Goal: Transaction & Acquisition: Purchase product/service

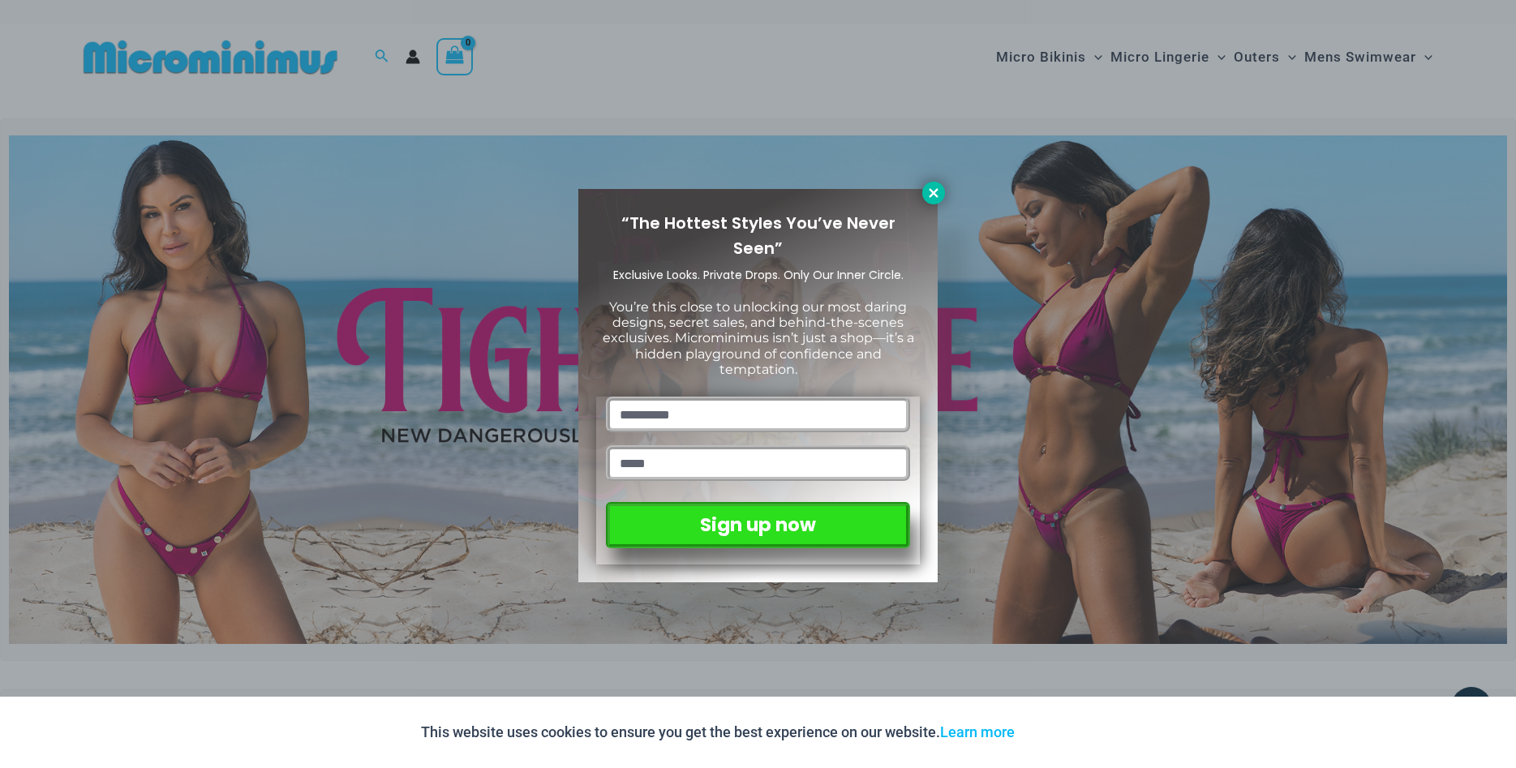
click at [937, 194] on icon at bounding box center [933, 193] width 15 height 15
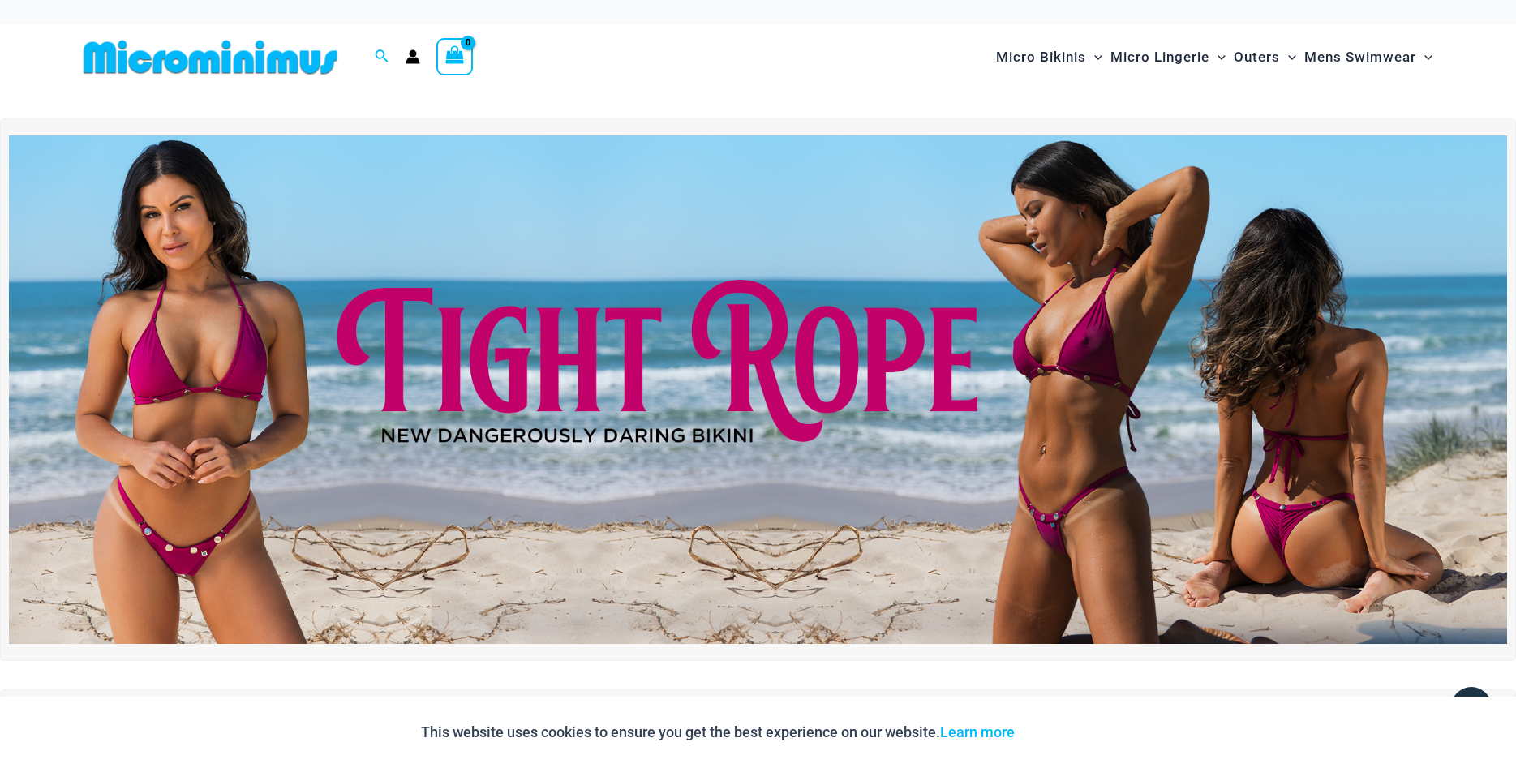
click at [414, 56] on circle "Account icon link" at bounding box center [412, 53] width 7 height 7
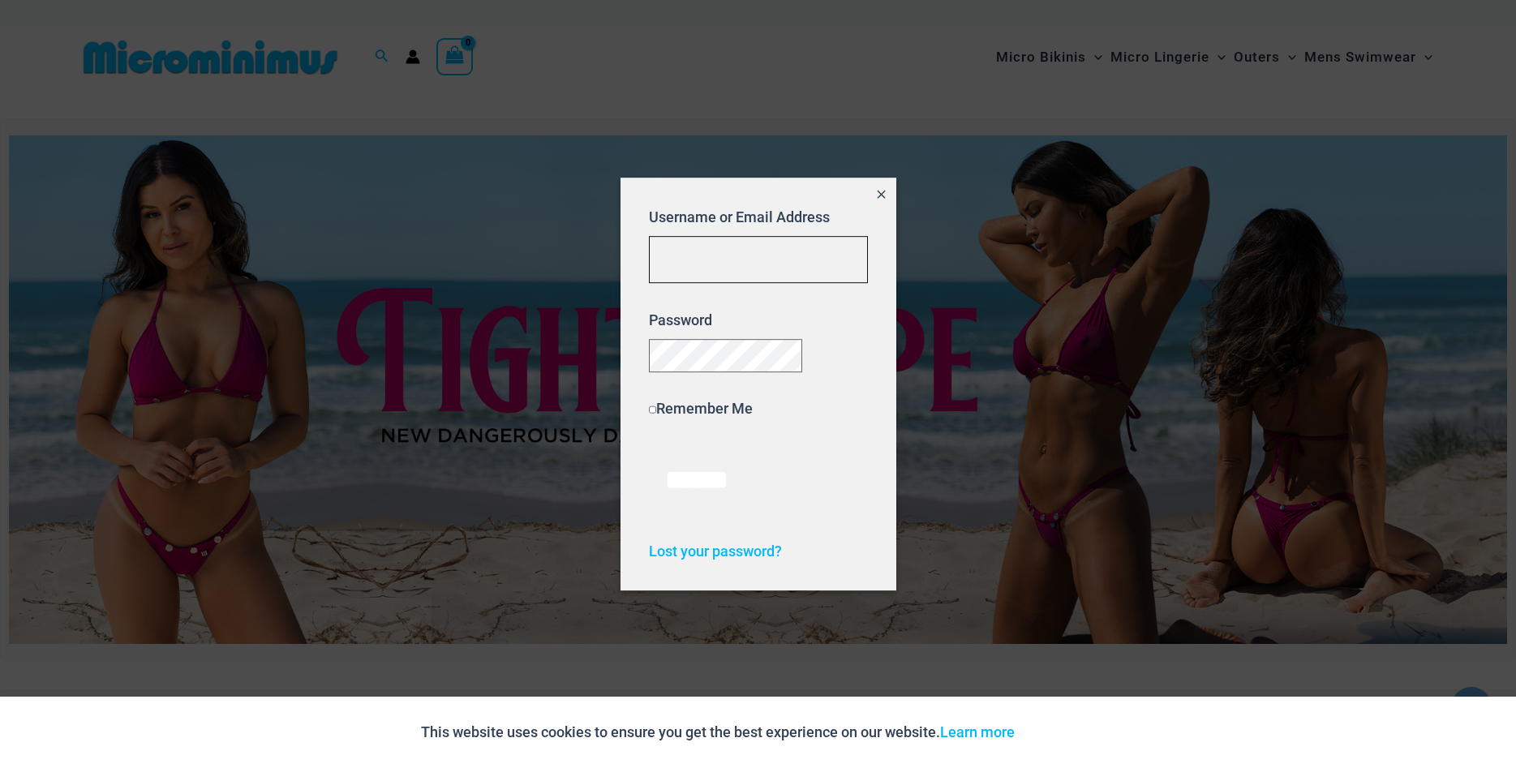
click at [720, 250] on input "Username or Email Address" at bounding box center [758, 260] width 219 height 48
type input "**********"
click at [649, 445] on input "******" at bounding box center [697, 480] width 96 height 70
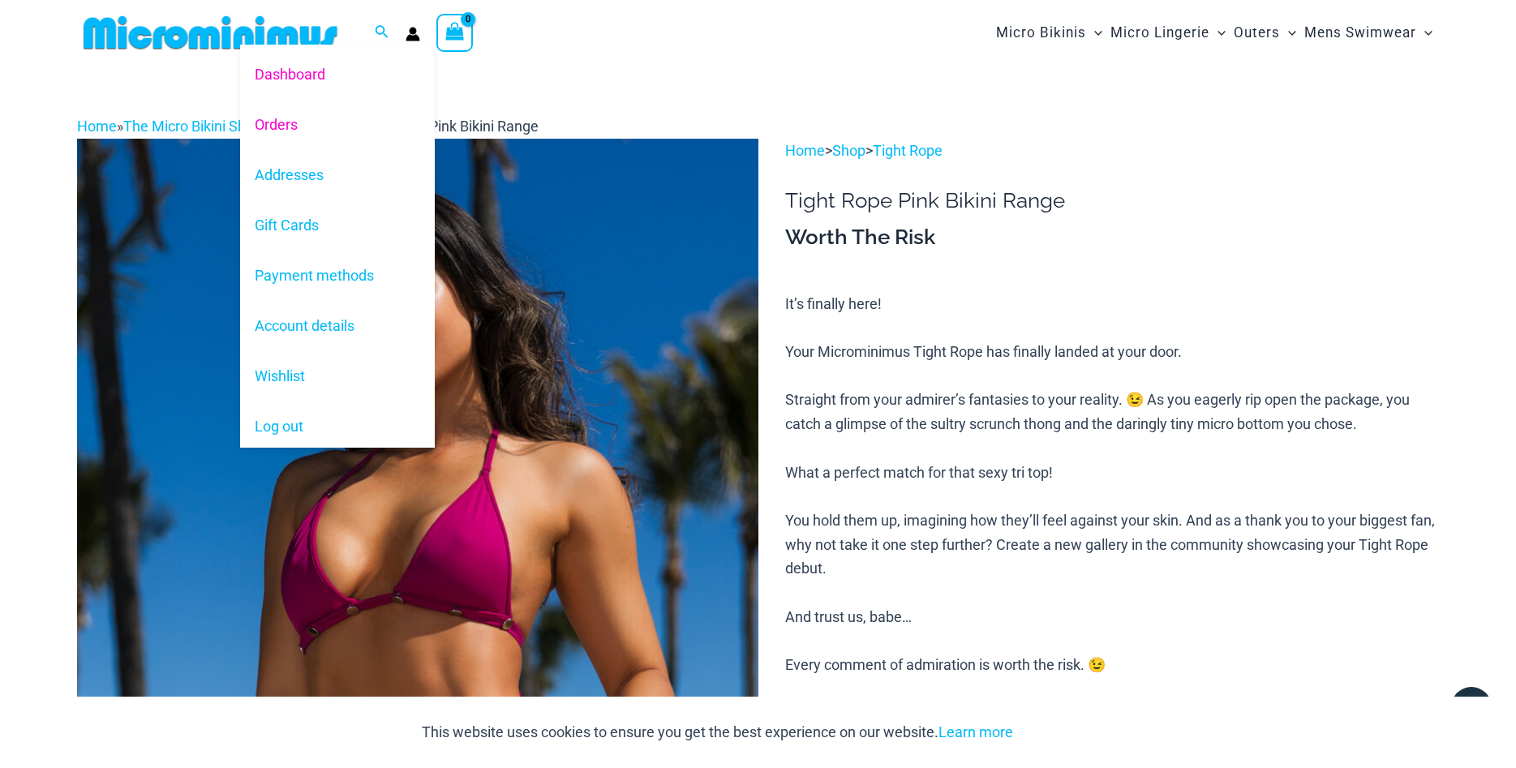
click at [274, 127] on link "Orders" at bounding box center [337, 124] width 195 height 50
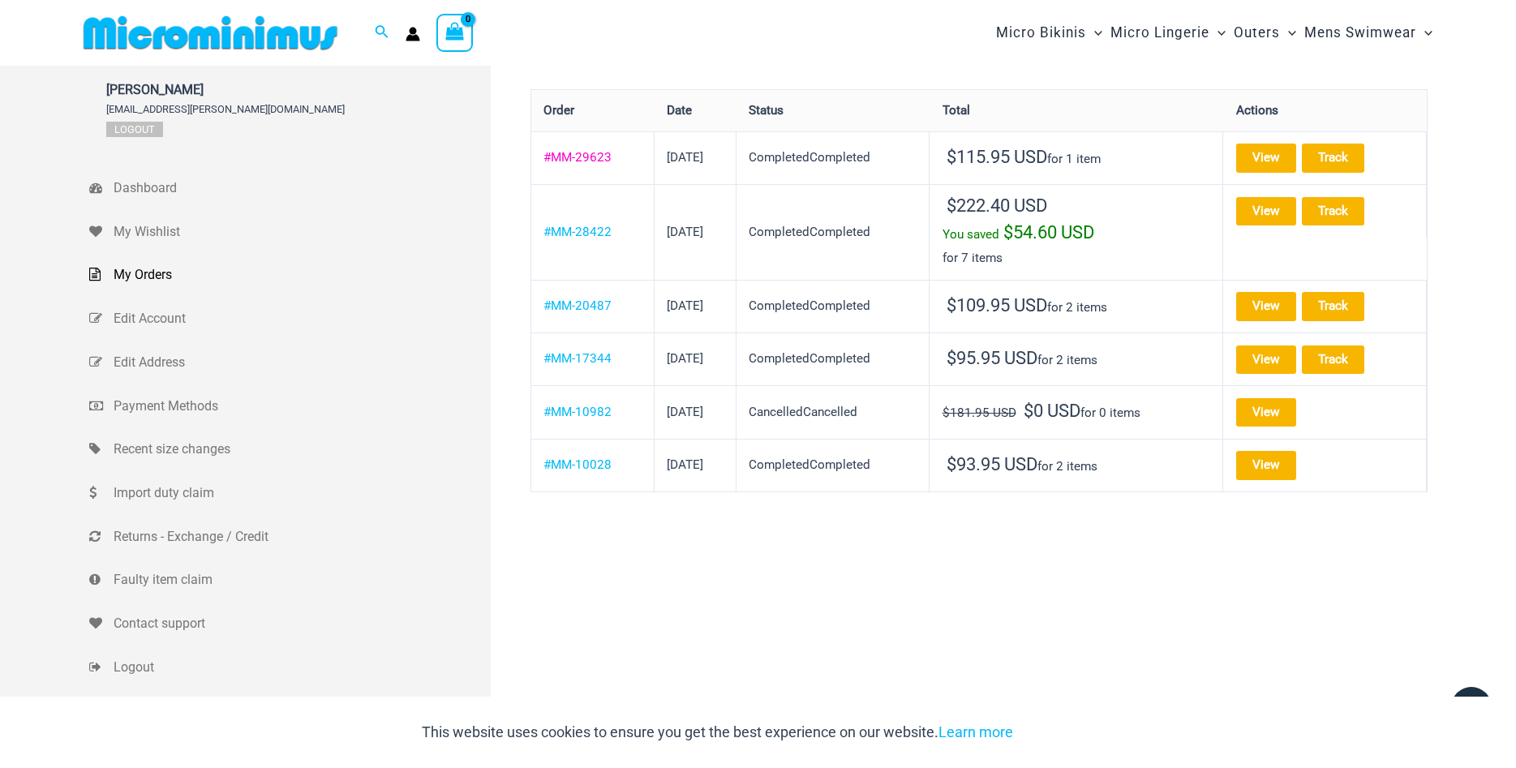
click at [574, 157] on link "#MM-29623" at bounding box center [577, 157] width 68 height 15
click at [573, 231] on link "#MM-28422" at bounding box center [577, 232] width 68 height 15
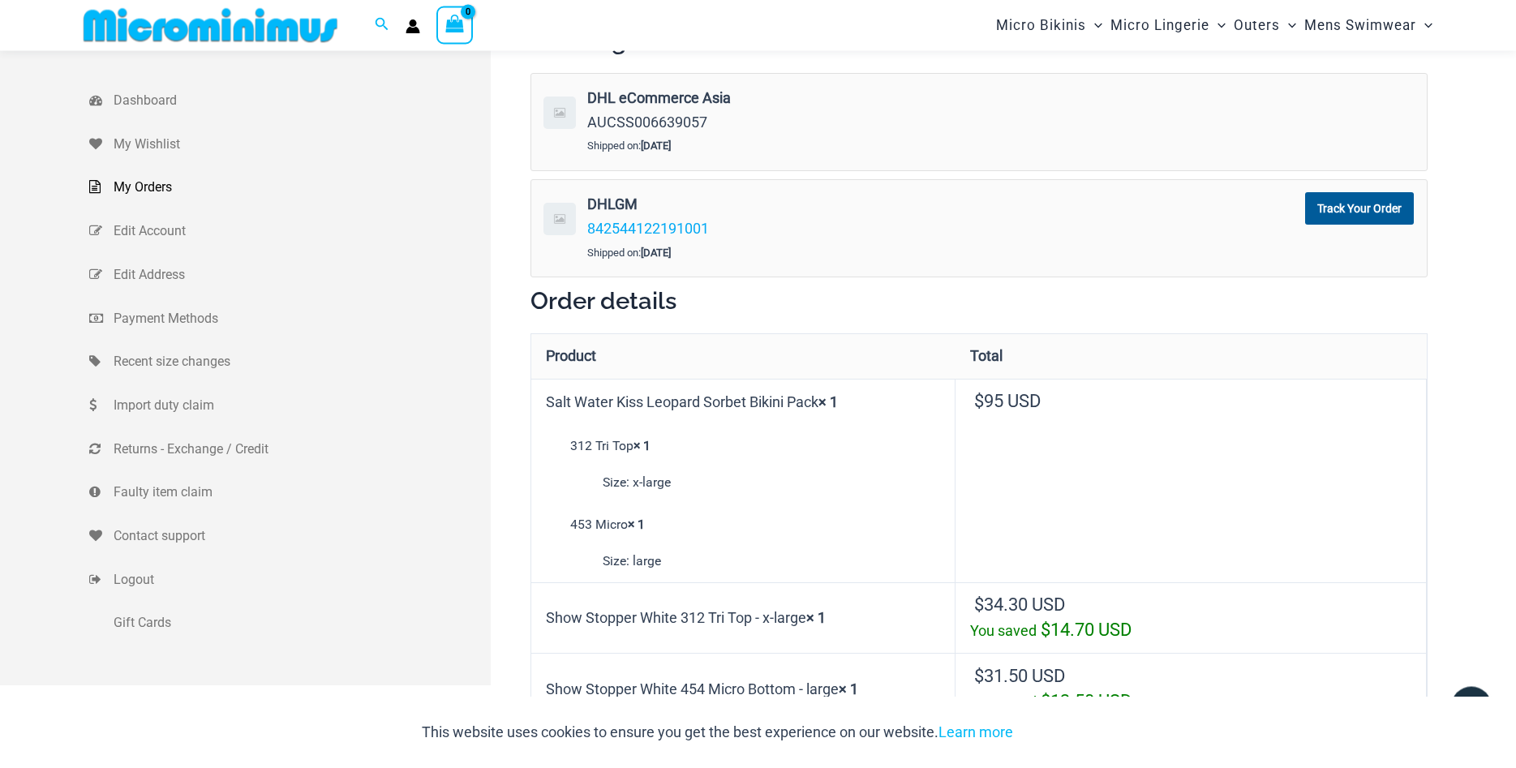
scroll to position [71, 0]
click at [191, 22] on img at bounding box center [210, 25] width 267 height 37
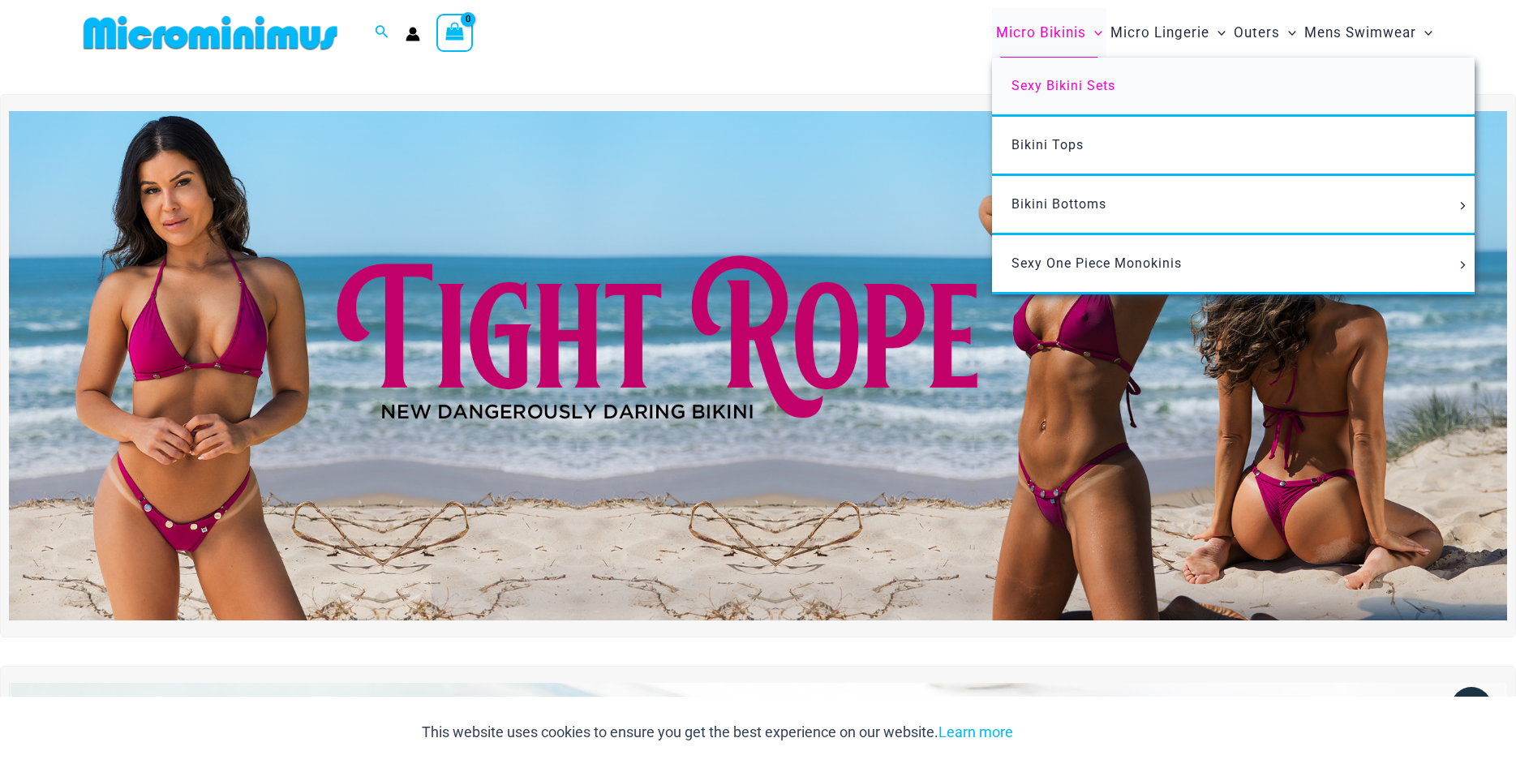
click at [1034, 91] on span "Sexy Bikini Sets" at bounding box center [1064, 85] width 104 height 15
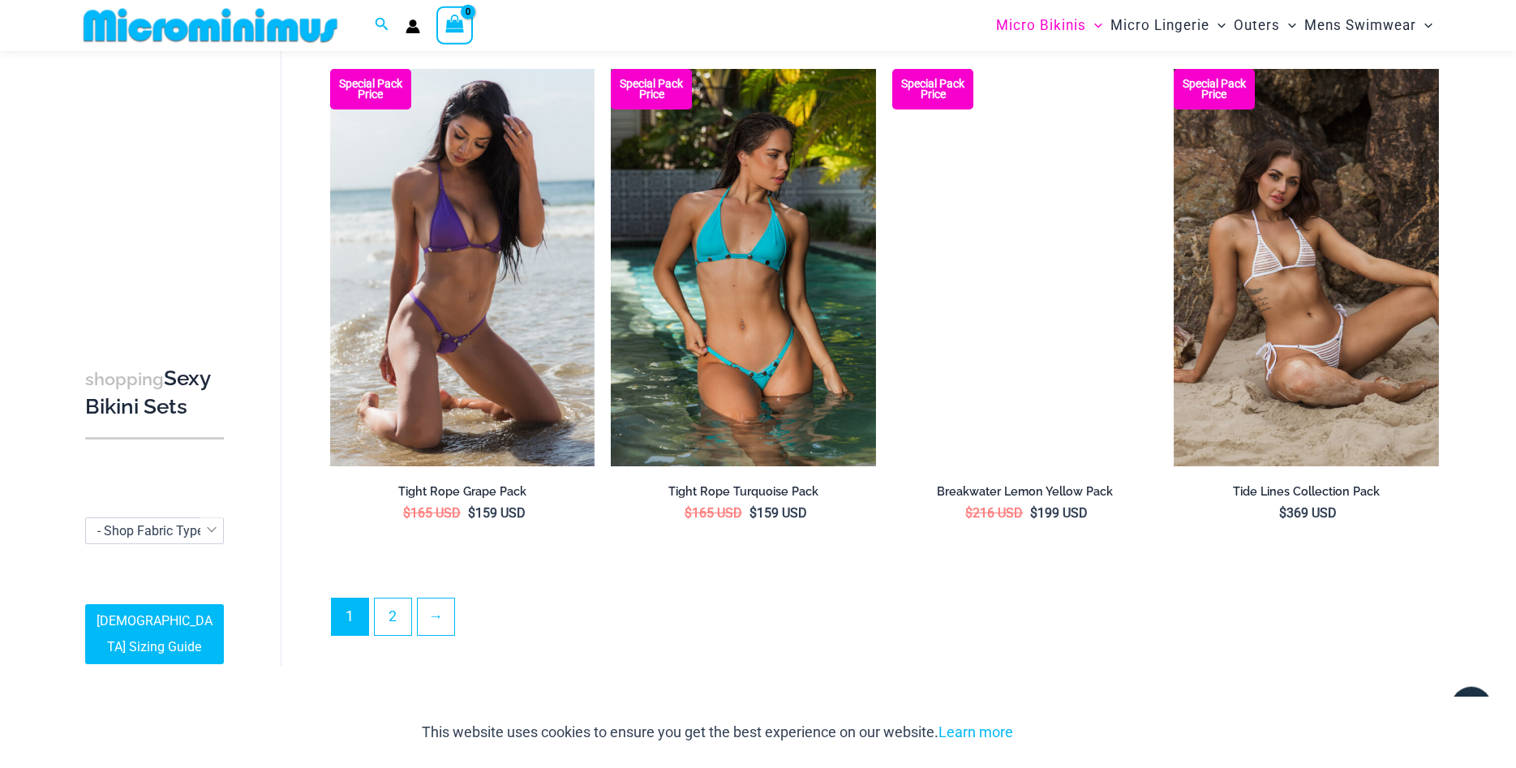
scroll to position [3877, 0]
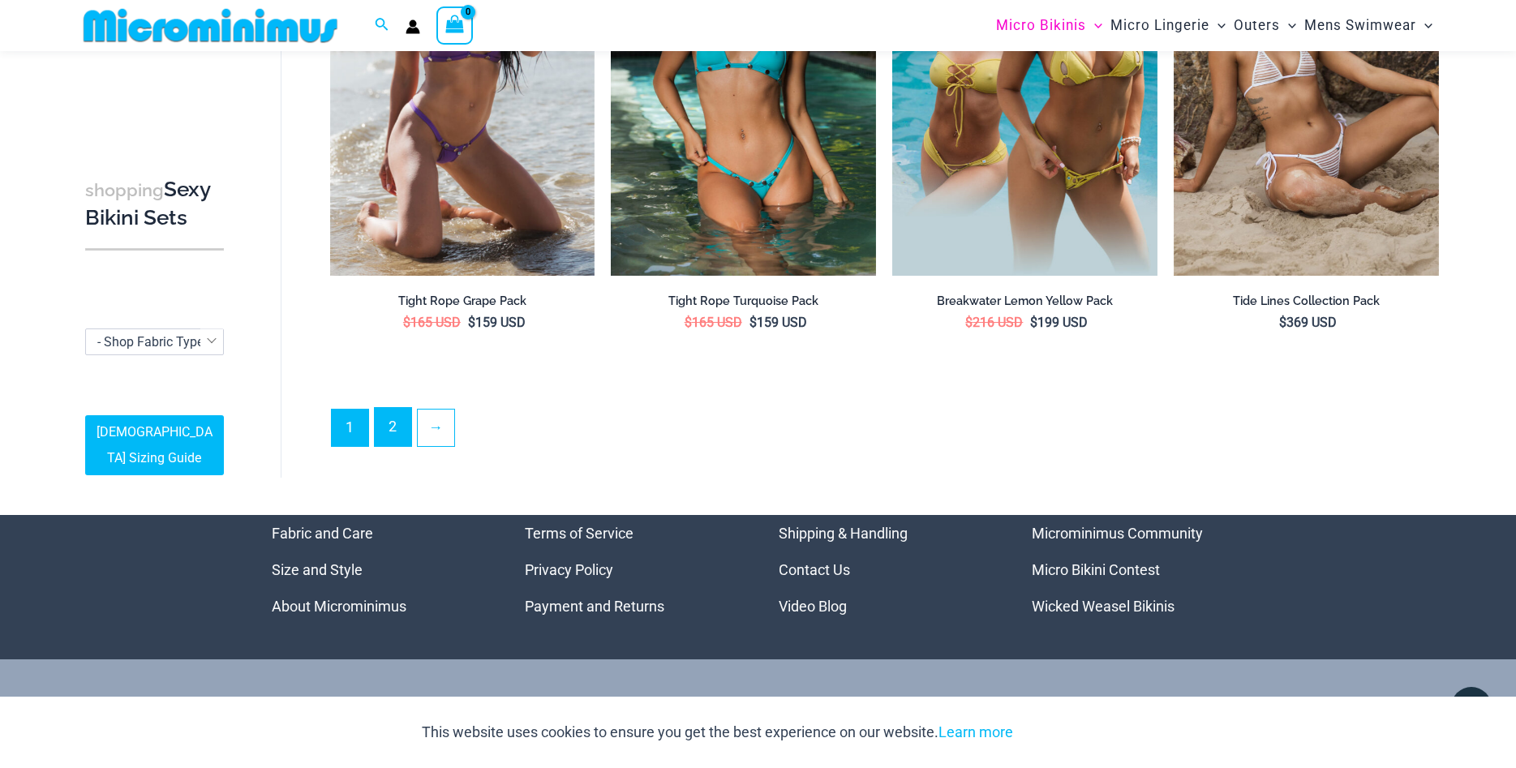
click at [392, 415] on link "2" at bounding box center [393, 427] width 37 height 38
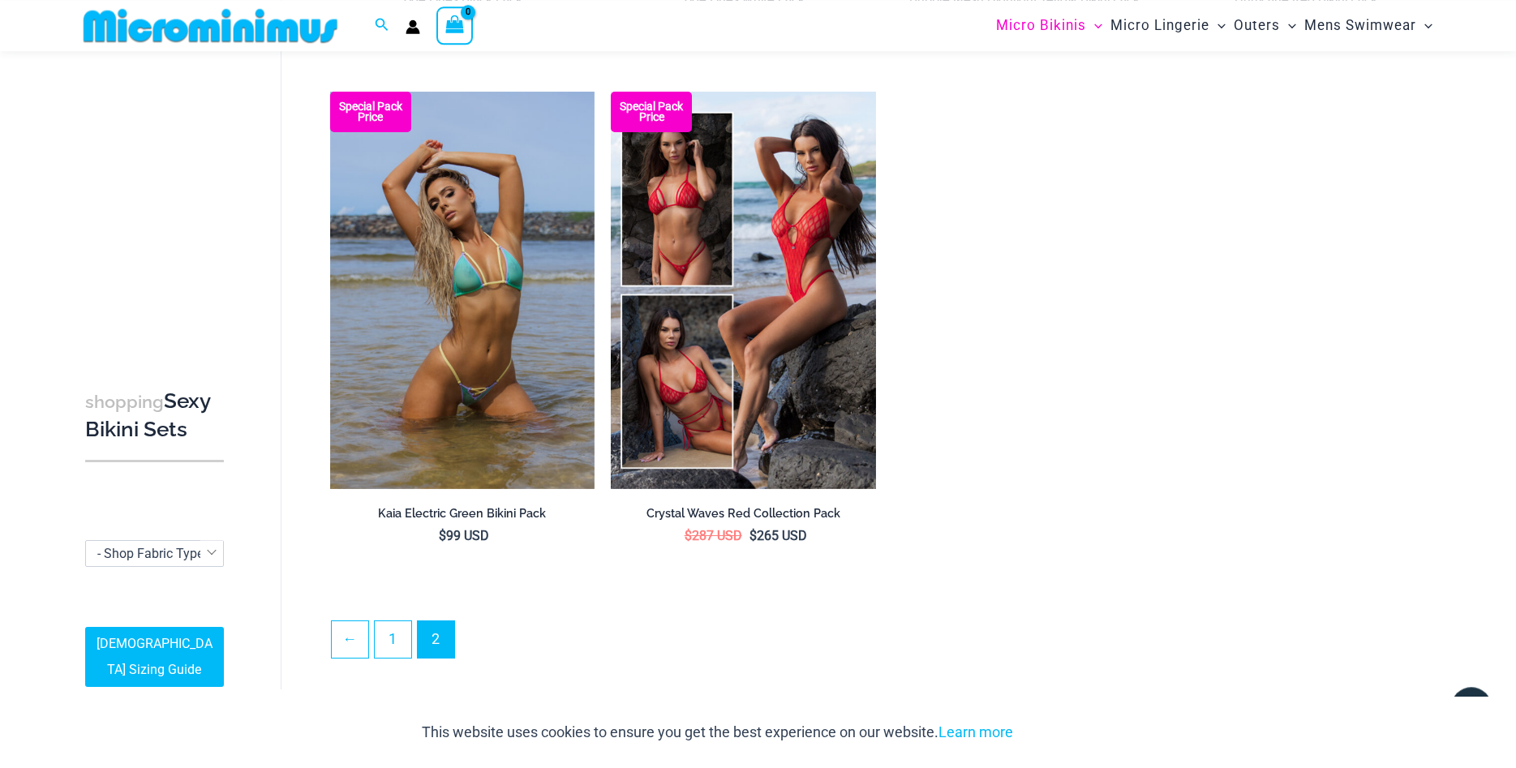
scroll to position [579, 0]
click at [388, 629] on link "1" at bounding box center [393, 640] width 37 height 38
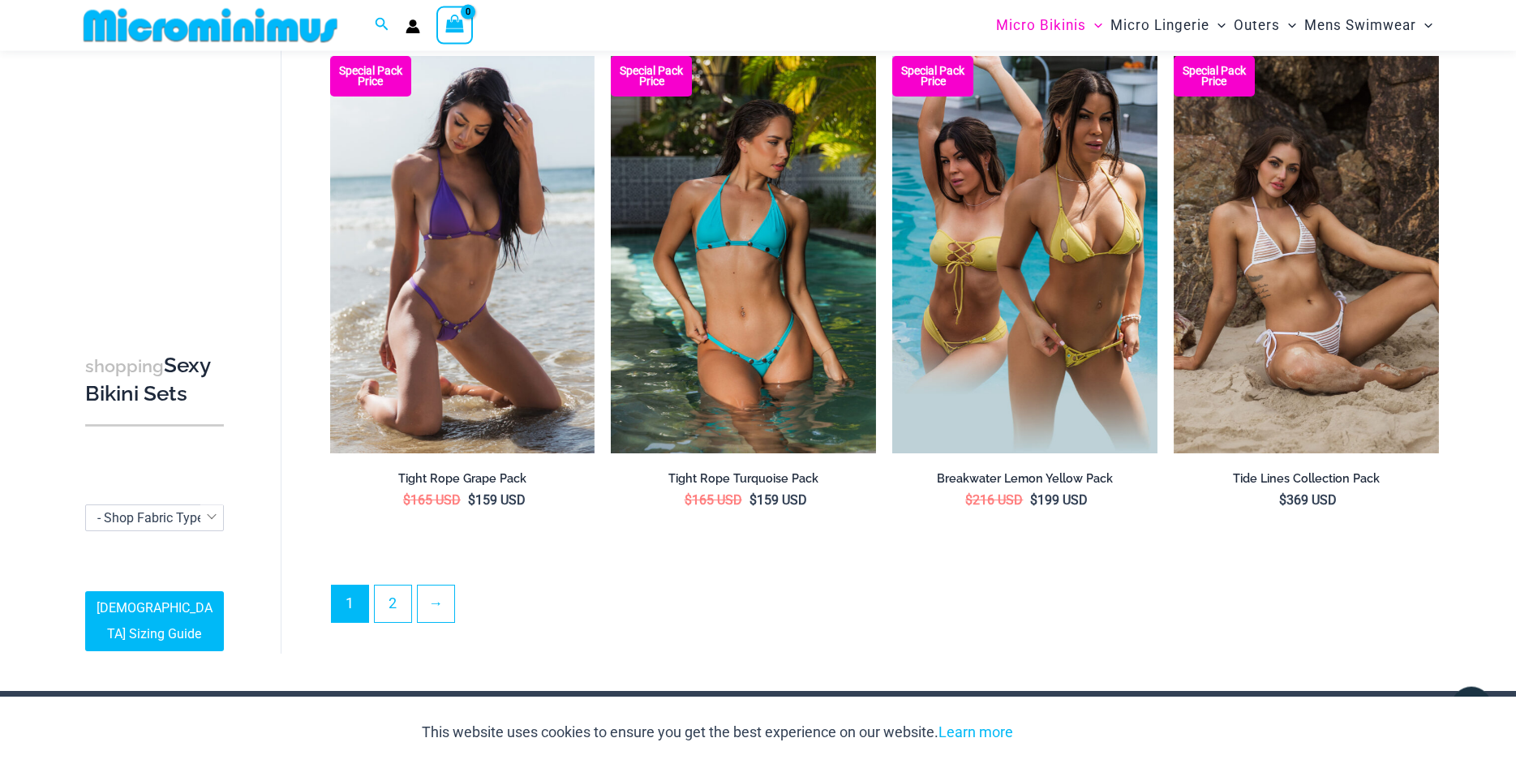
scroll to position [3711, 0]
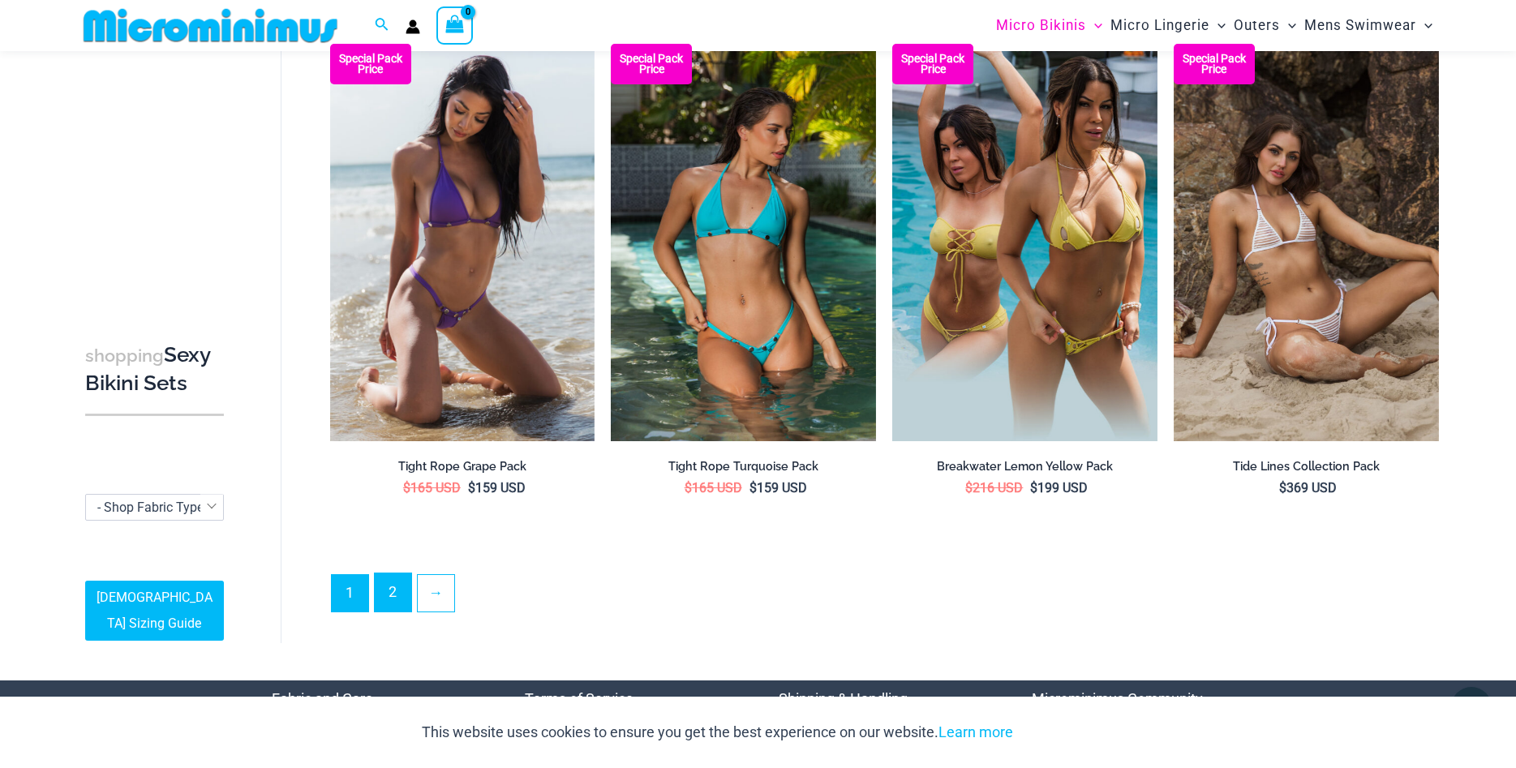
click at [390, 584] on link "2" at bounding box center [393, 593] width 37 height 38
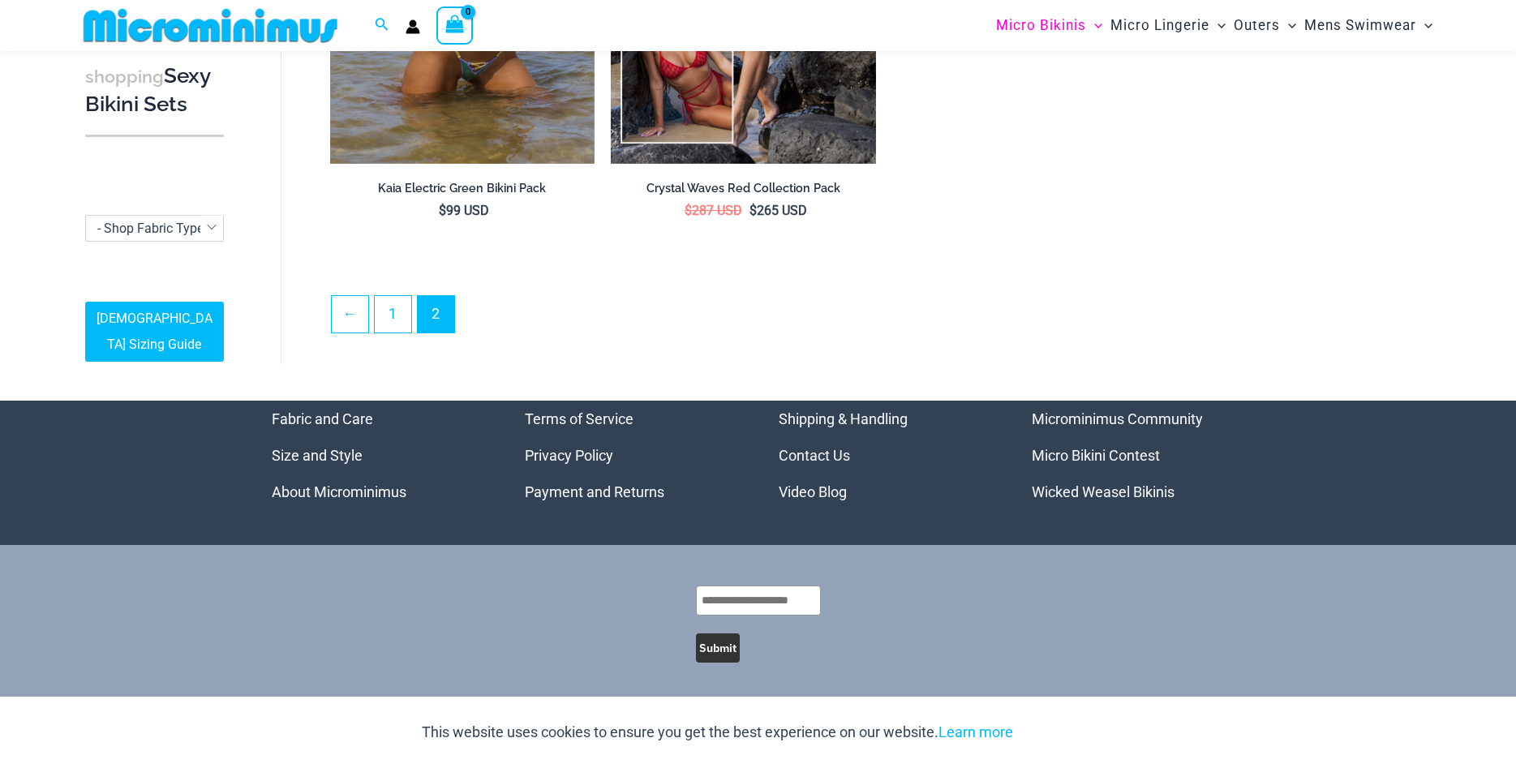
scroll to position [821, 0]
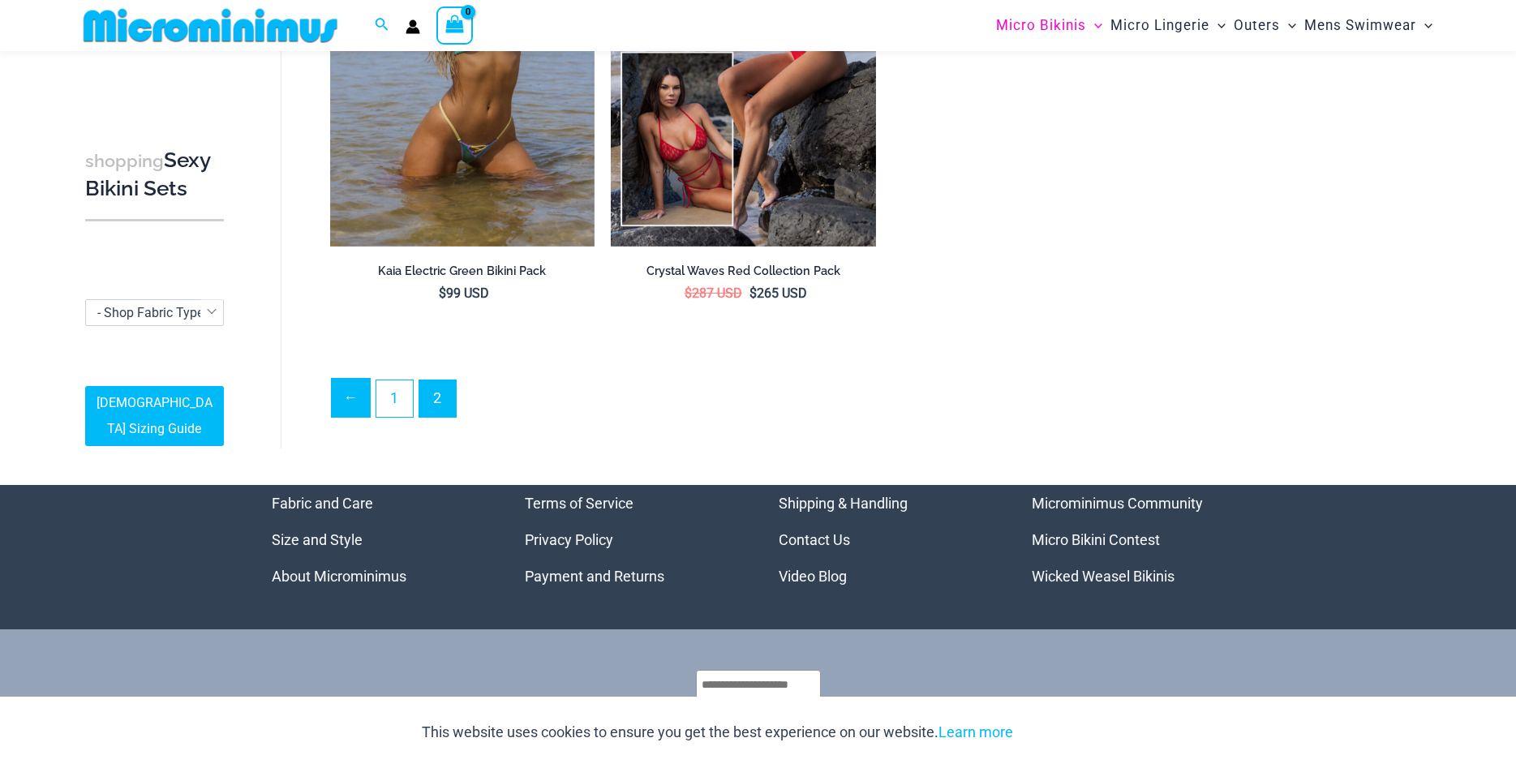
click at [338, 391] on link "←" at bounding box center [351, 398] width 38 height 38
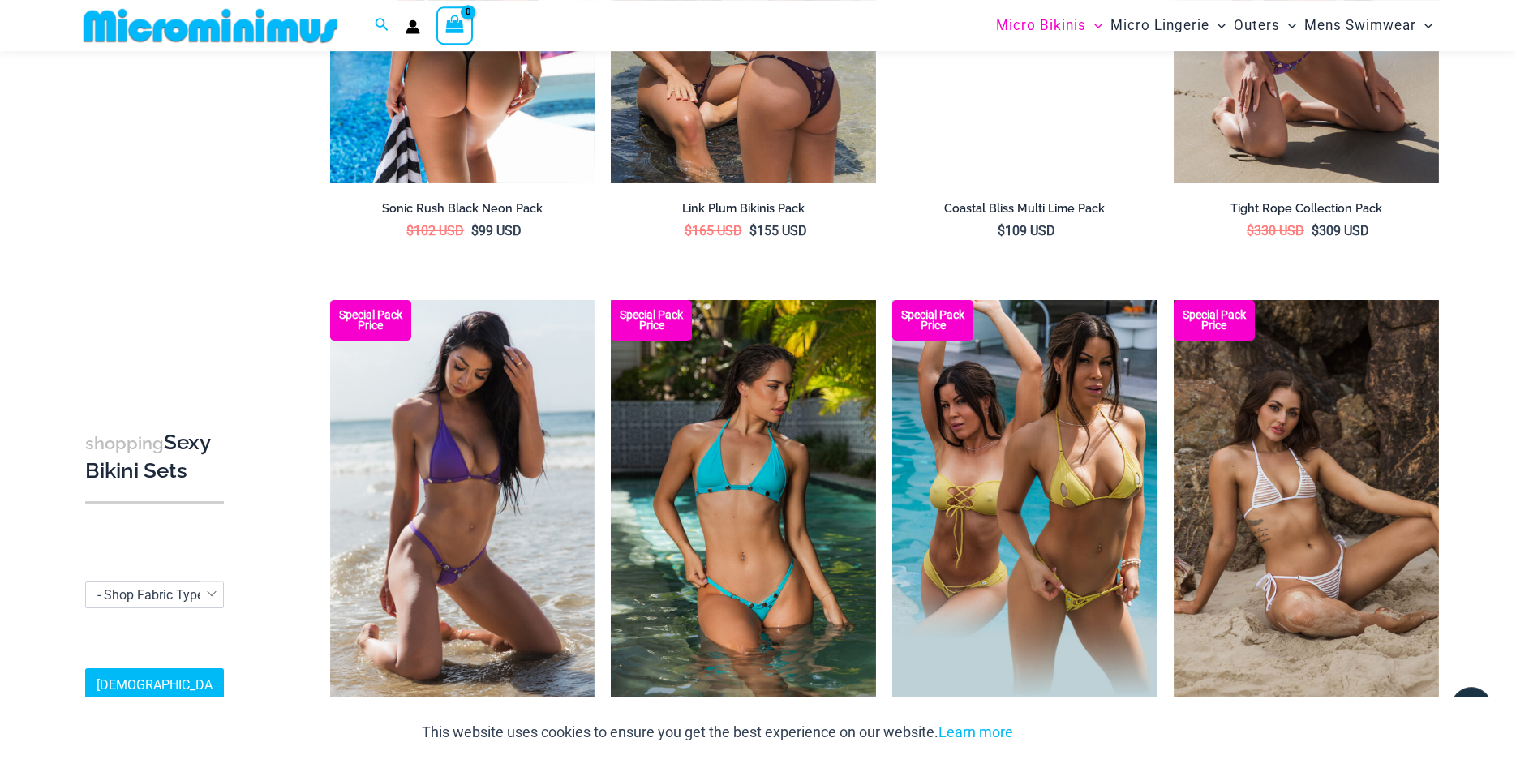
scroll to position [3463, 0]
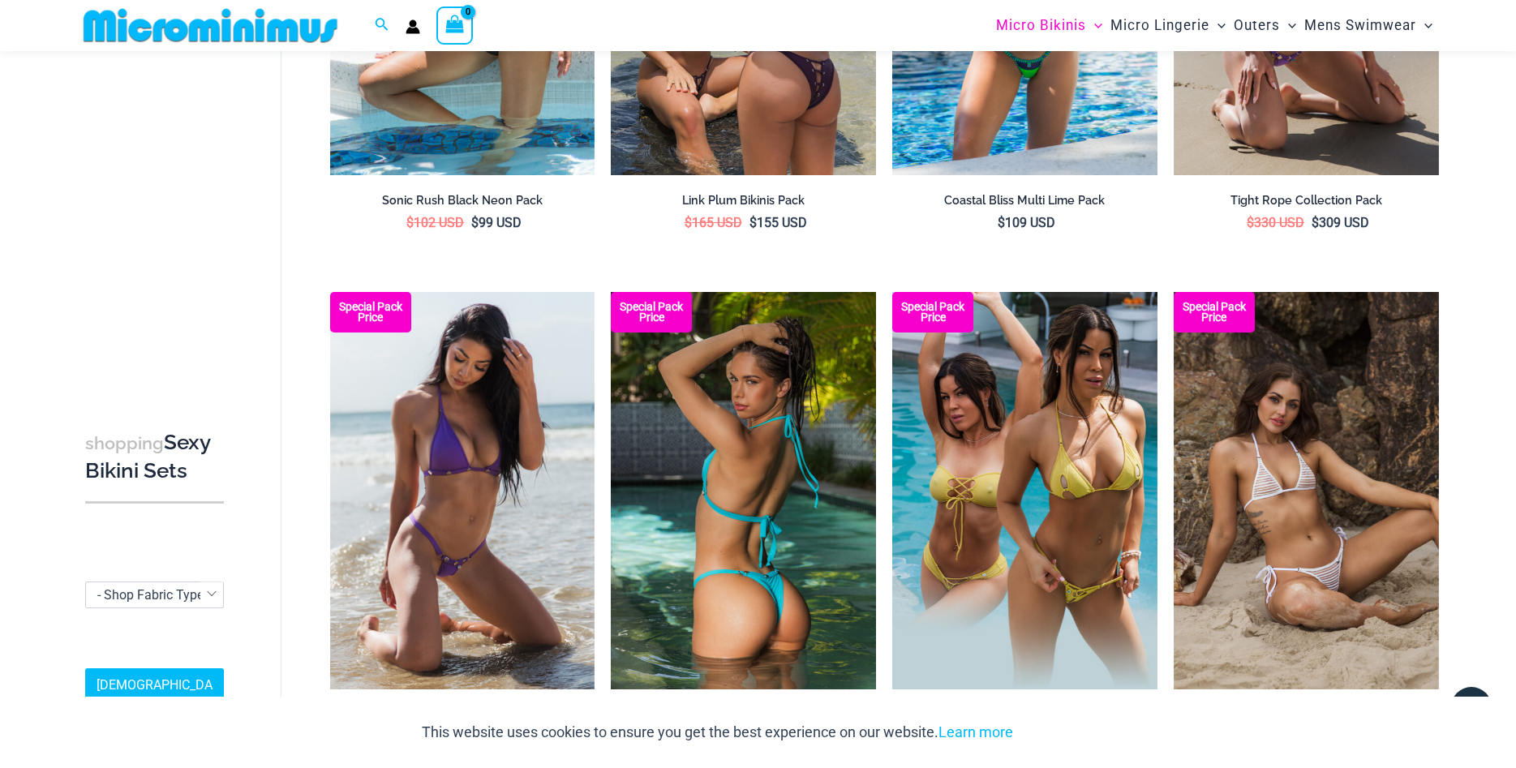
click at [770, 505] on img at bounding box center [743, 490] width 265 height 397
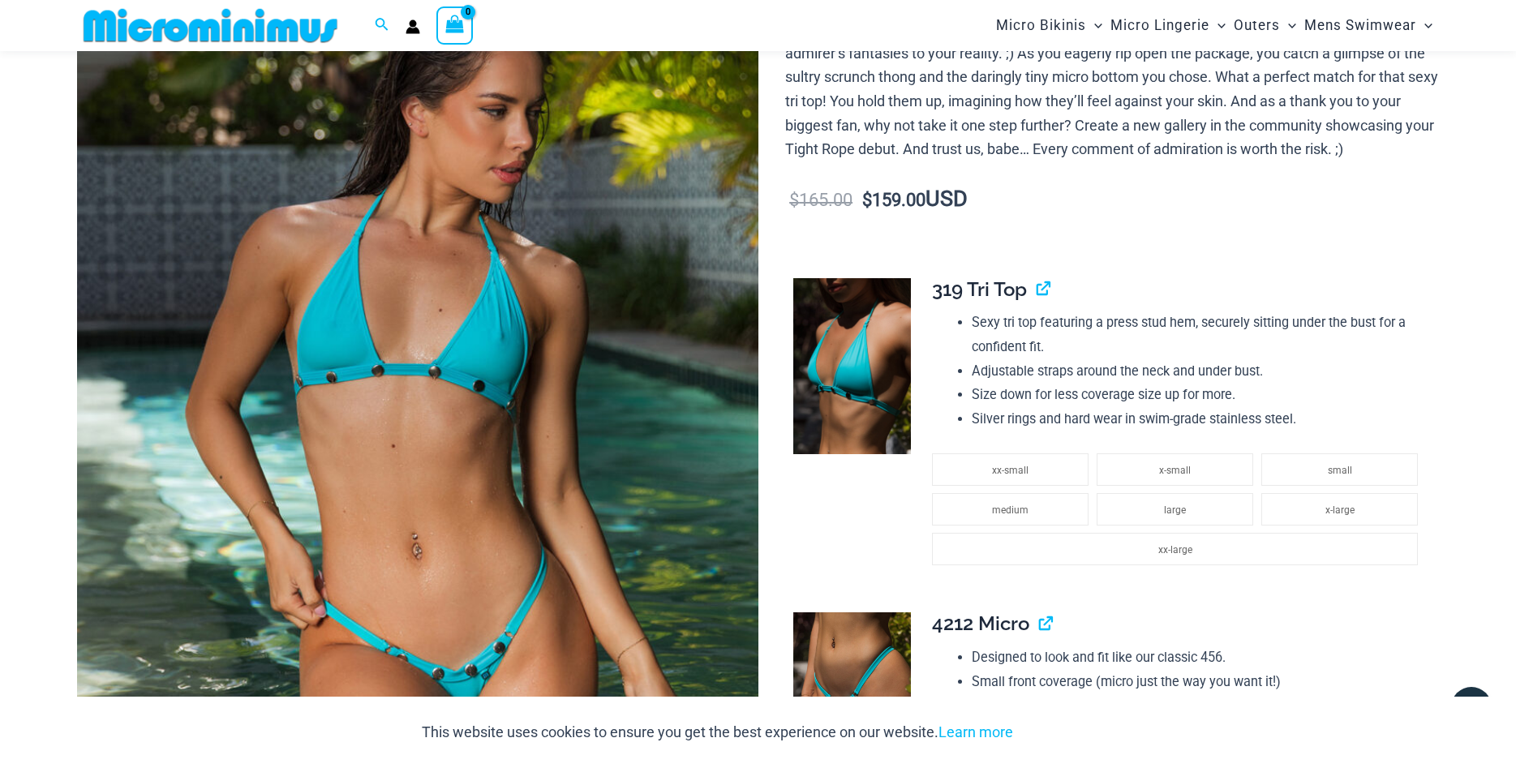
scroll to position [402, 0]
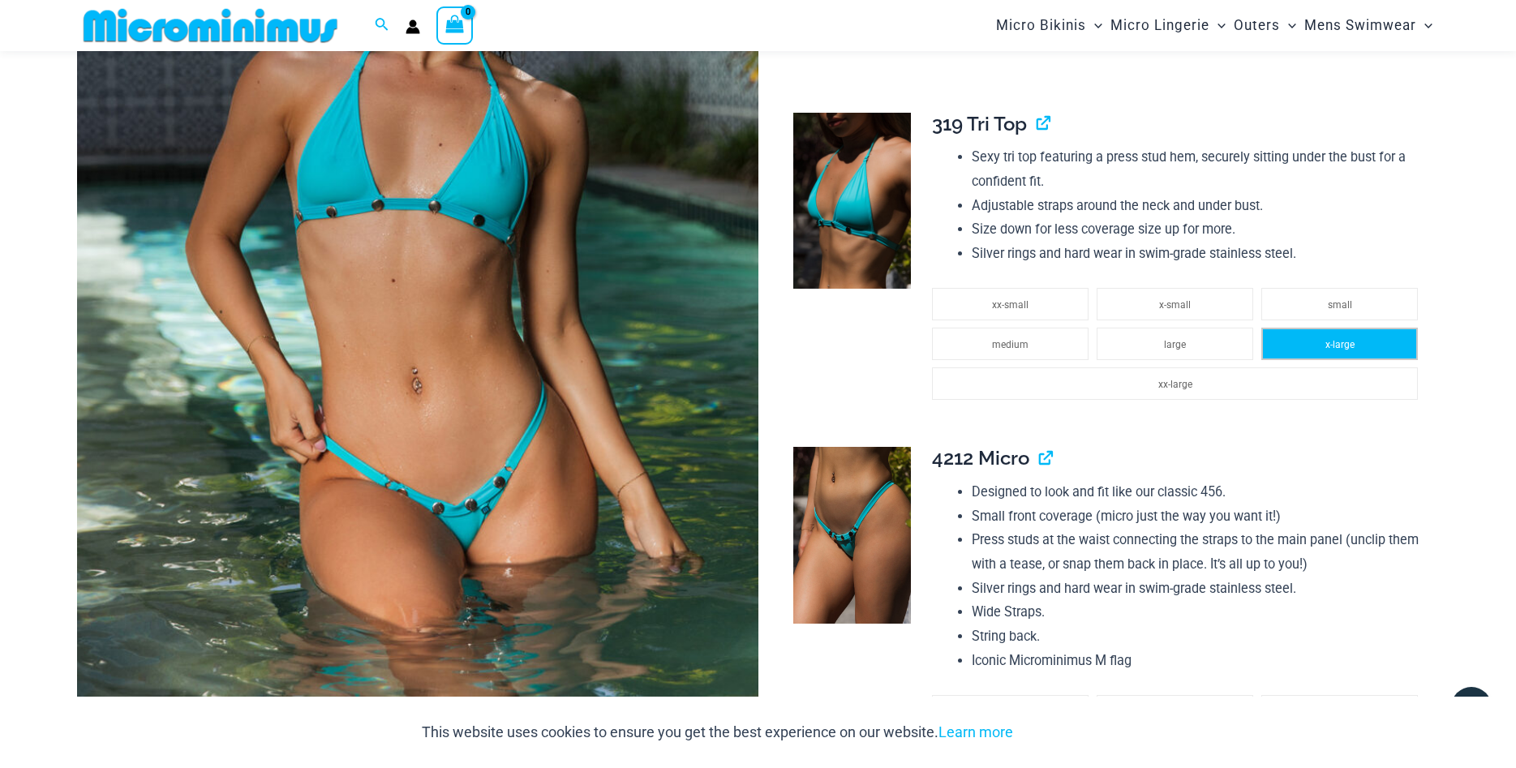
click at [1343, 350] on span "x-large" at bounding box center [1339, 344] width 29 height 11
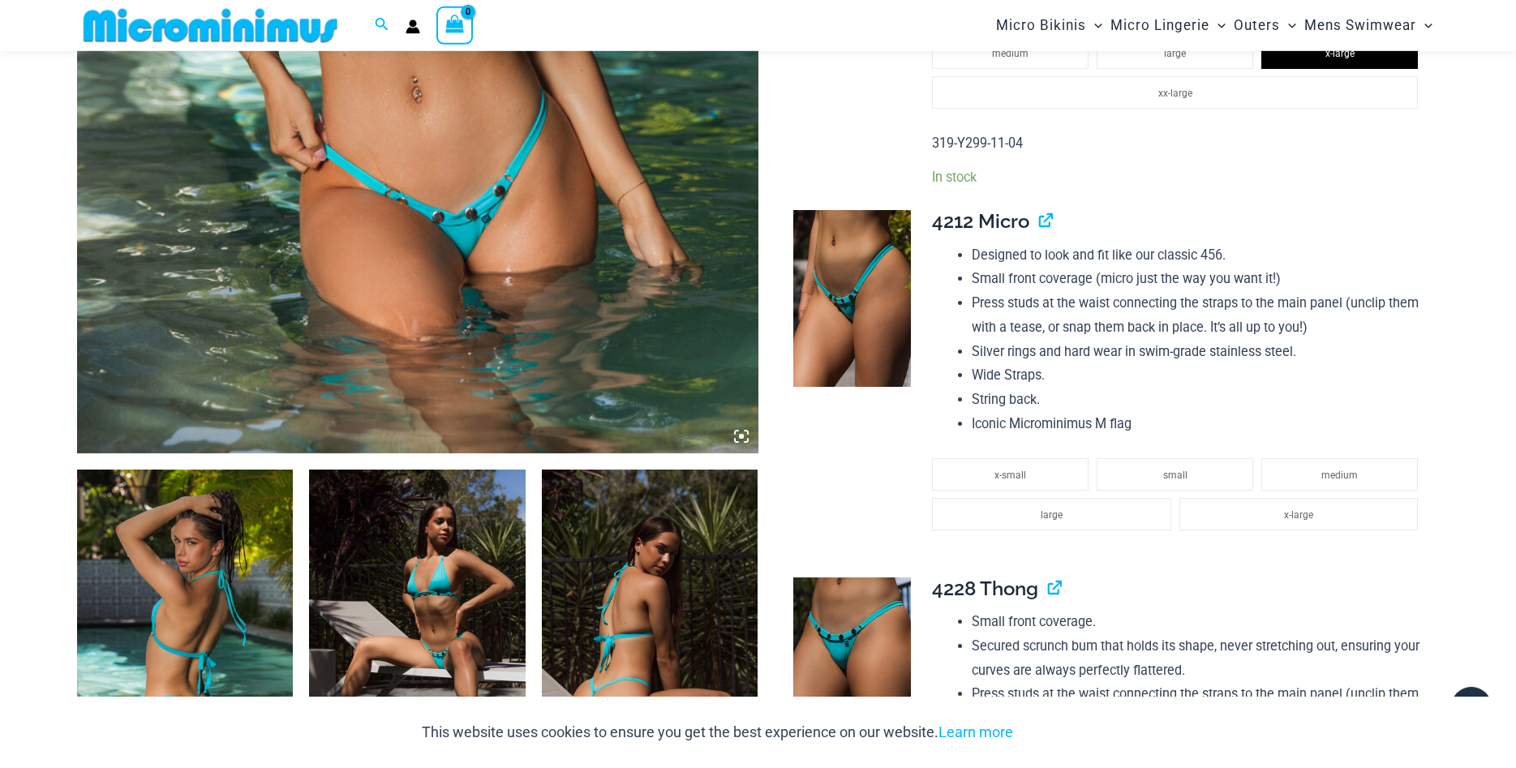
scroll to position [733, 0]
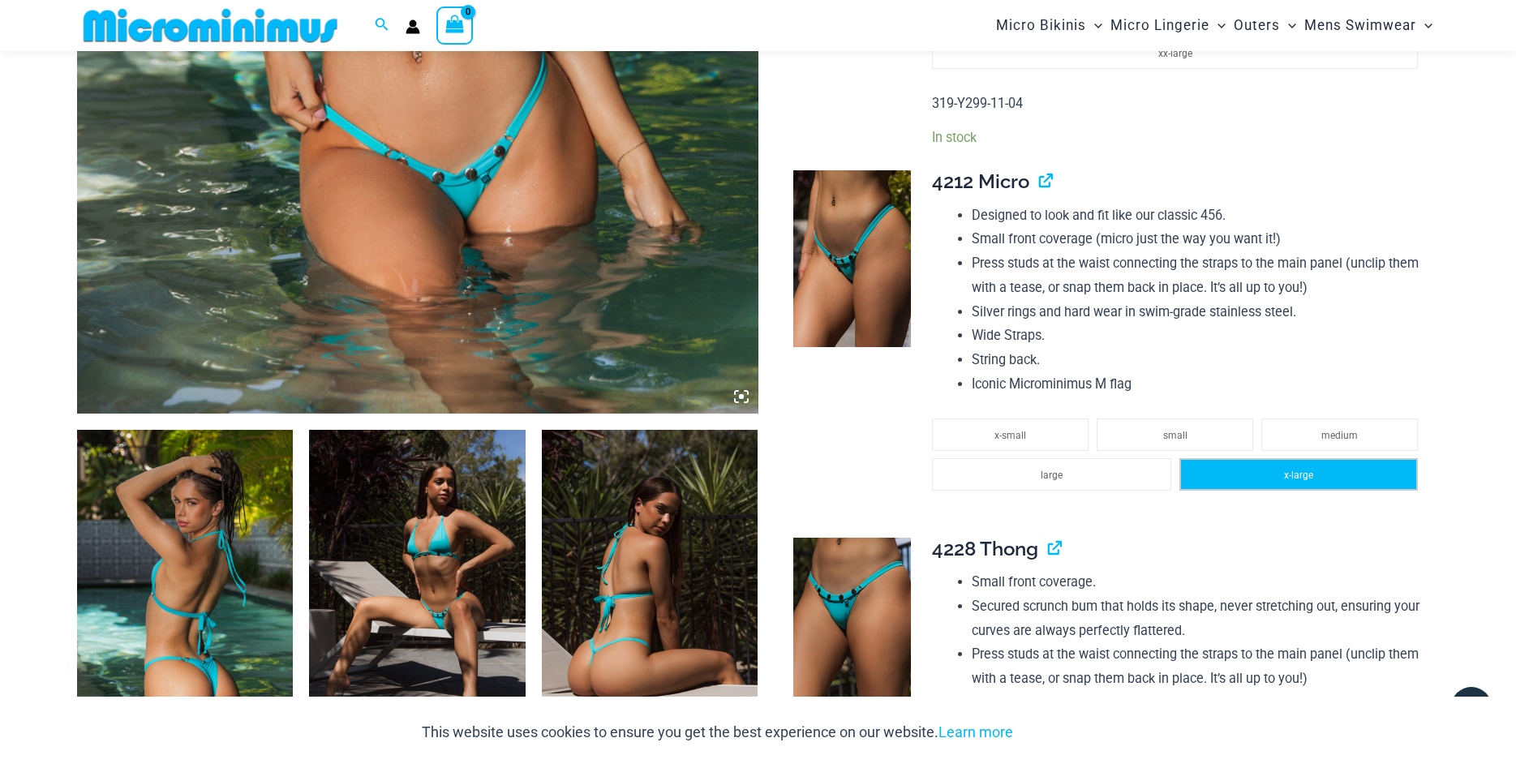
click at [1212, 491] on li "x-large" at bounding box center [1298, 474] width 238 height 32
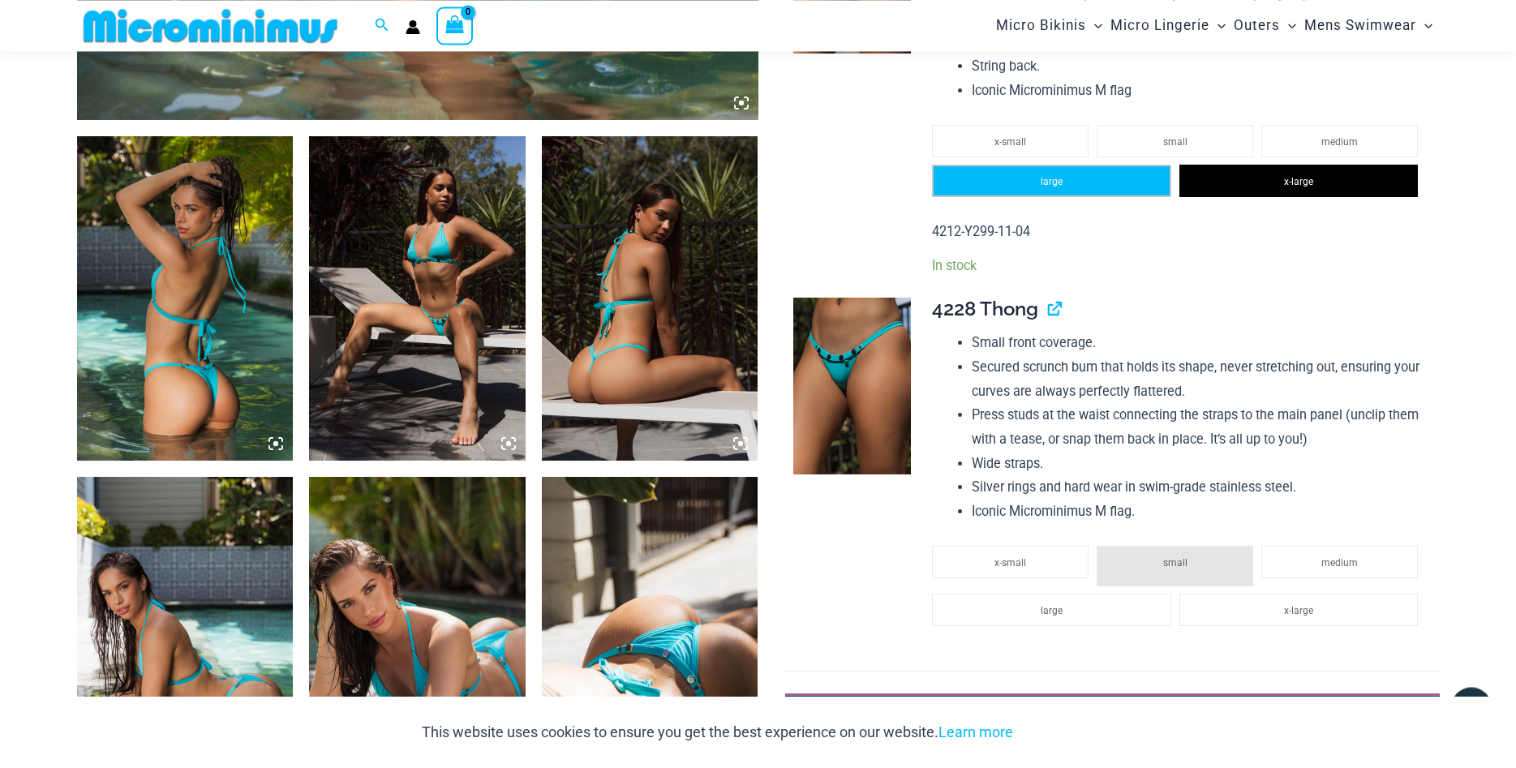
scroll to position [1063, 0]
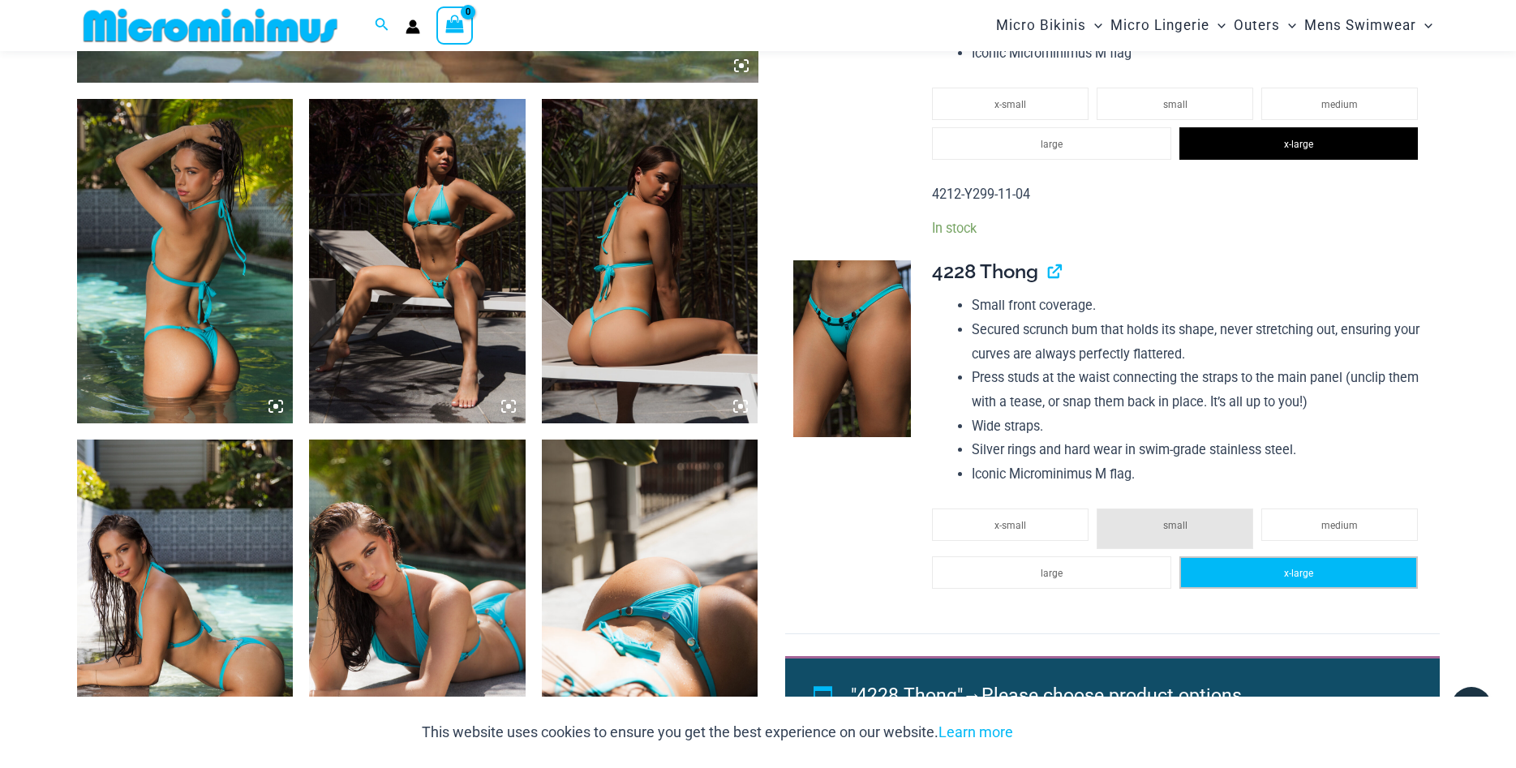
click at [1293, 579] on span "x-large" at bounding box center [1298, 573] width 29 height 11
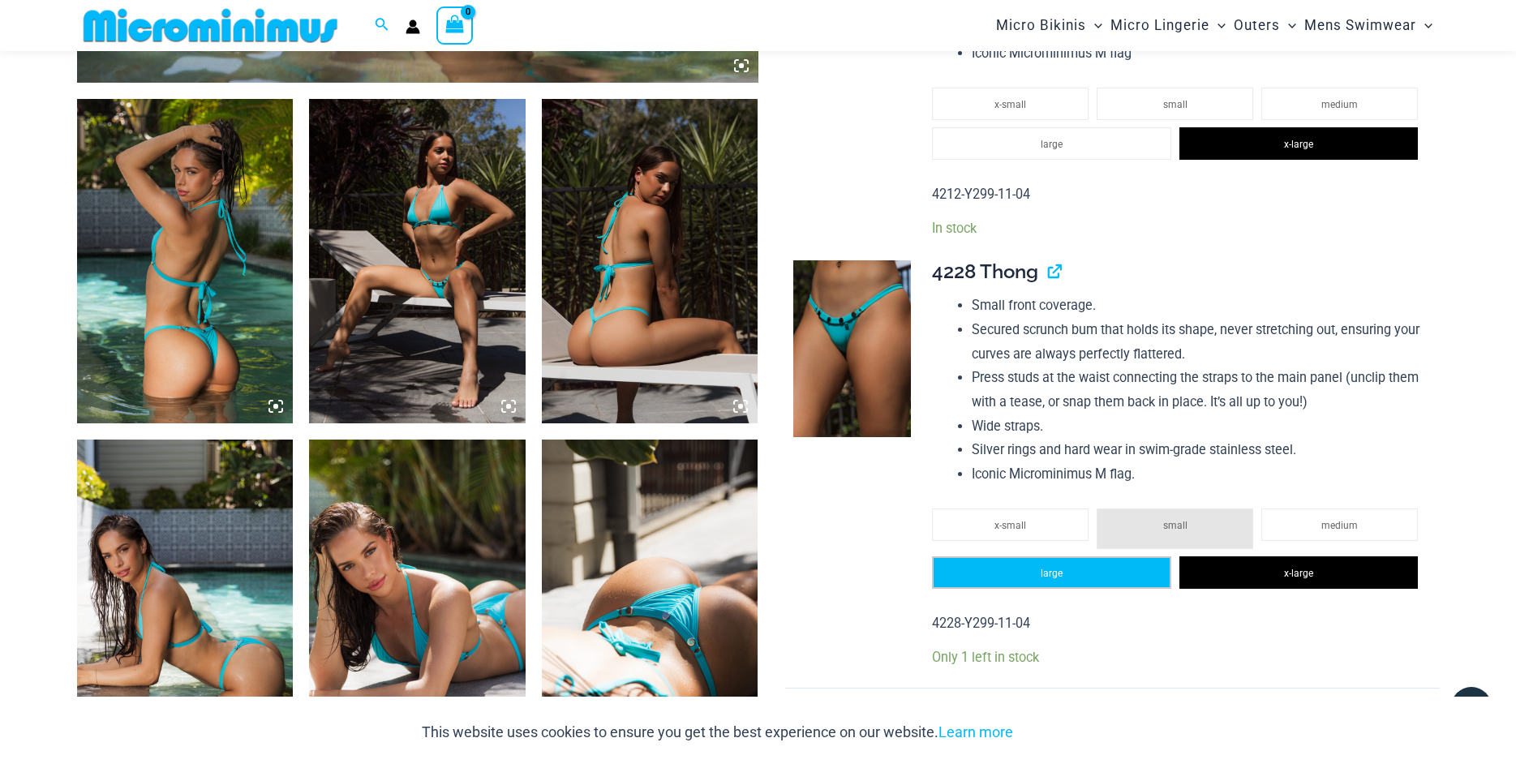
click at [1032, 589] on li "large" at bounding box center [1051, 572] width 238 height 32
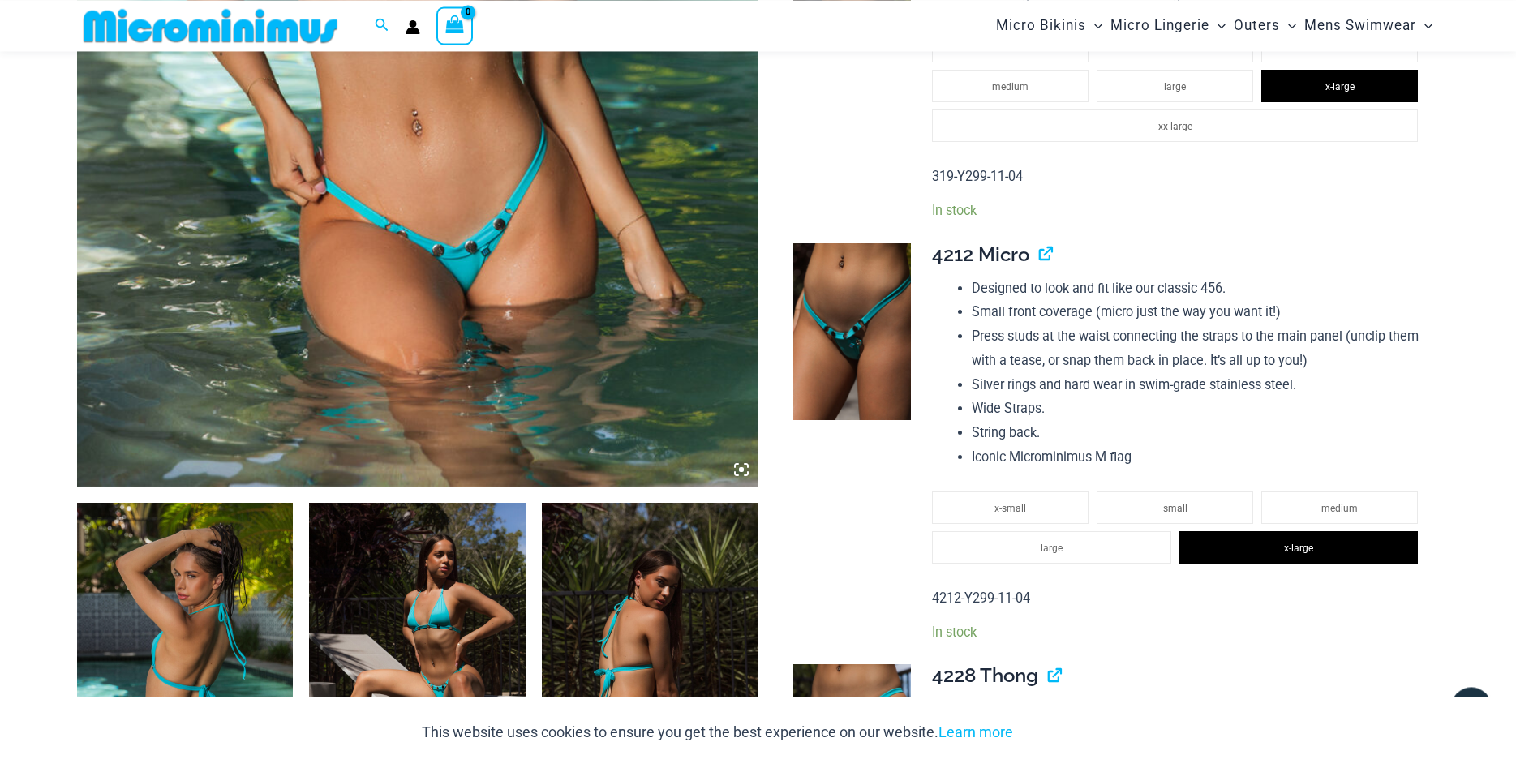
scroll to position [650, 0]
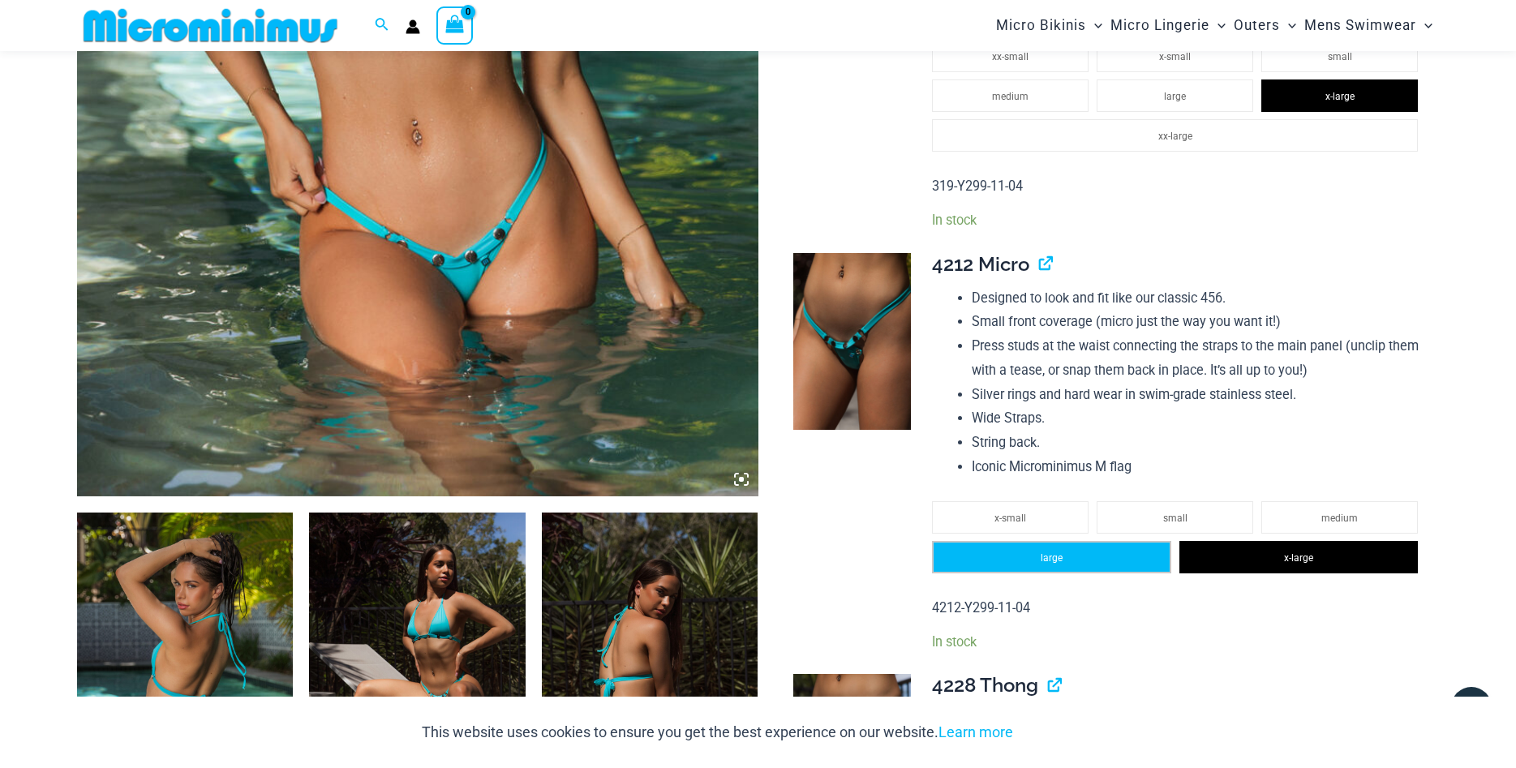
click at [1037, 574] on li "large" at bounding box center [1051, 557] width 238 height 32
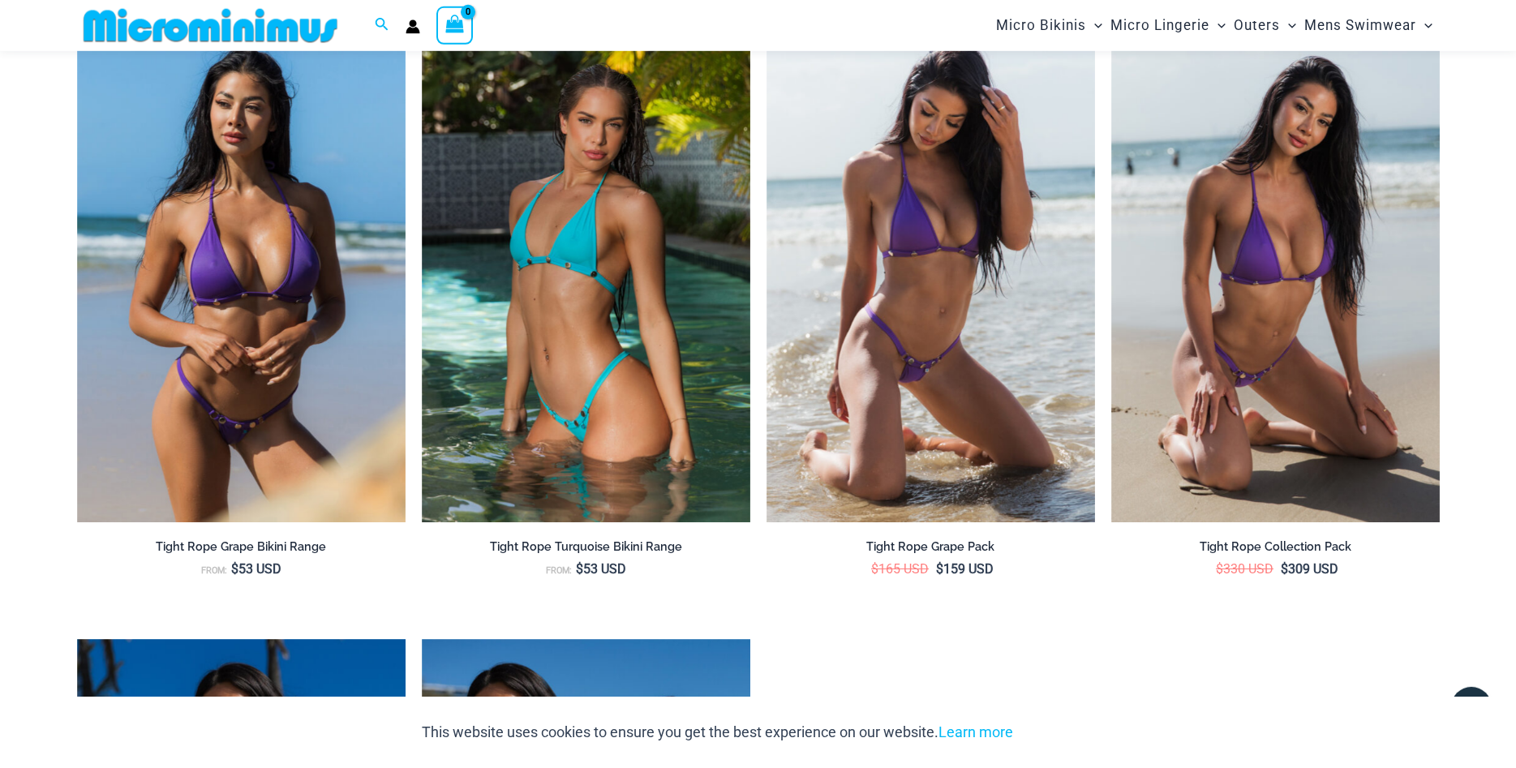
scroll to position [2553, 0]
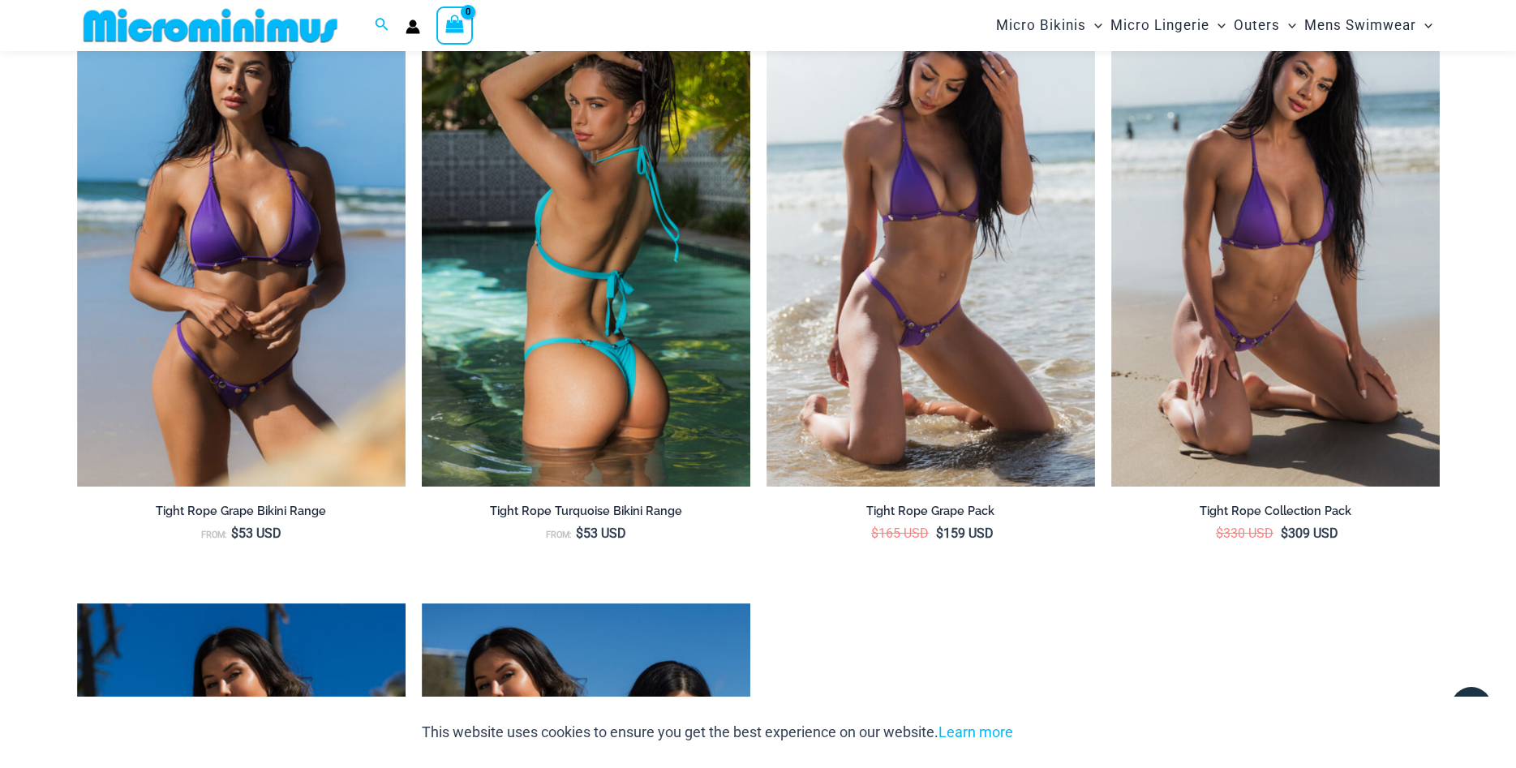
click at [592, 340] on img at bounding box center [586, 240] width 329 height 493
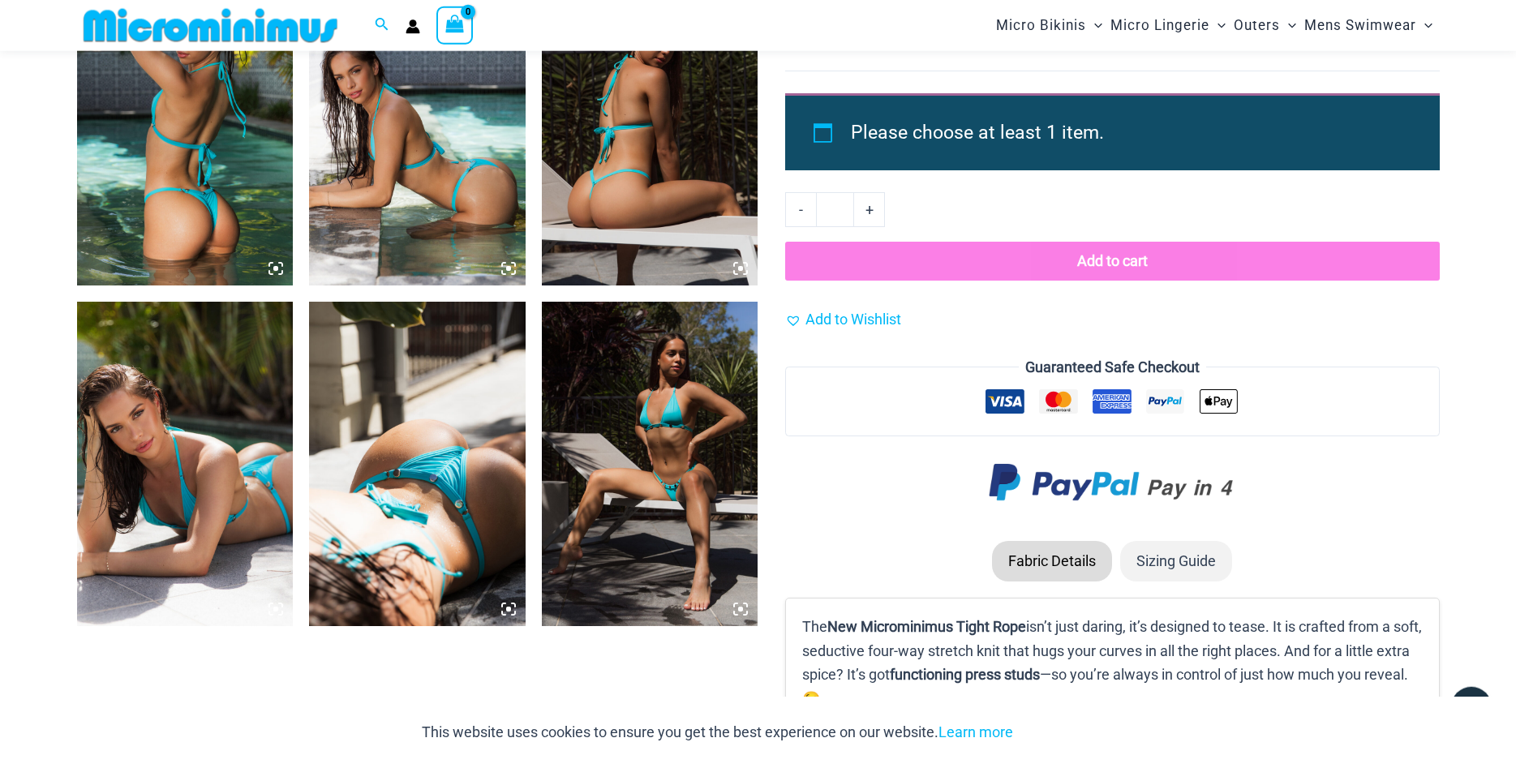
scroll to position [1229, 0]
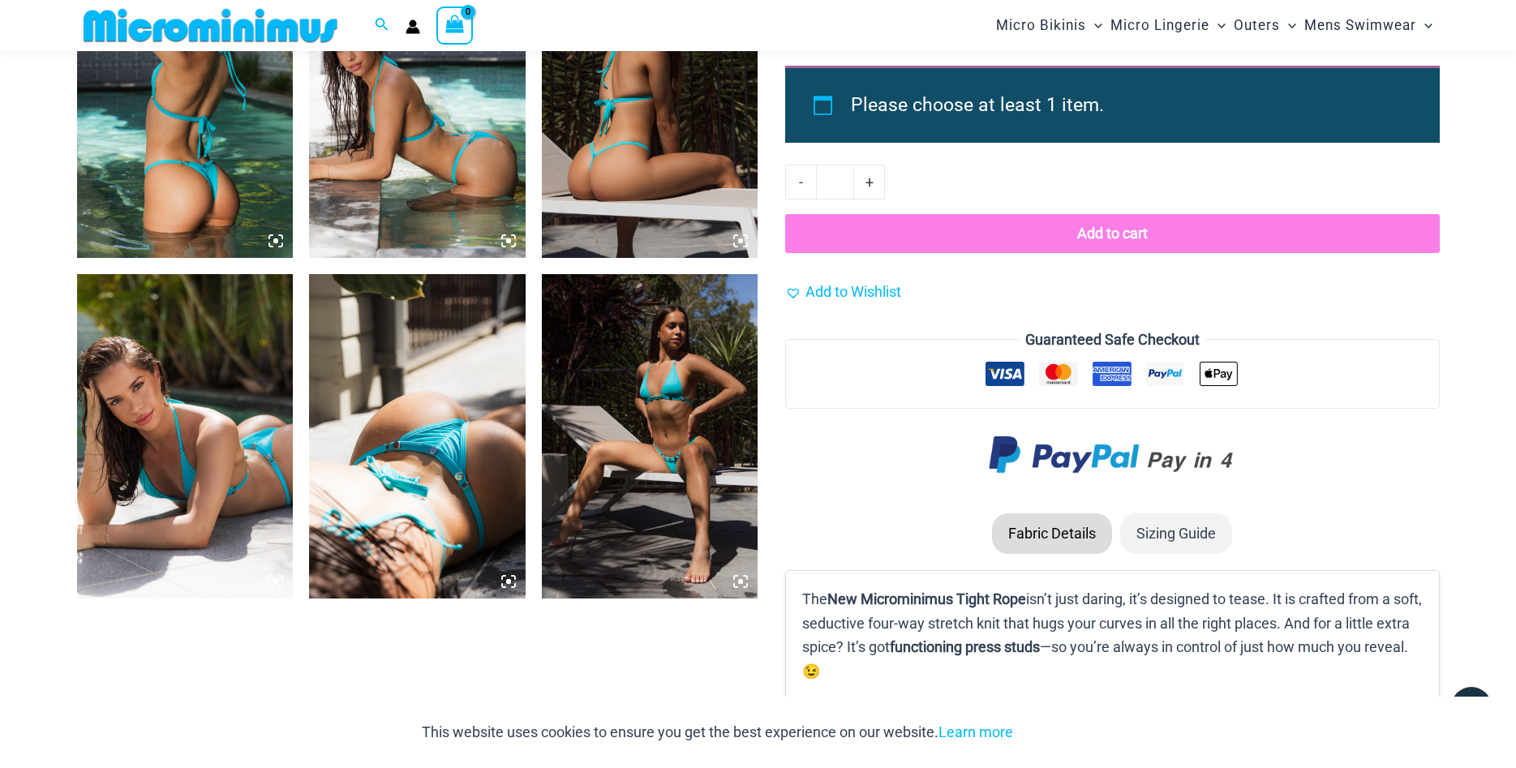
click at [637, 164] on img at bounding box center [650, 95] width 217 height 324
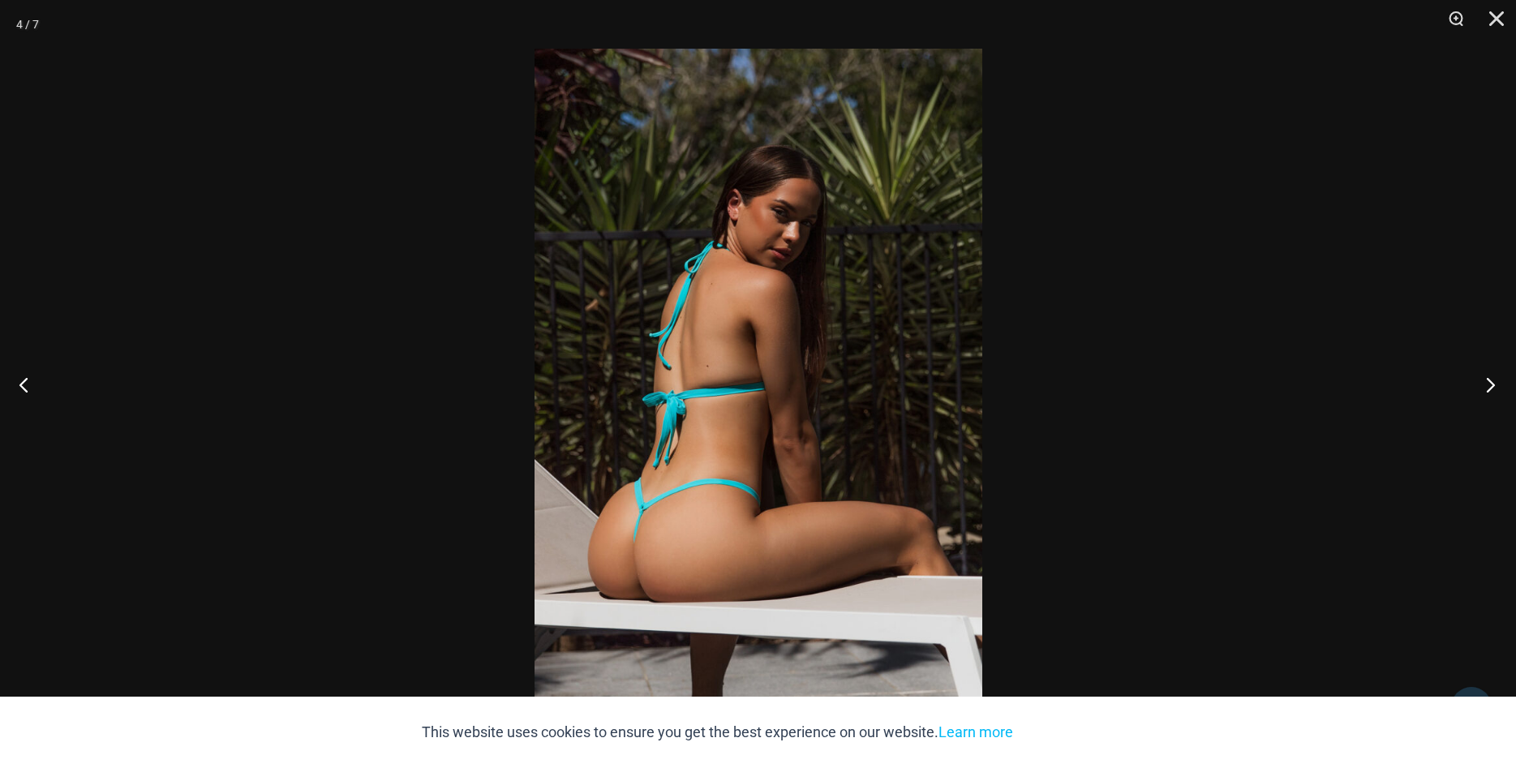
click at [1493, 384] on button "Next" at bounding box center [1485, 384] width 61 height 81
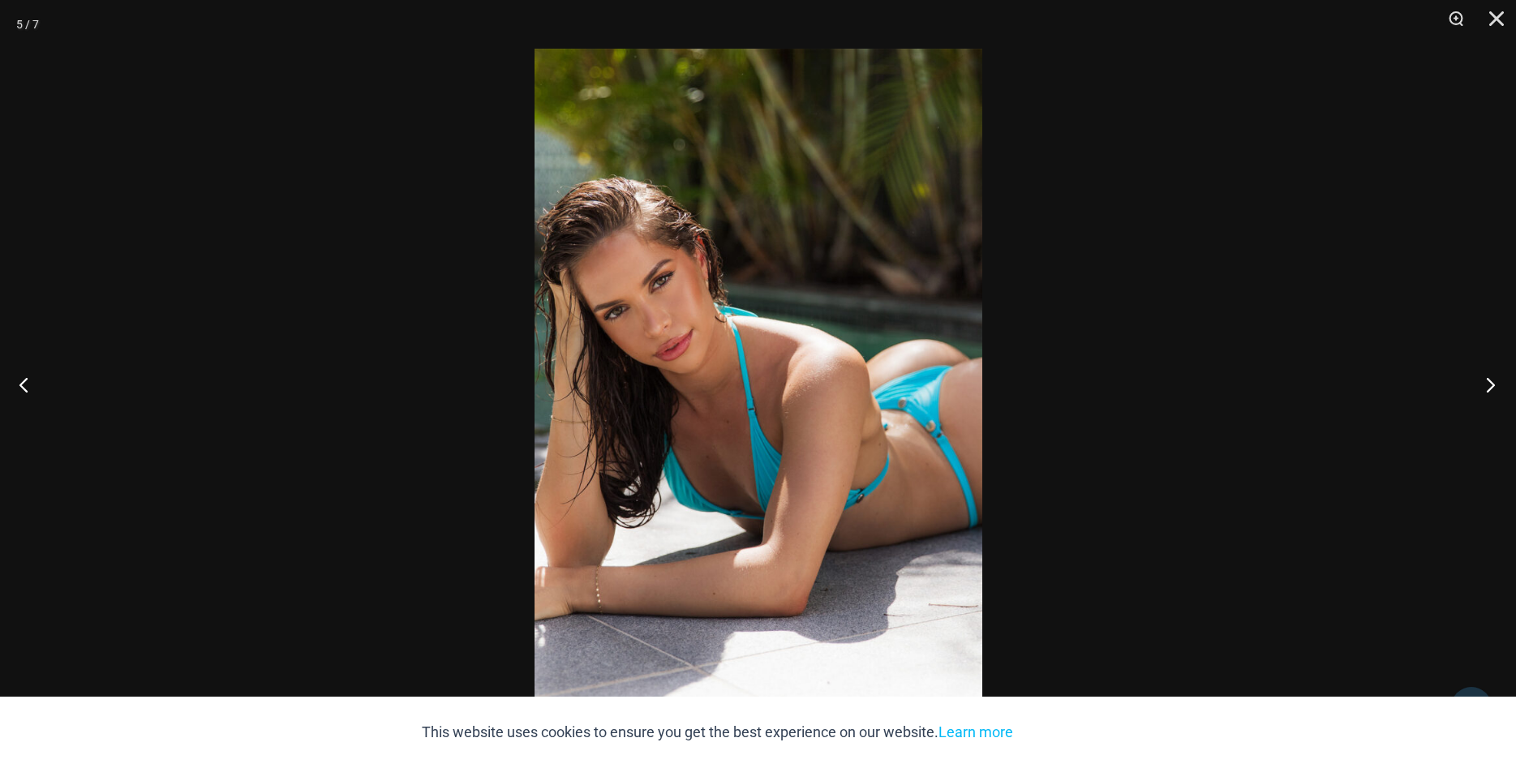
click at [1493, 384] on button "Next" at bounding box center [1485, 384] width 61 height 81
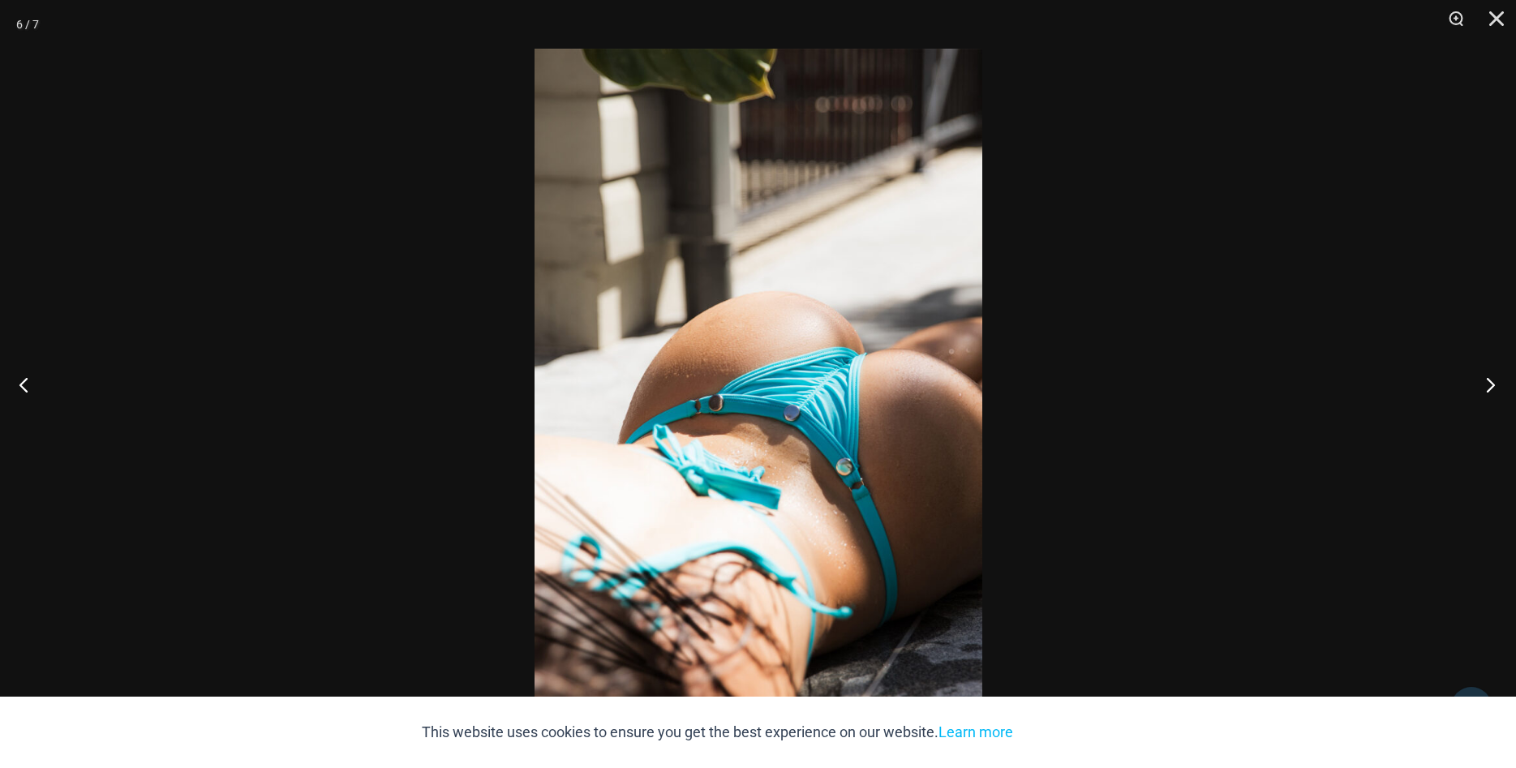
click at [1493, 384] on button "Next" at bounding box center [1485, 384] width 61 height 81
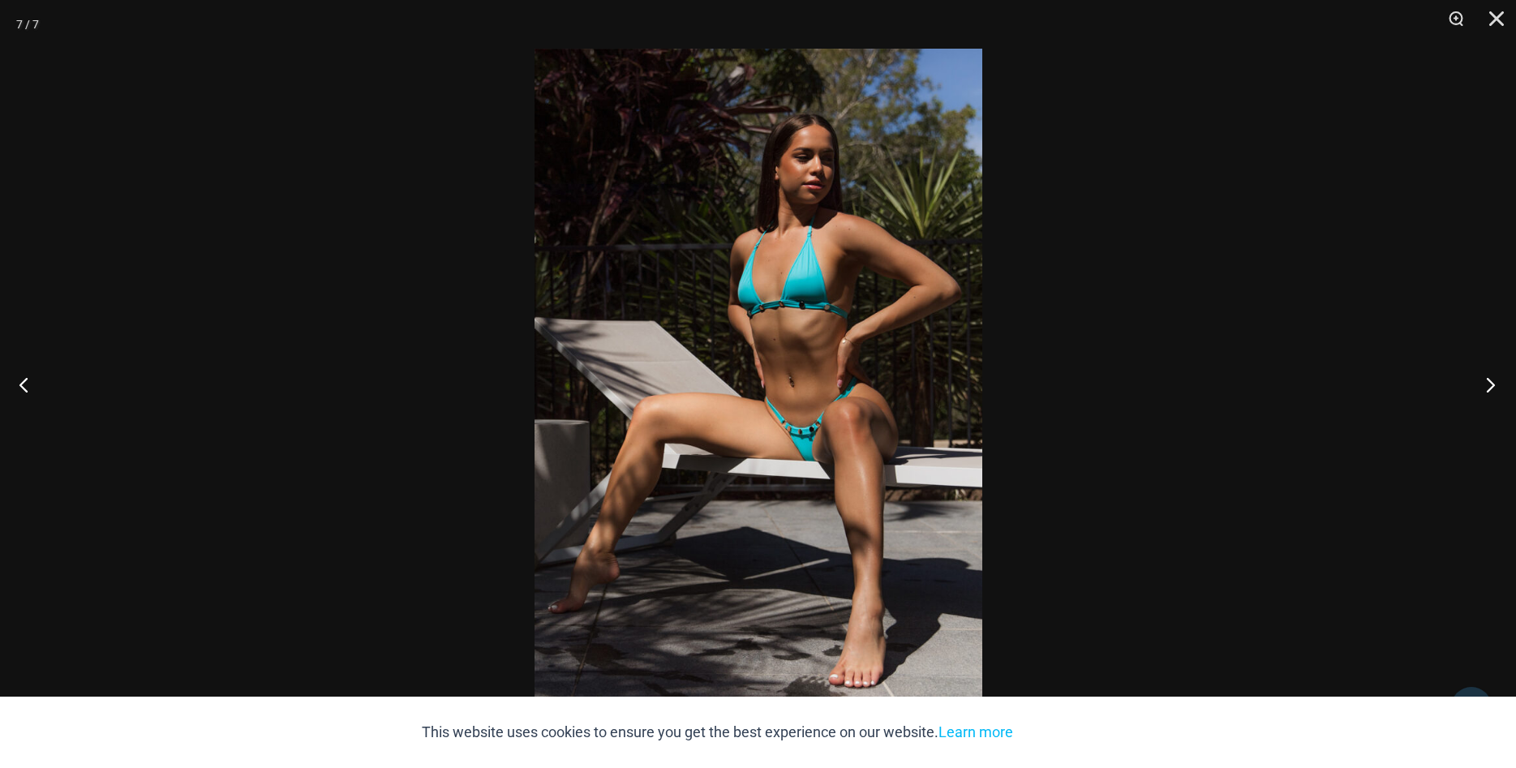
click at [1493, 384] on button "Next" at bounding box center [1485, 384] width 61 height 81
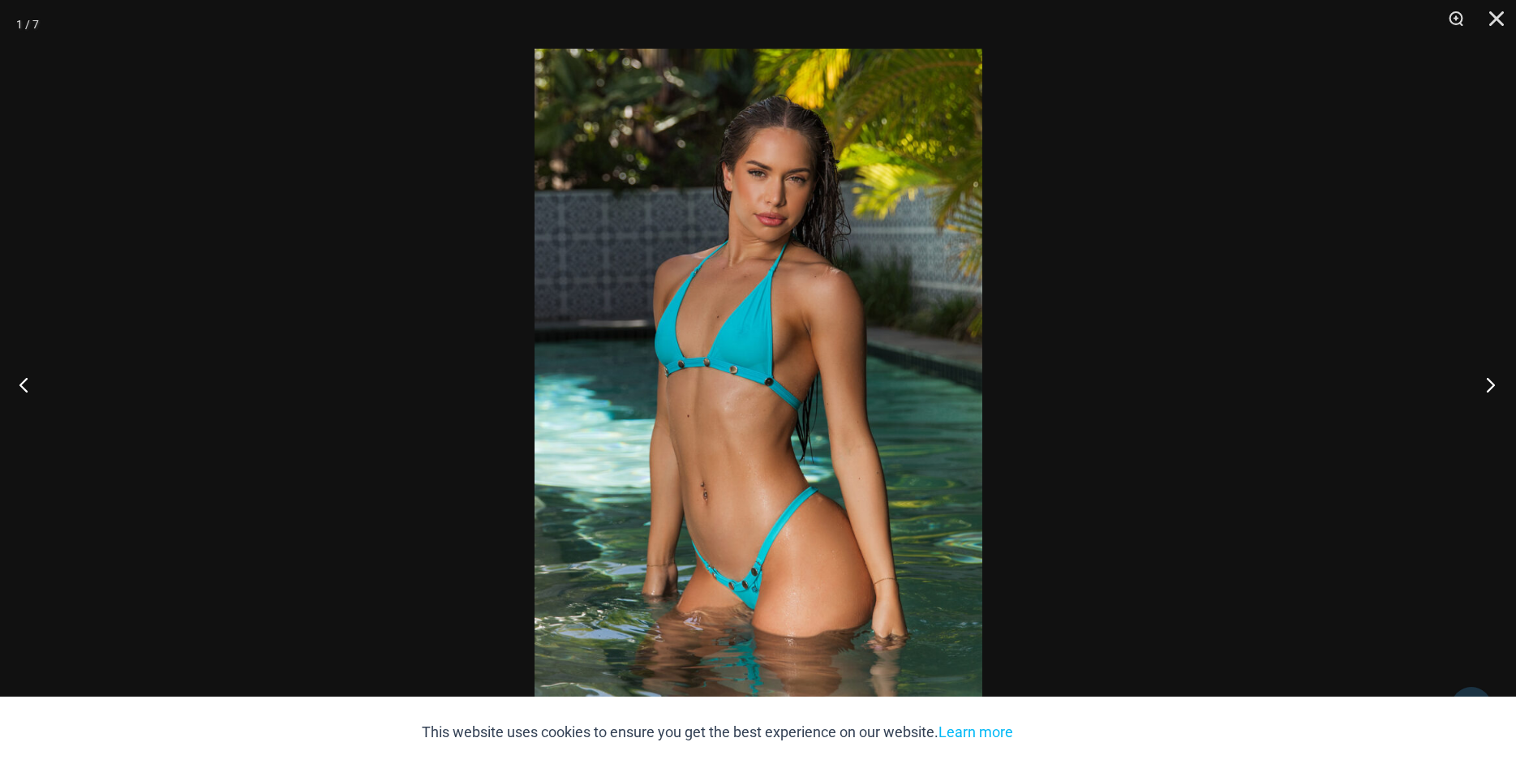
click at [1493, 384] on button "Next" at bounding box center [1485, 384] width 61 height 81
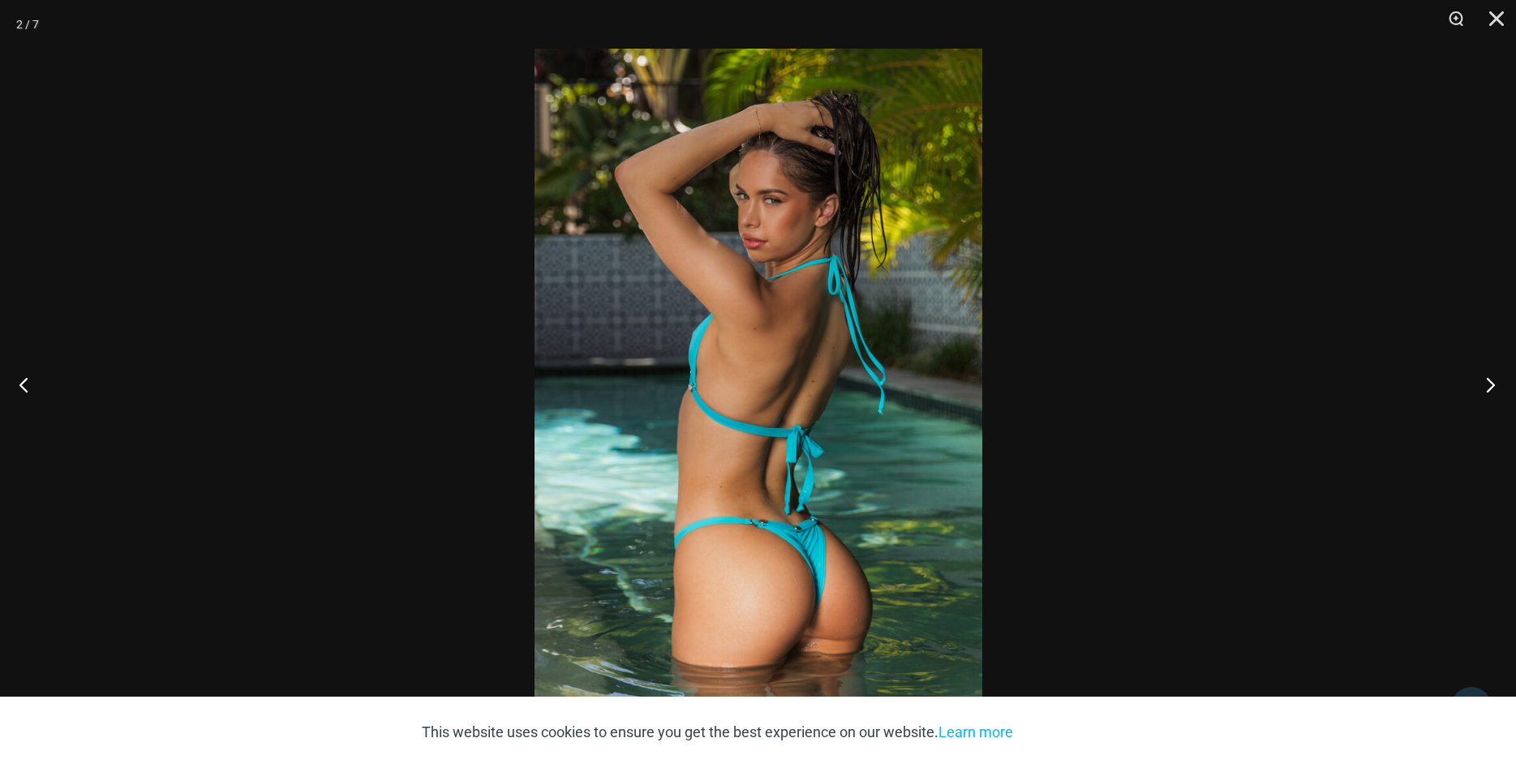
click at [1493, 384] on button "Next" at bounding box center [1485, 384] width 61 height 81
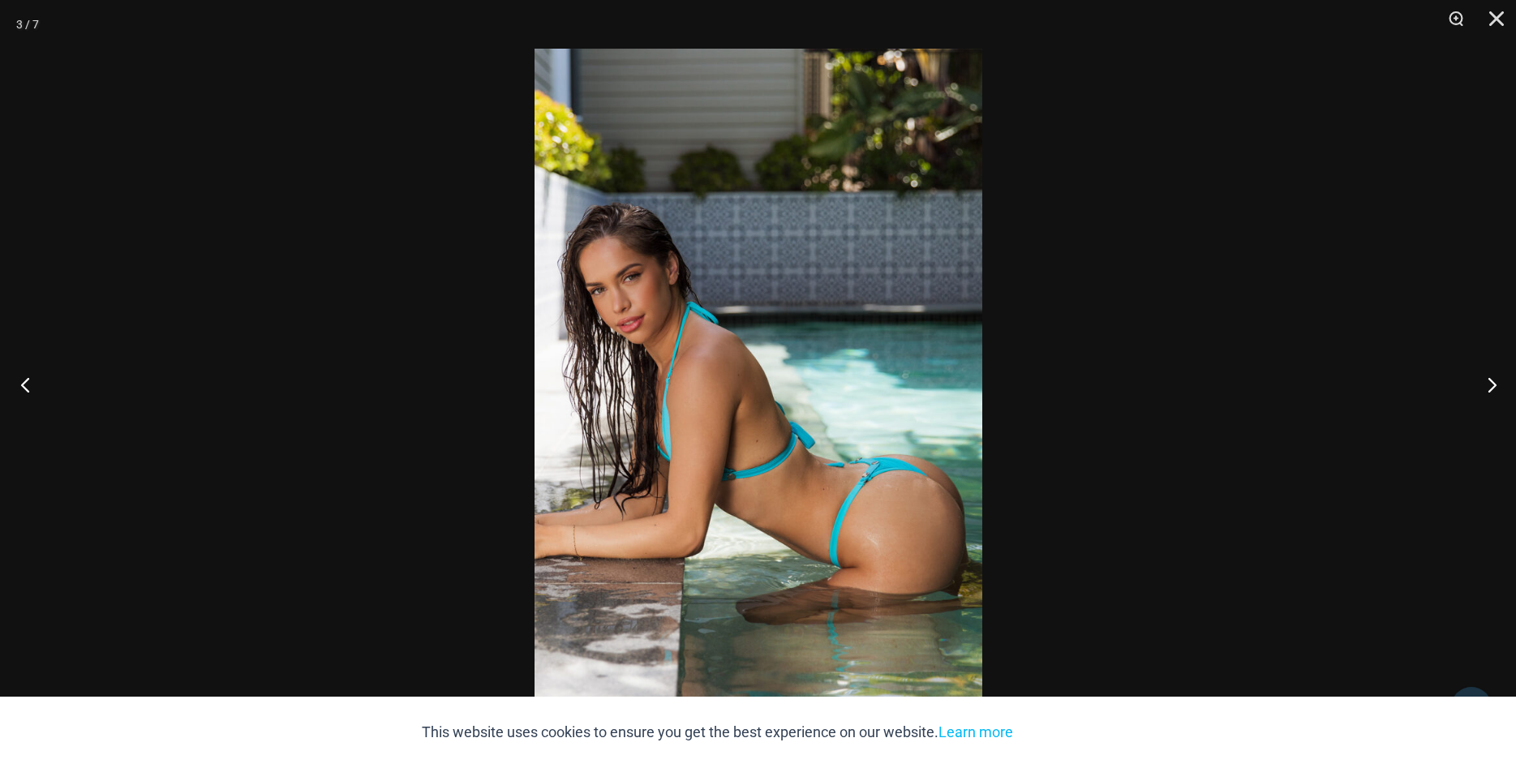
click at [27, 381] on button "Previous" at bounding box center [30, 384] width 61 height 81
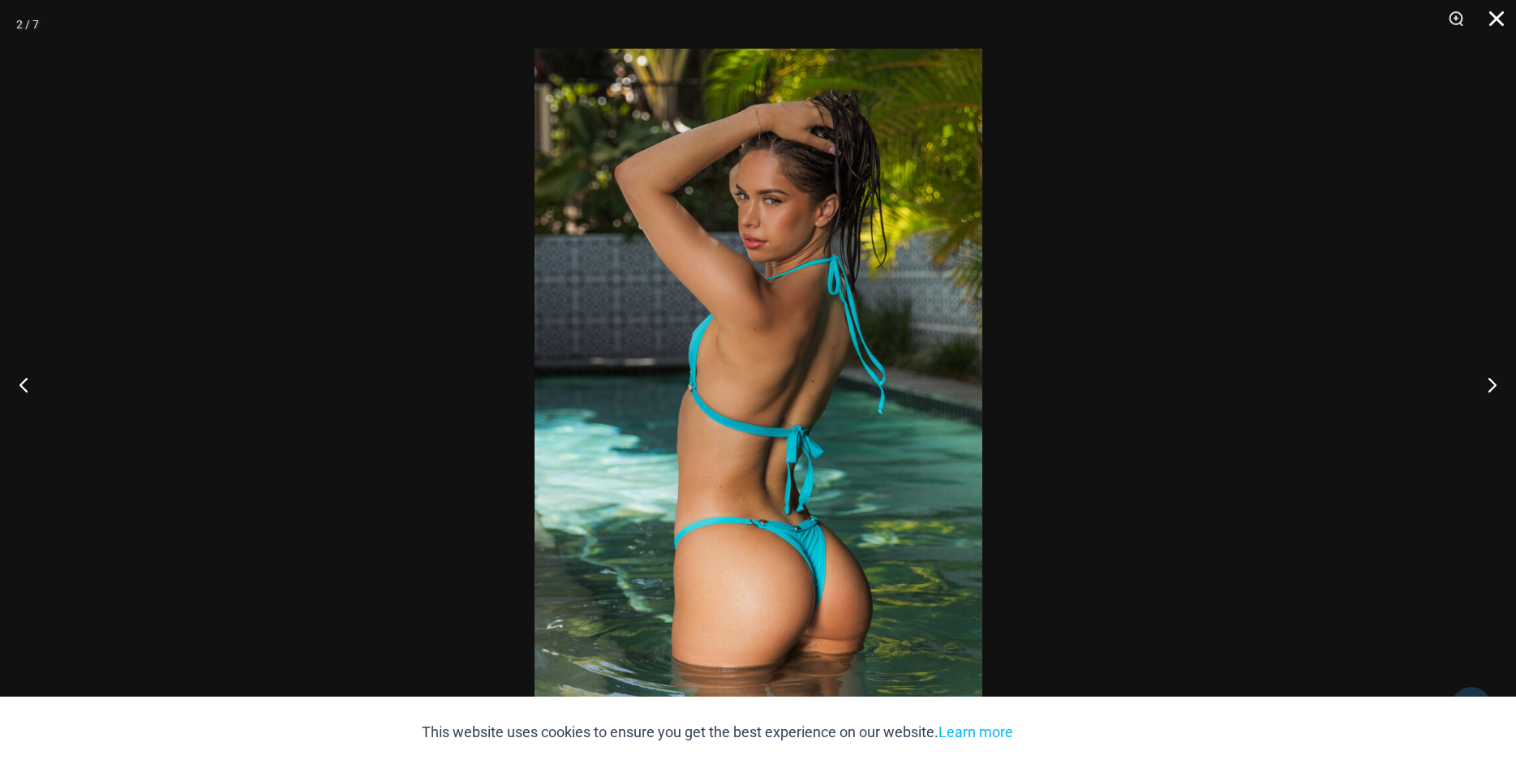
click at [1497, 19] on button "Close" at bounding box center [1491, 24] width 41 height 49
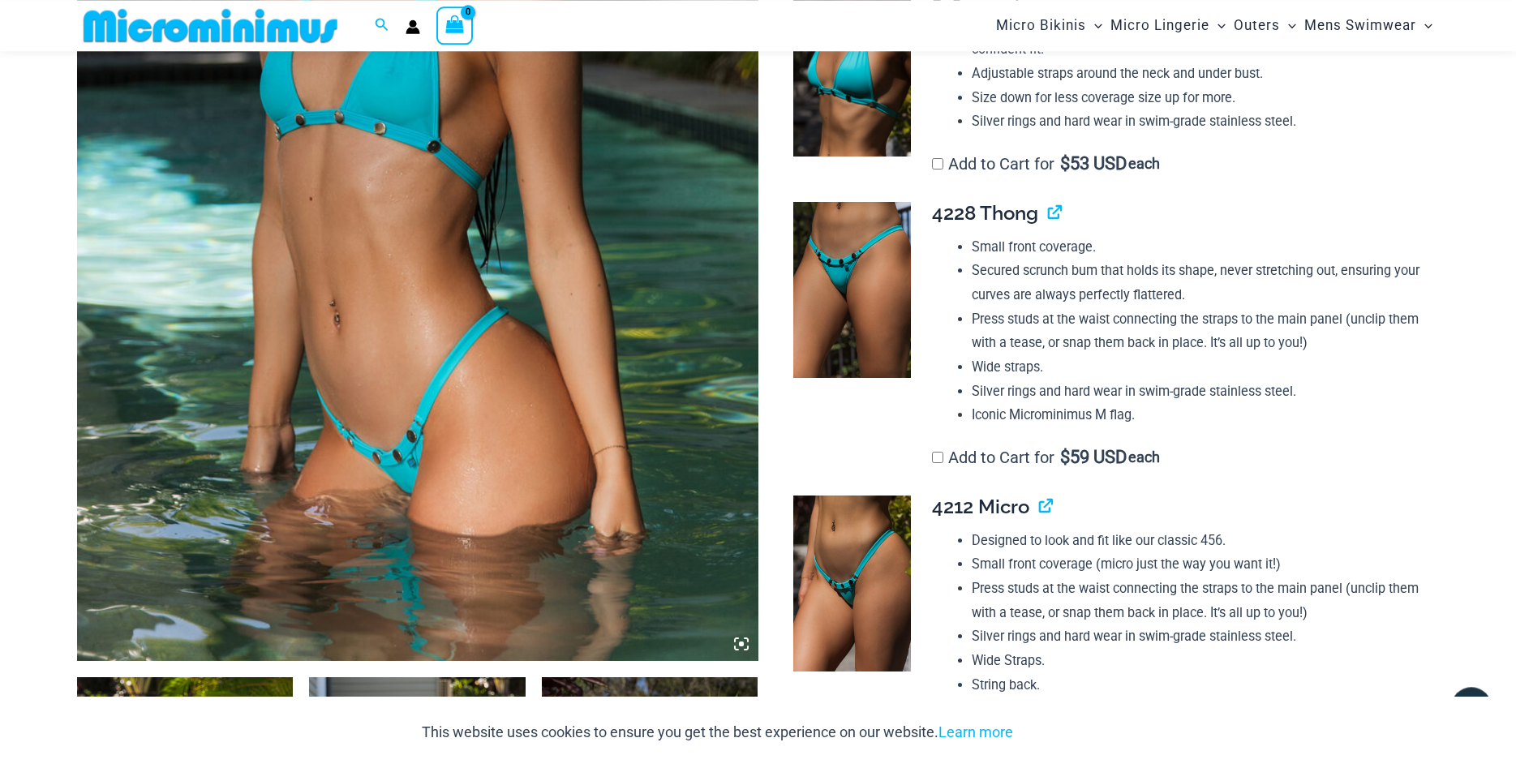
scroll to position [484, 0]
click at [866, 302] on img at bounding box center [852, 291] width 118 height 177
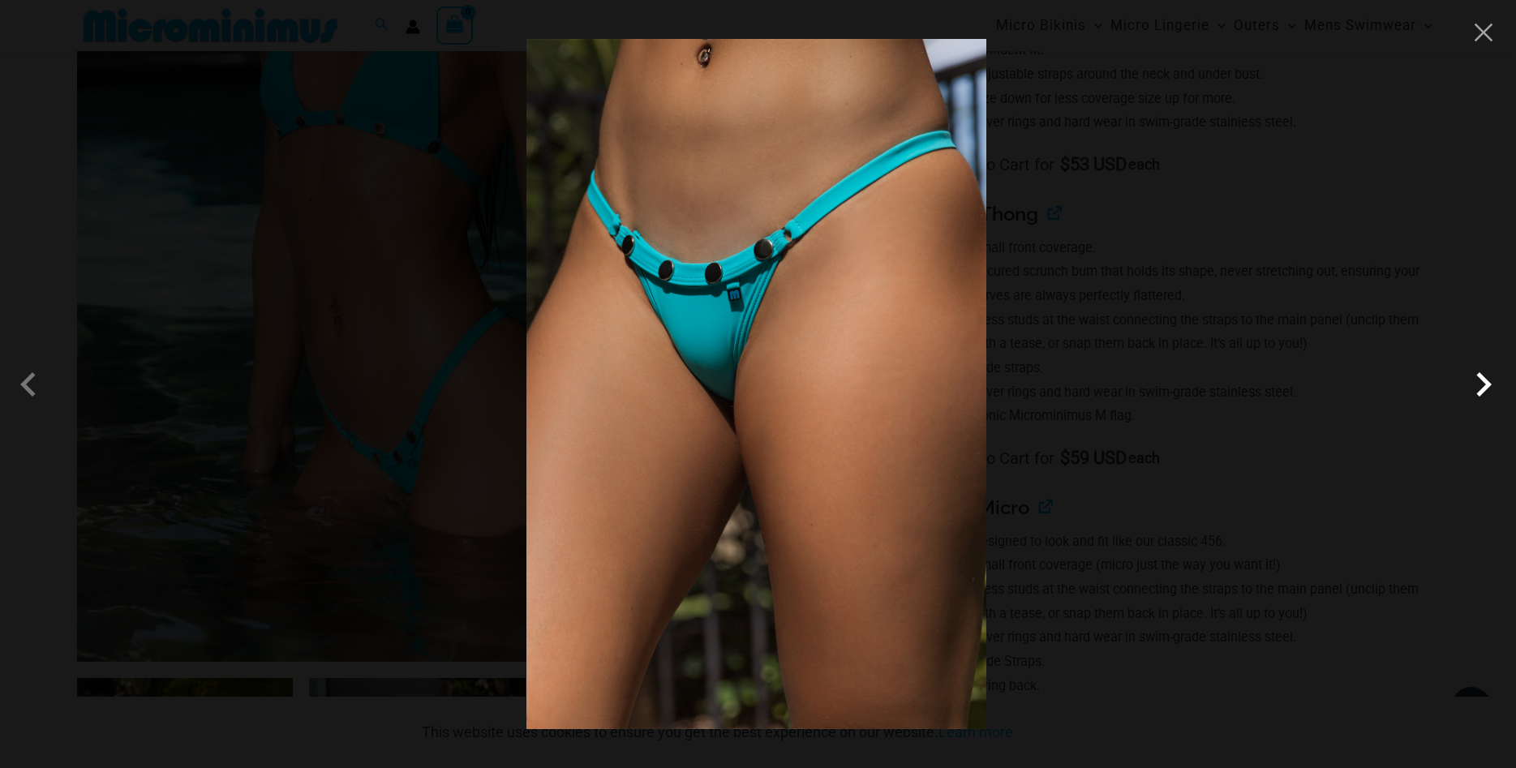
click at [1487, 380] on span at bounding box center [1483, 384] width 49 height 49
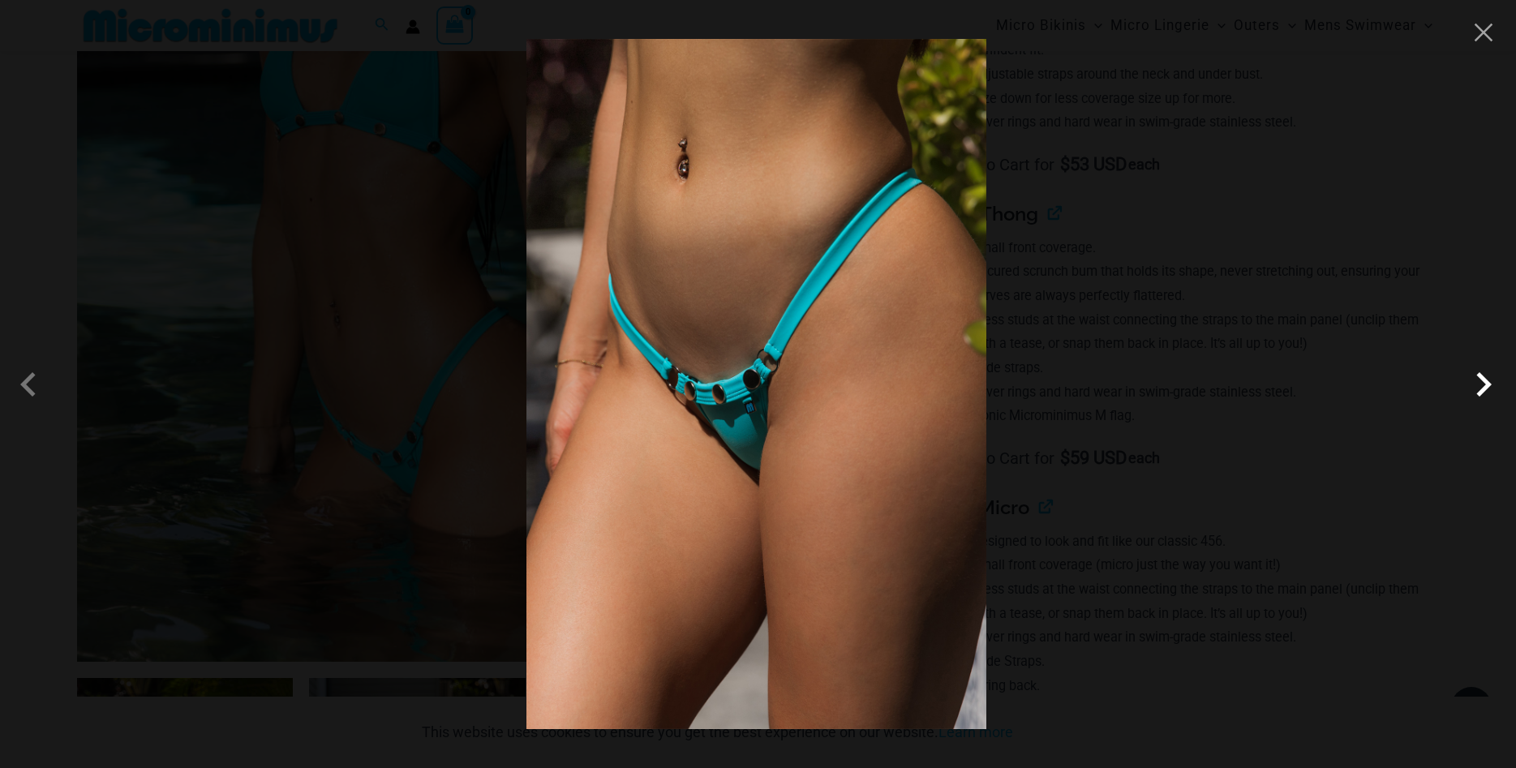
click at [1487, 380] on span at bounding box center [1483, 384] width 49 height 49
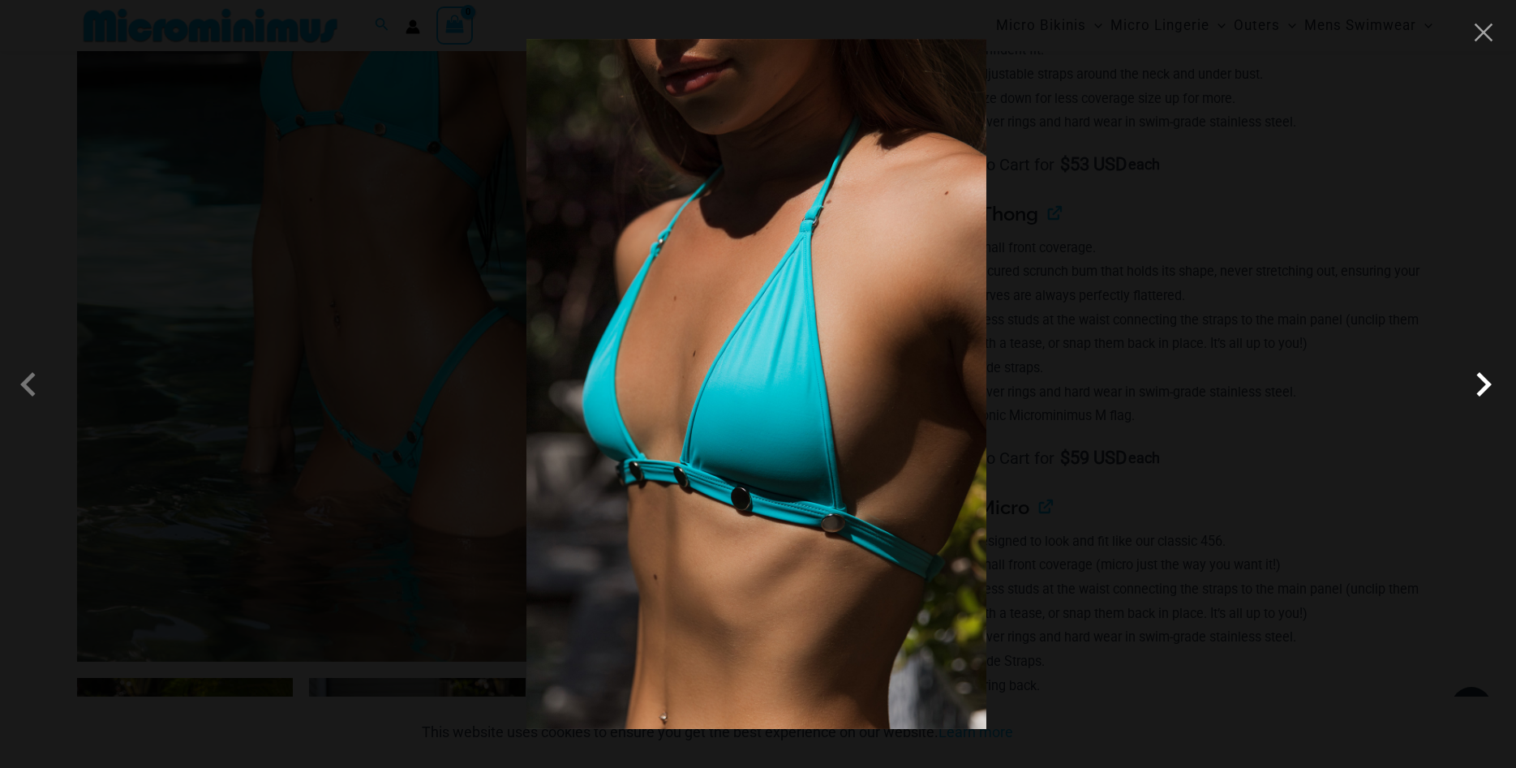
click at [1487, 380] on span at bounding box center [1483, 384] width 49 height 49
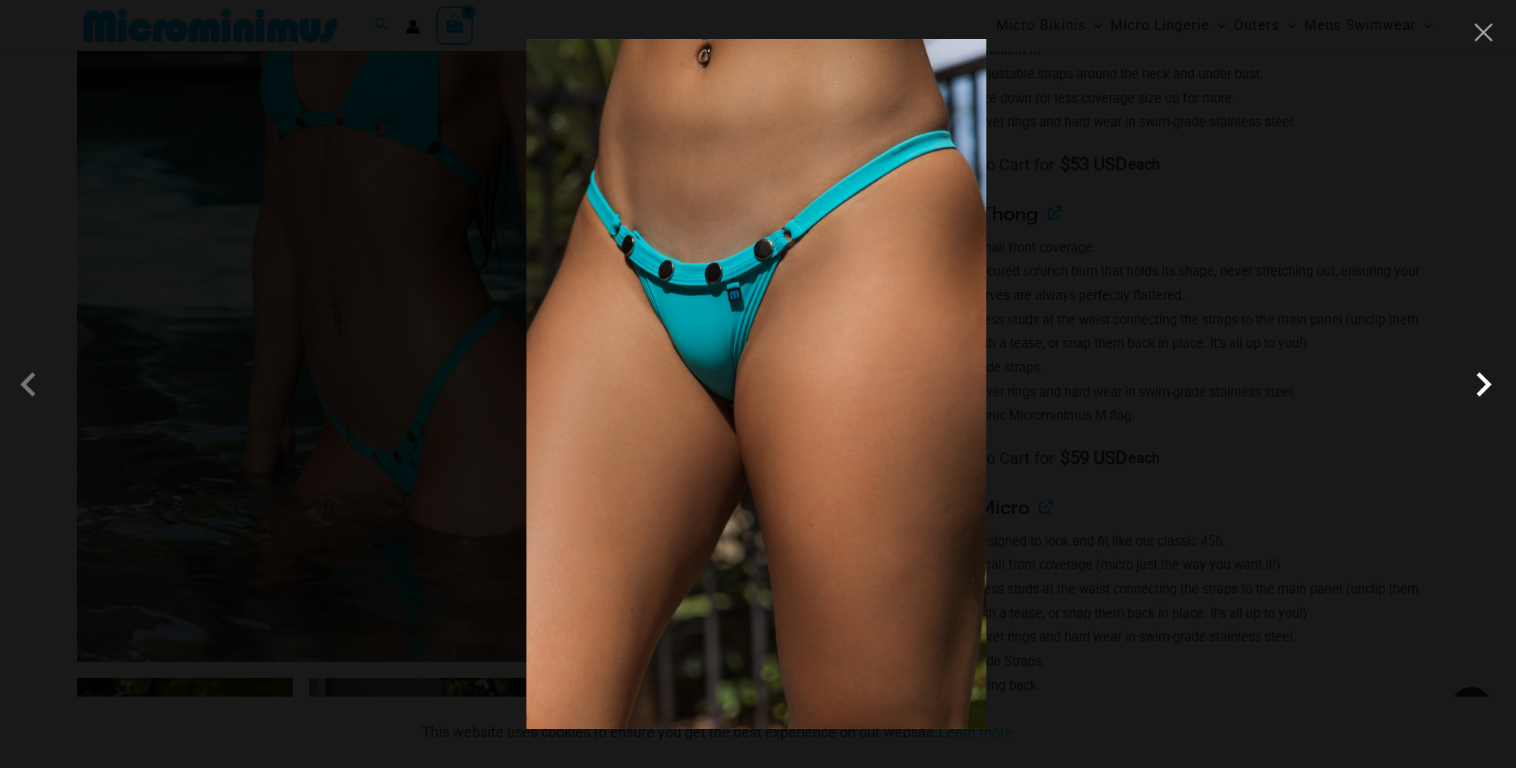
click at [1487, 380] on span at bounding box center [1483, 384] width 49 height 49
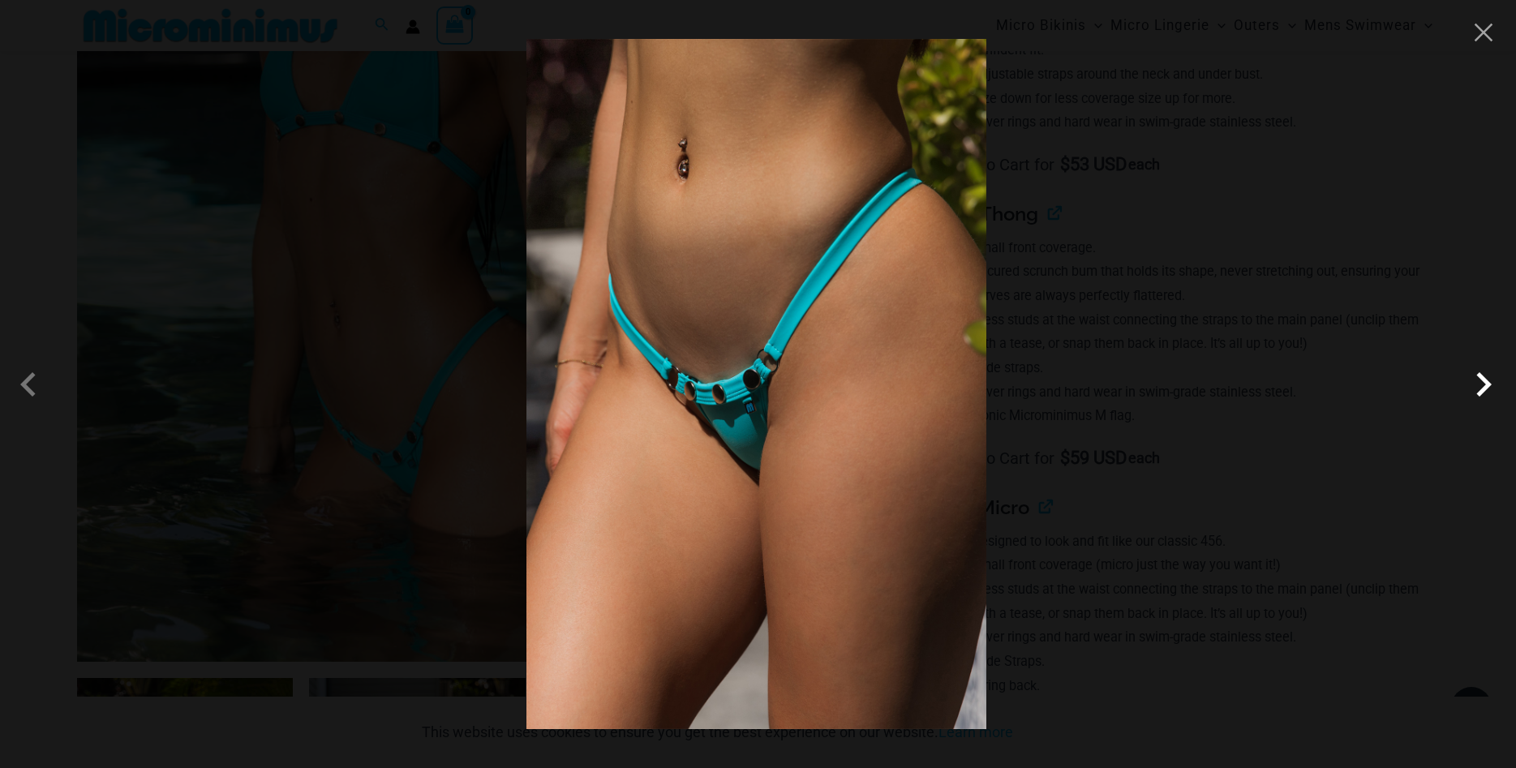
click at [1487, 380] on span at bounding box center [1483, 384] width 49 height 49
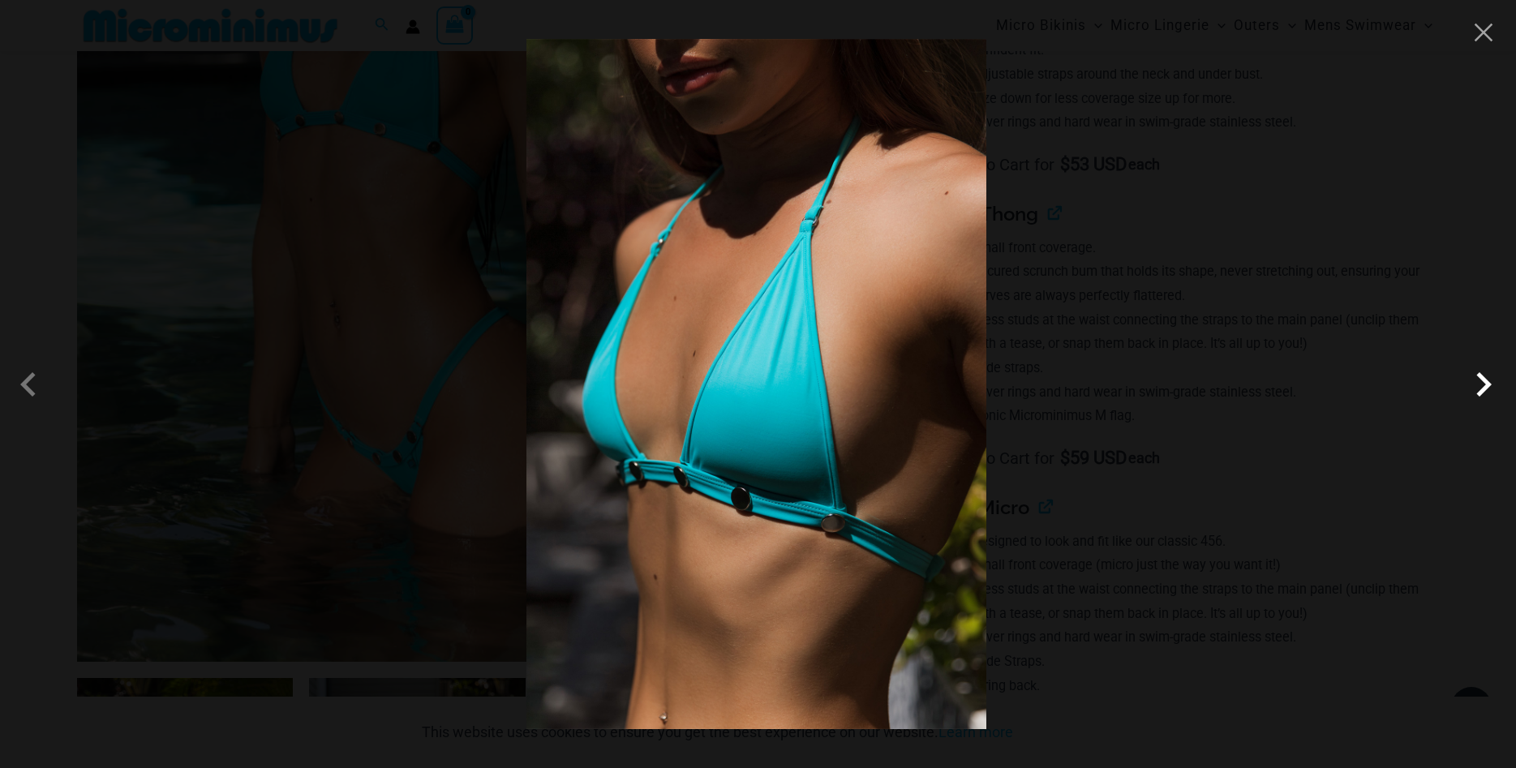
click at [1487, 380] on span at bounding box center [1483, 384] width 49 height 49
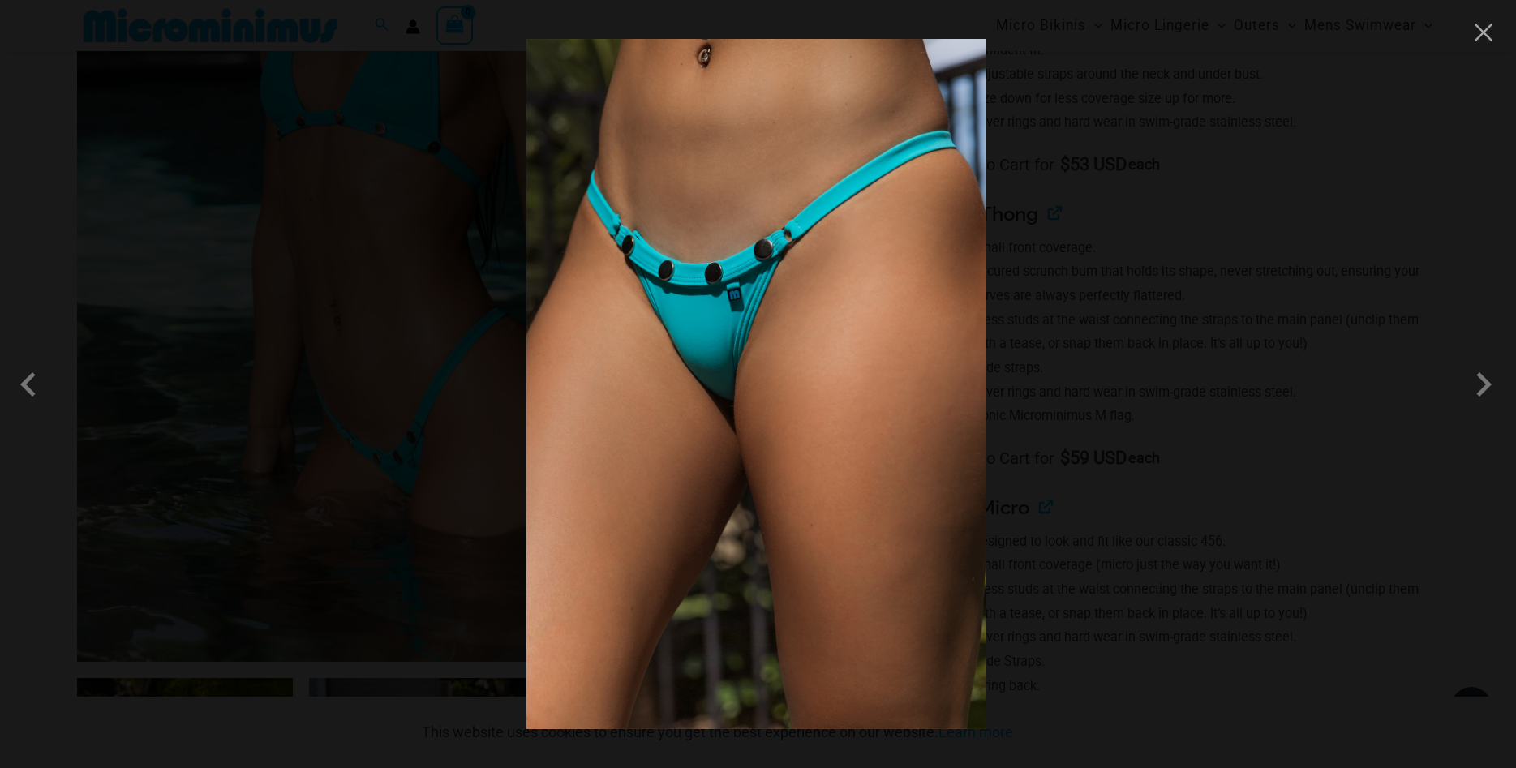
click at [1228, 301] on div at bounding box center [758, 384] width 1516 height 768
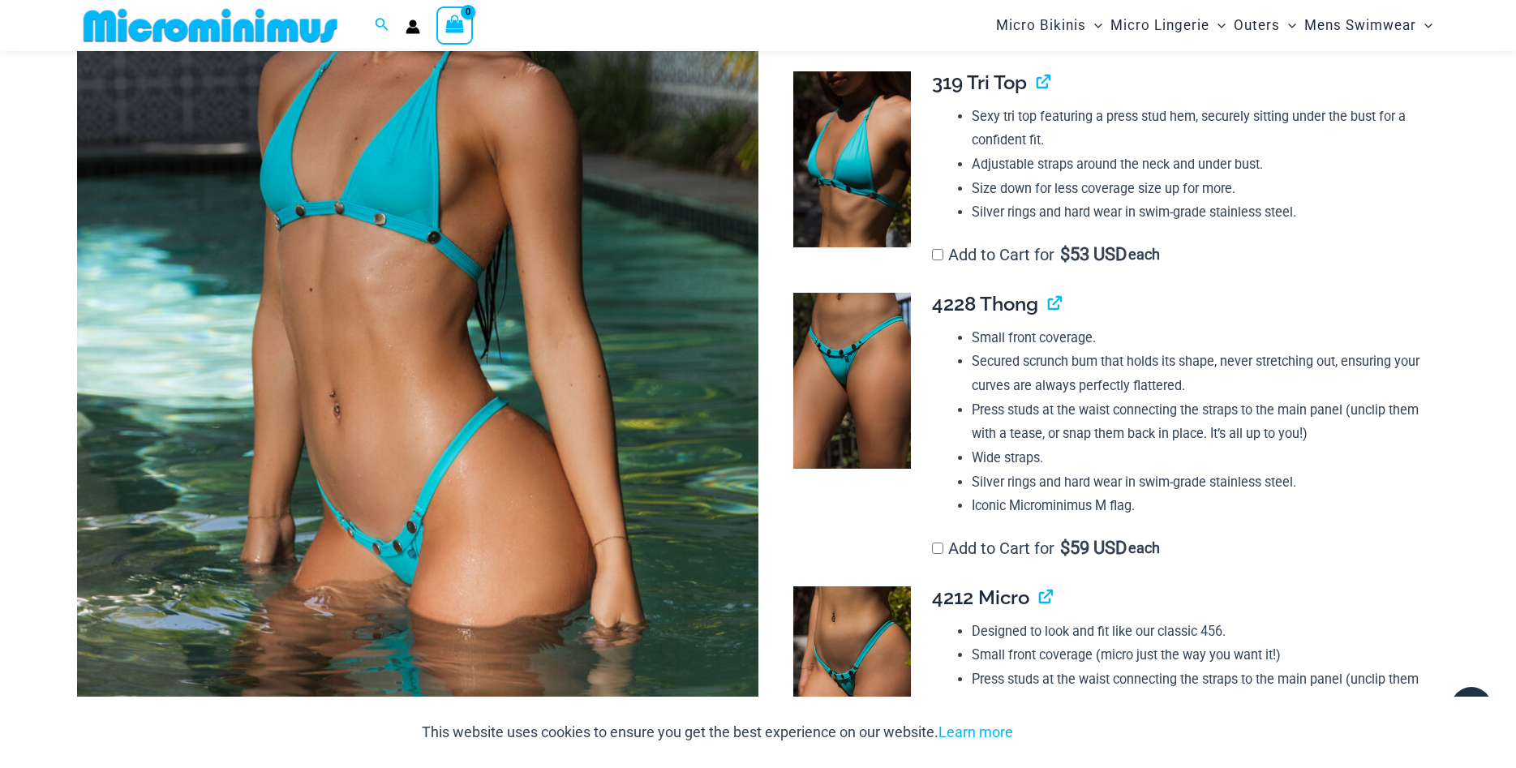
scroll to position [402, 0]
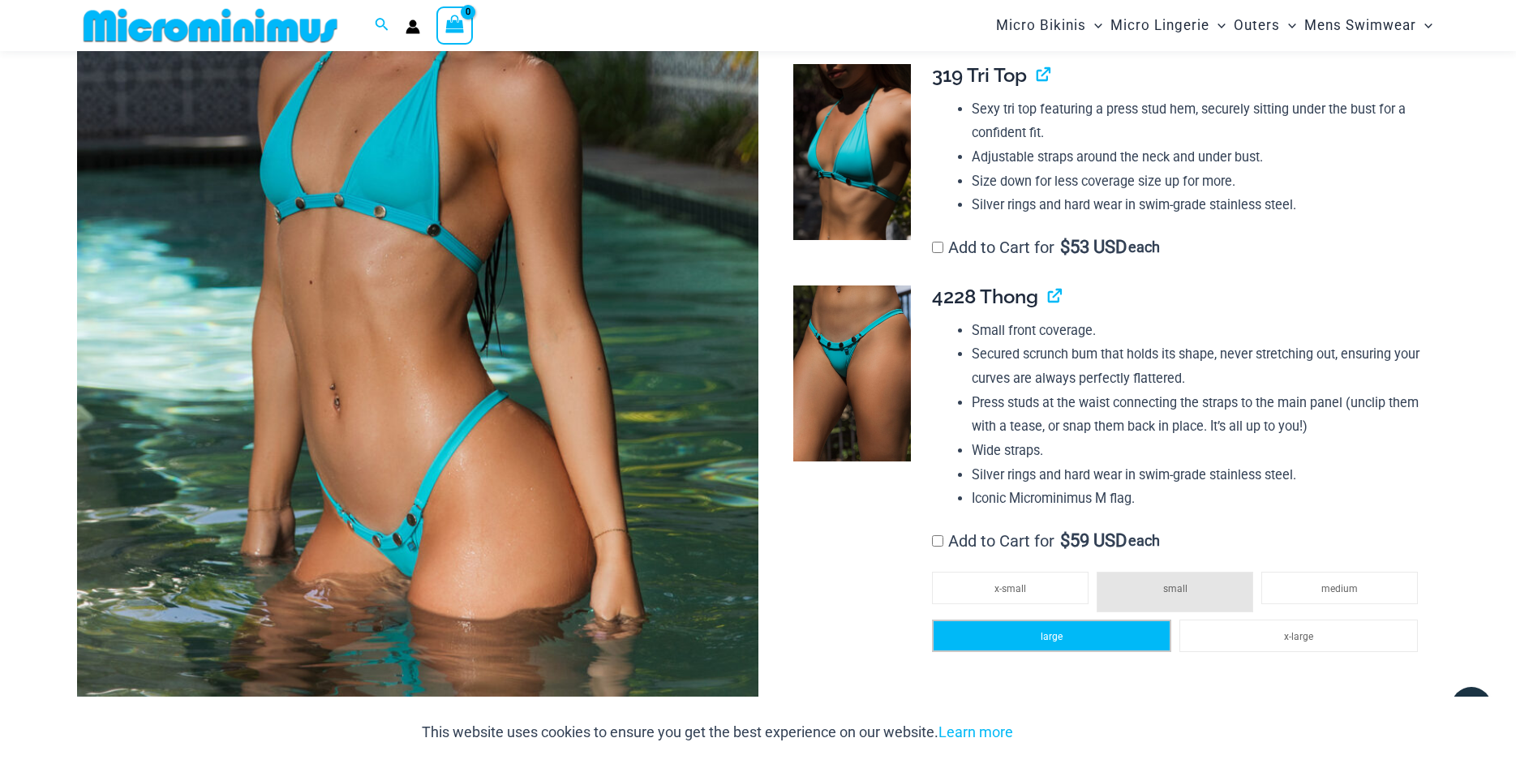
click at [1059, 642] on span "large" at bounding box center [1052, 636] width 22 height 11
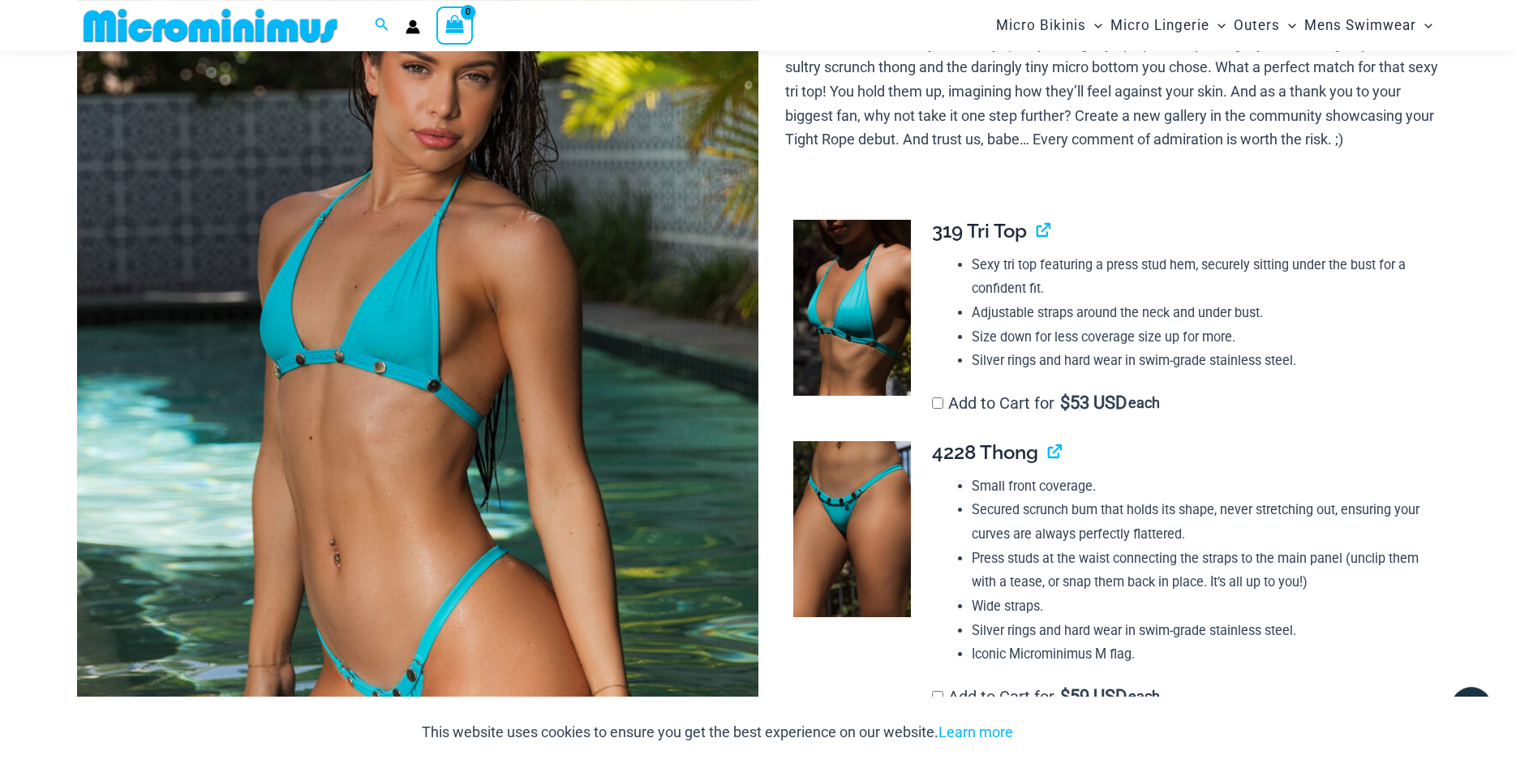
scroll to position [236, 0]
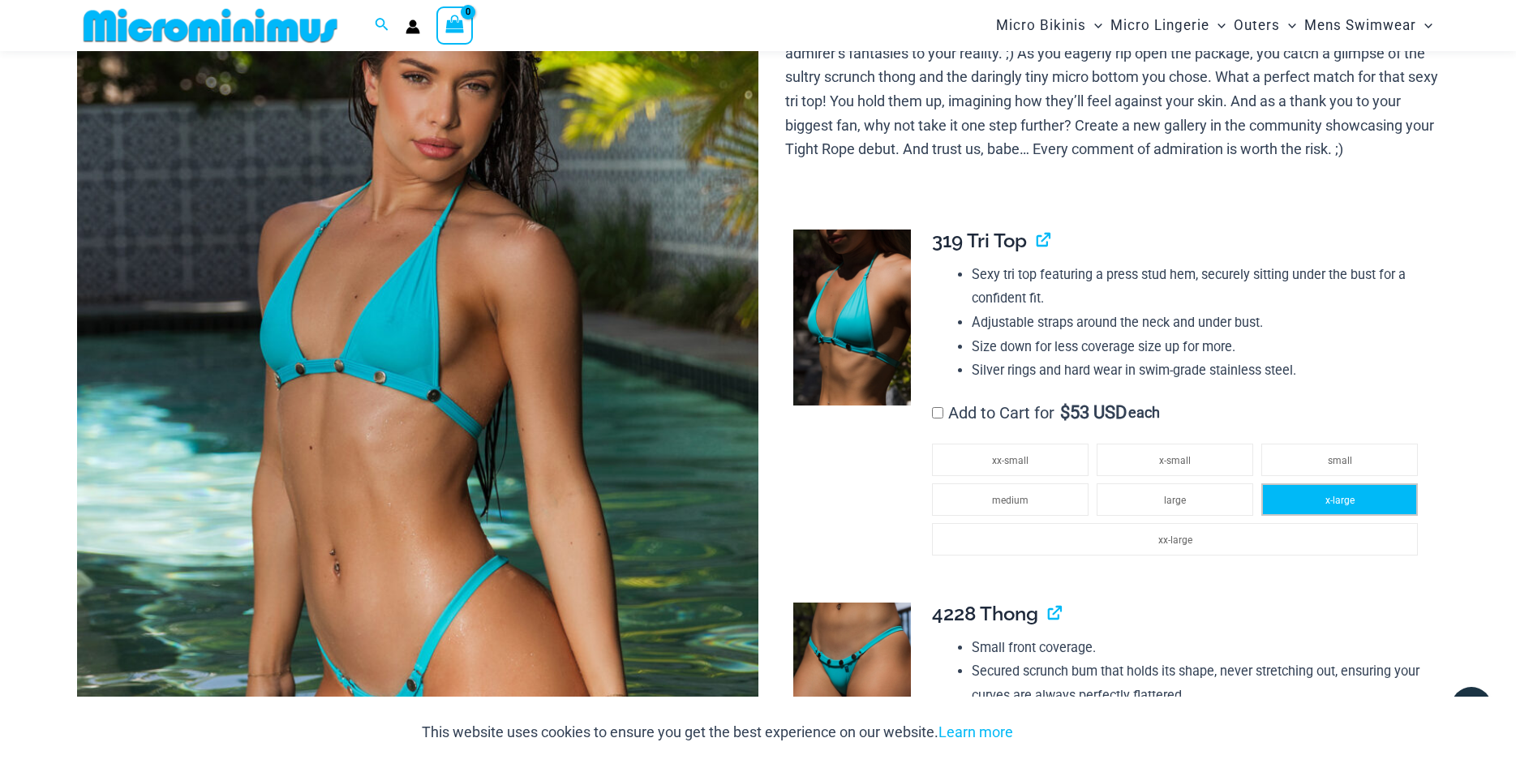
click at [1314, 516] on li "x-large" at bounding box center [1339, 499] width 157 height 32
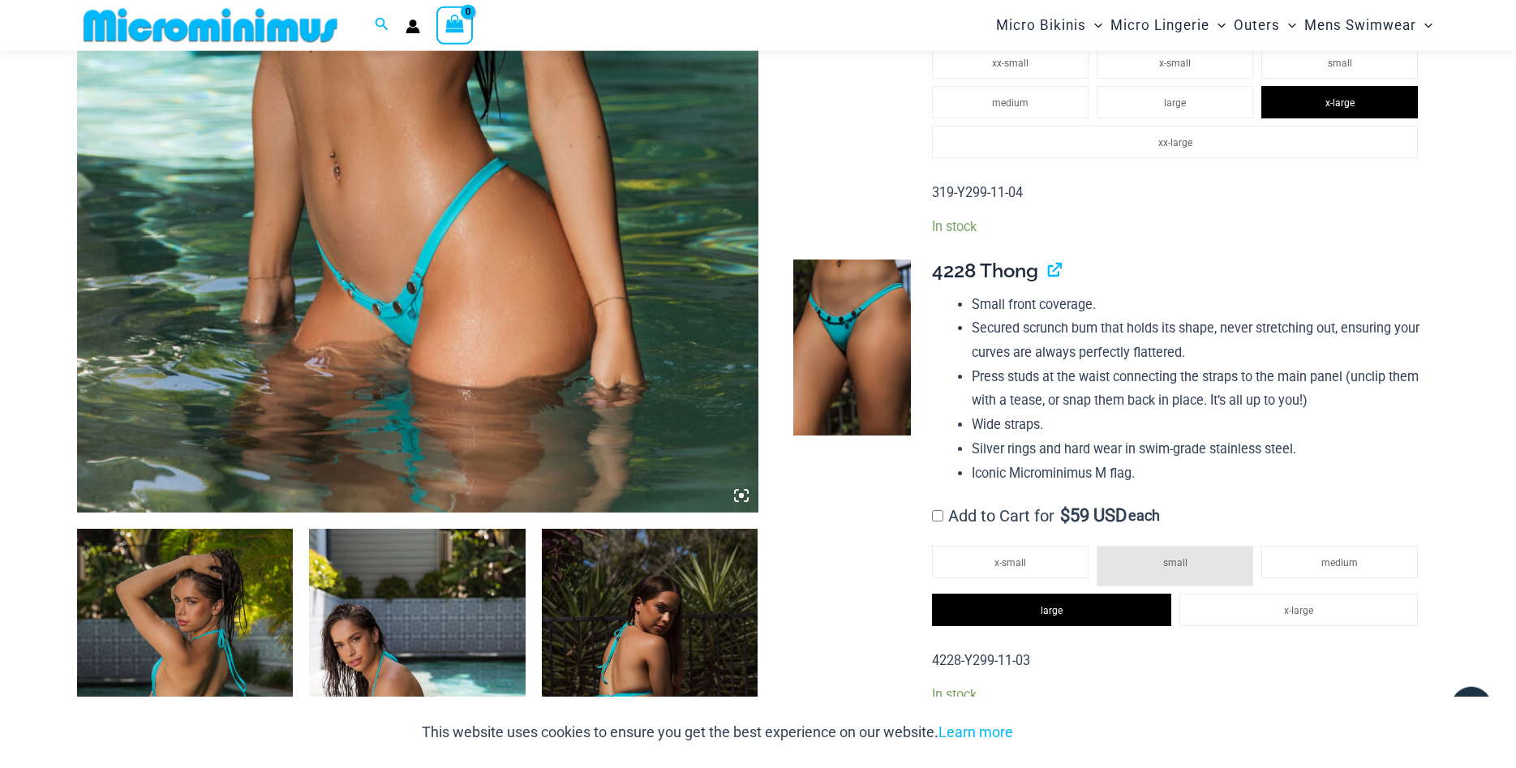
scroll to position [650, 0]
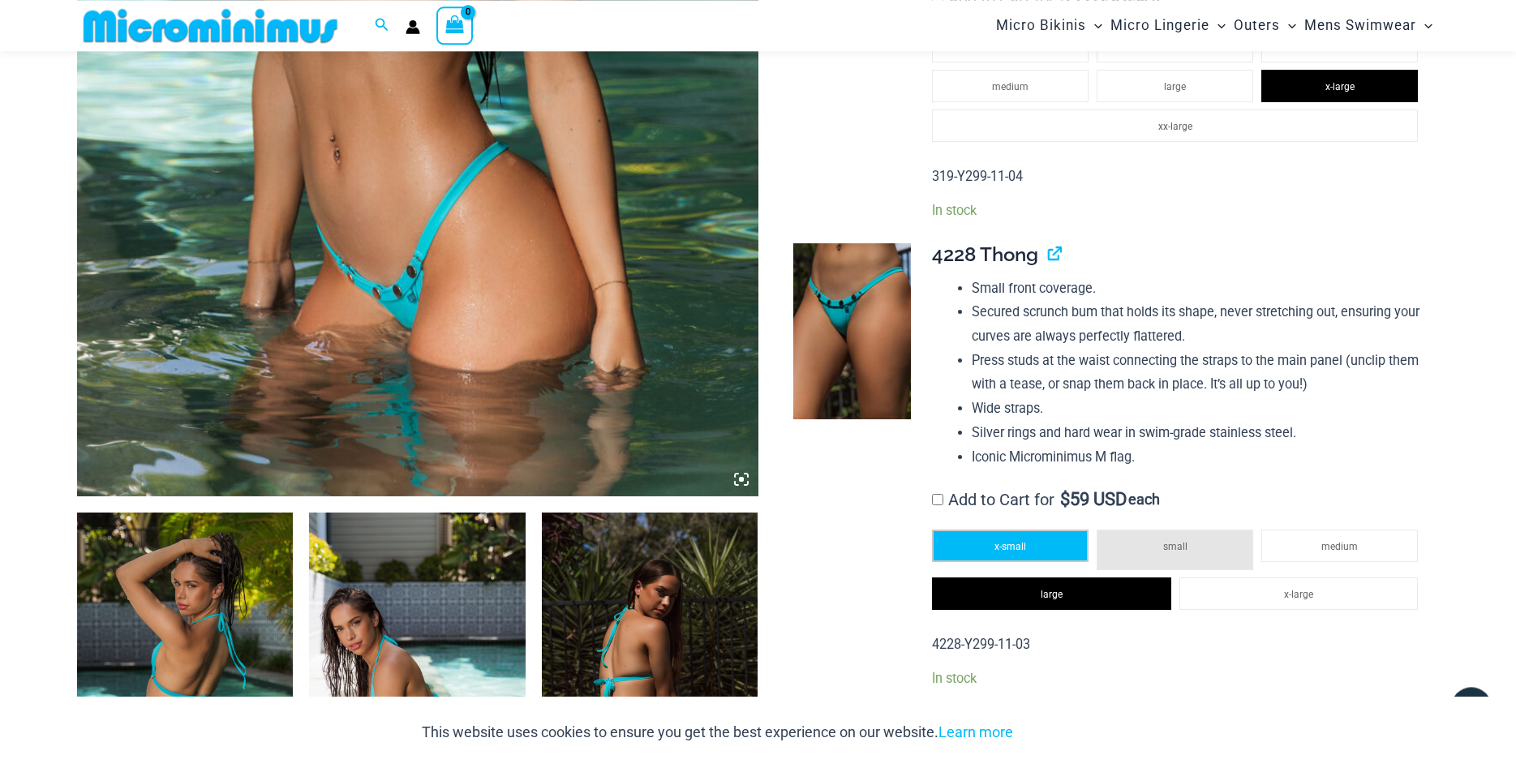
click at [1003, 552] on span "x-small" at bounding box center [1011, 546] width 32 height 11
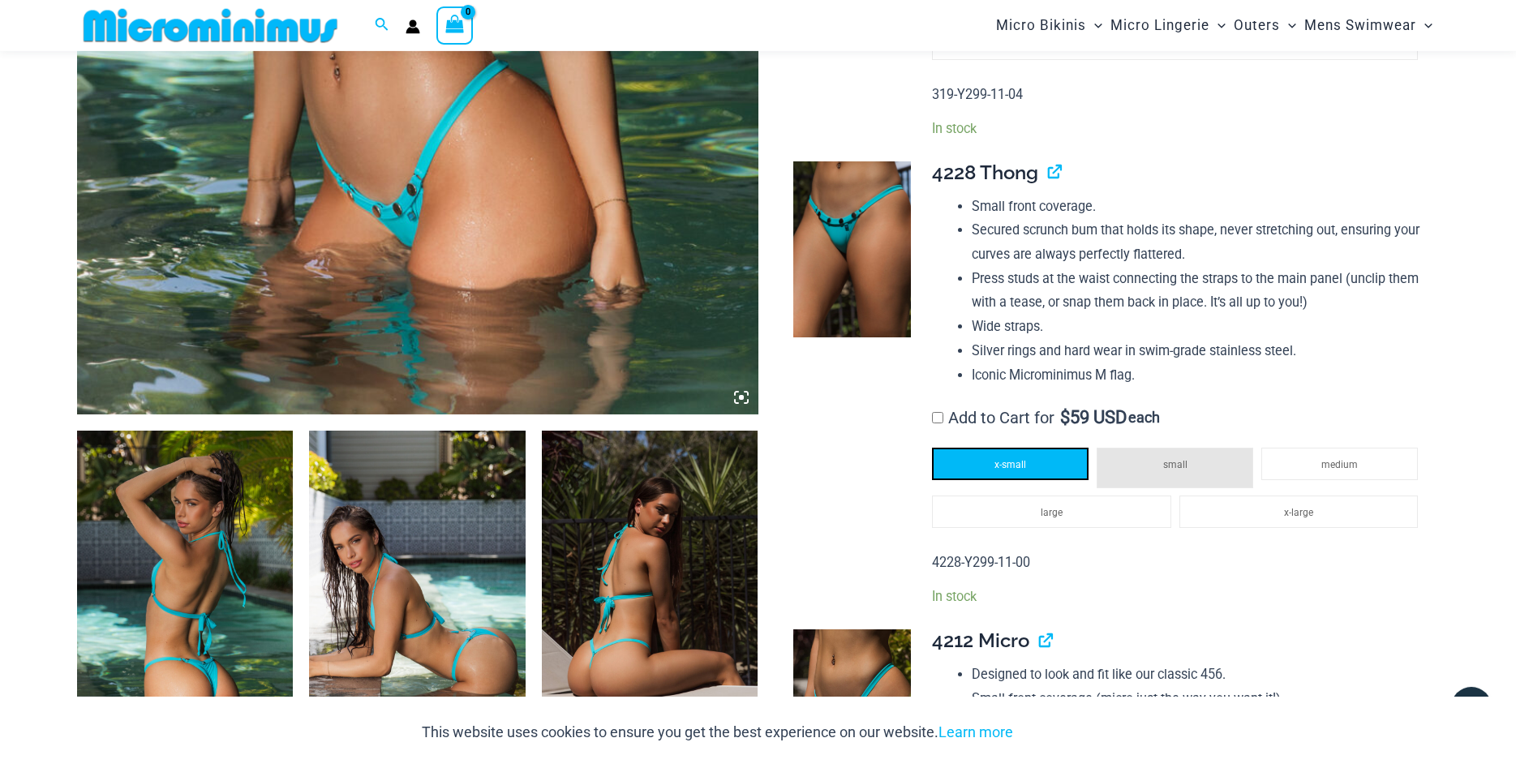
scroll to position [733, 0]
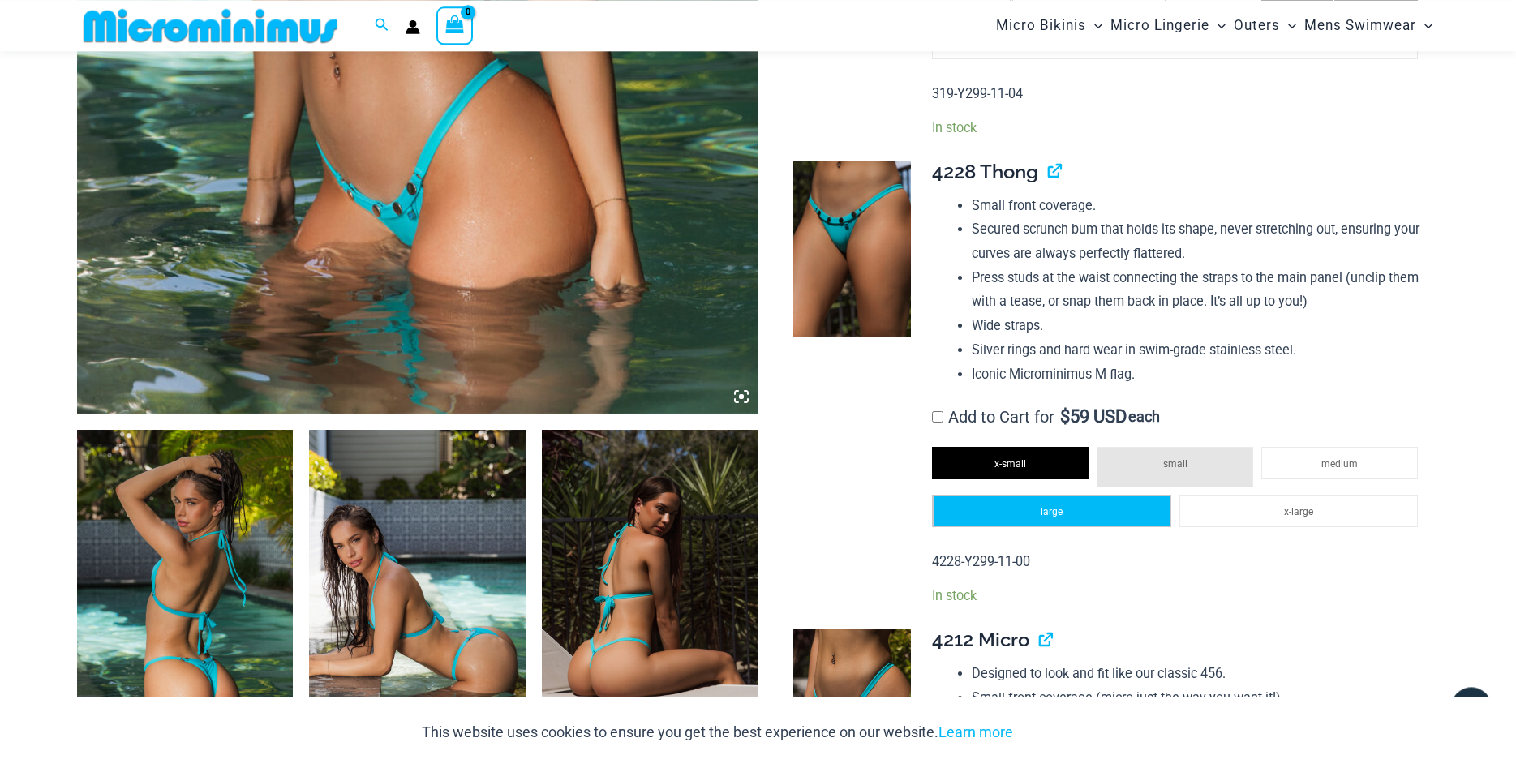
click at [1045, 518] on span "large" at bounding box center [1052, 511] width 22 height 11
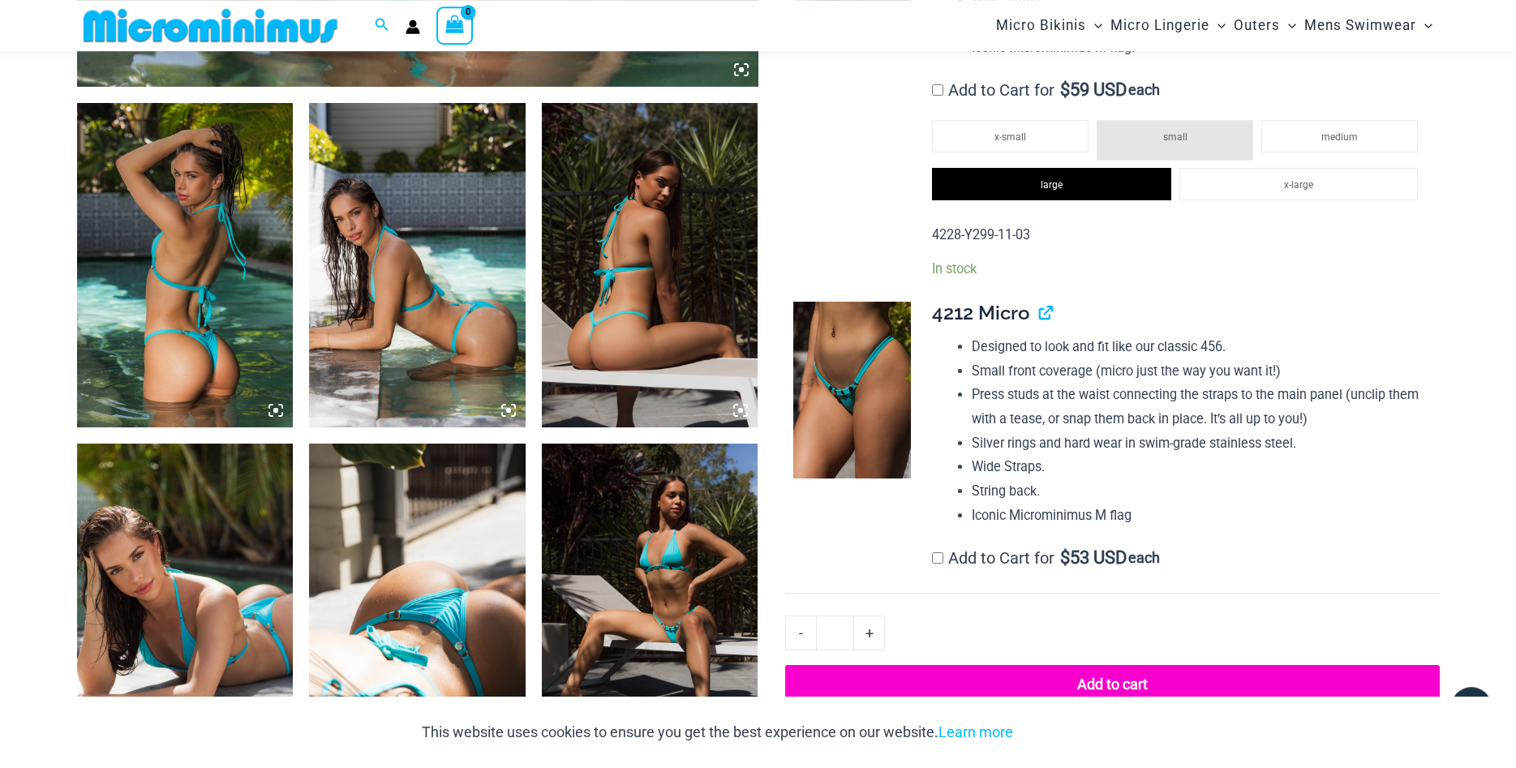
scroll to position [1229, 0]
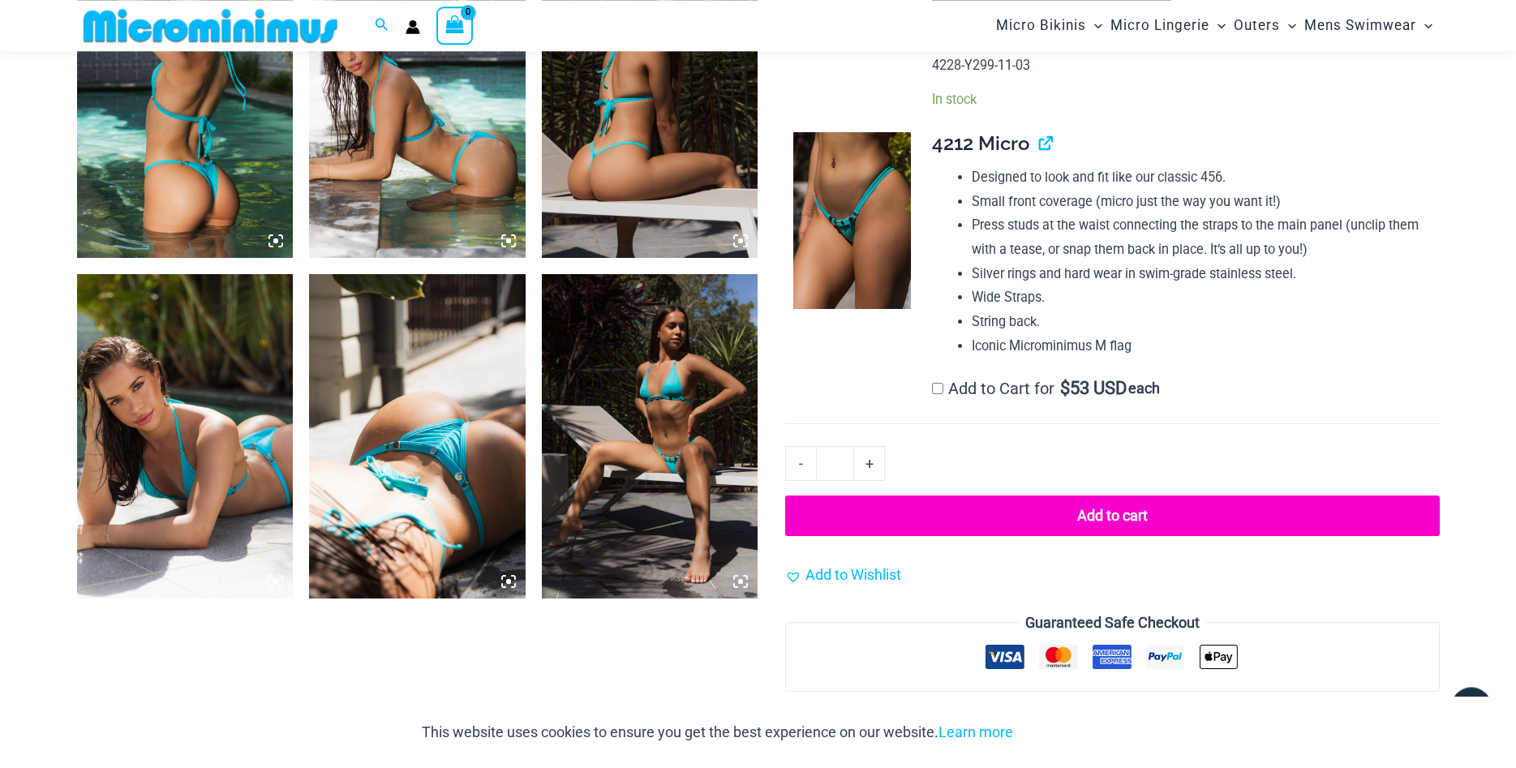
click at [1104, 536] on button "Add to cart" at bounding box center [1112, 516] width 654 height 41
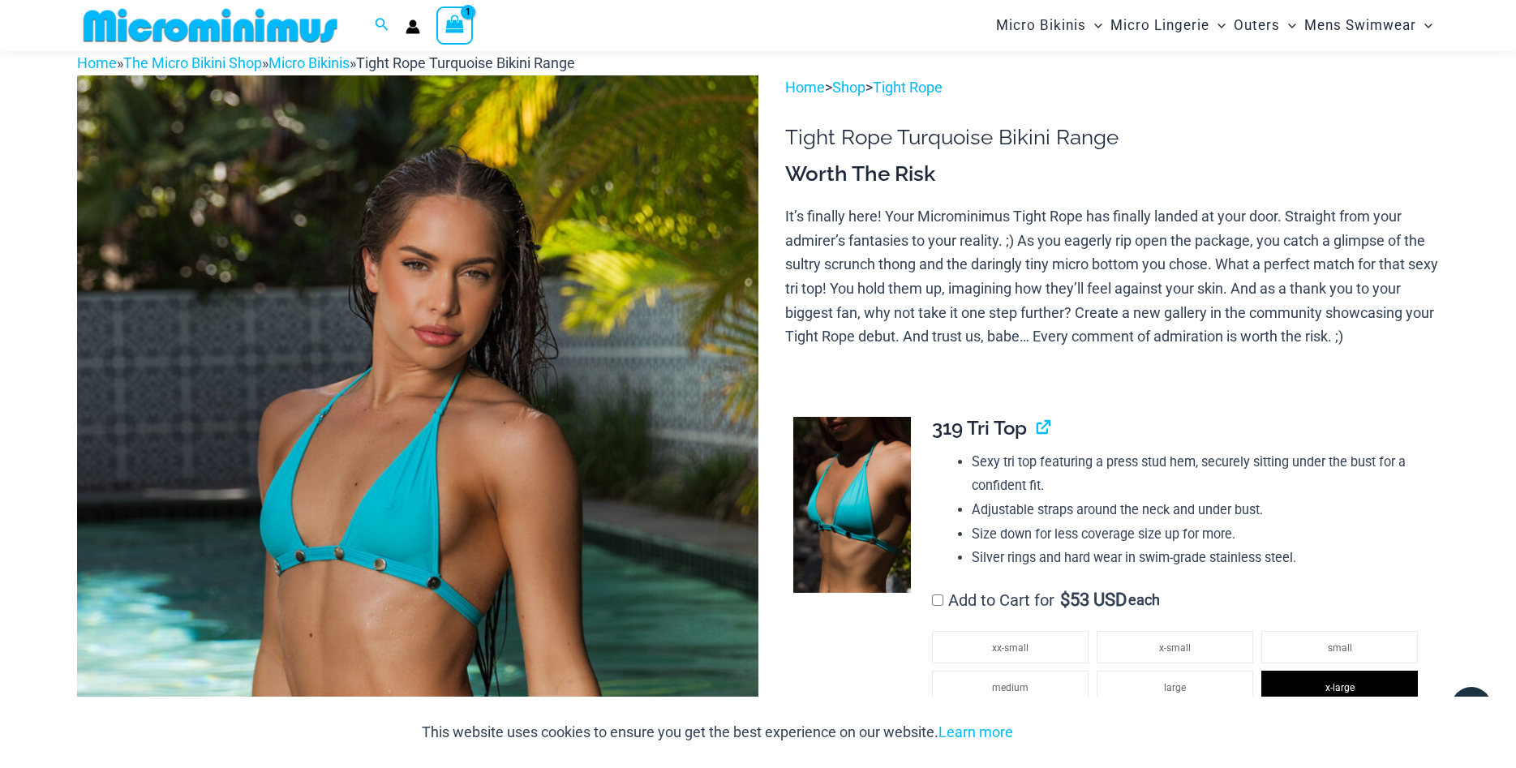
scroll to position [43, 0]
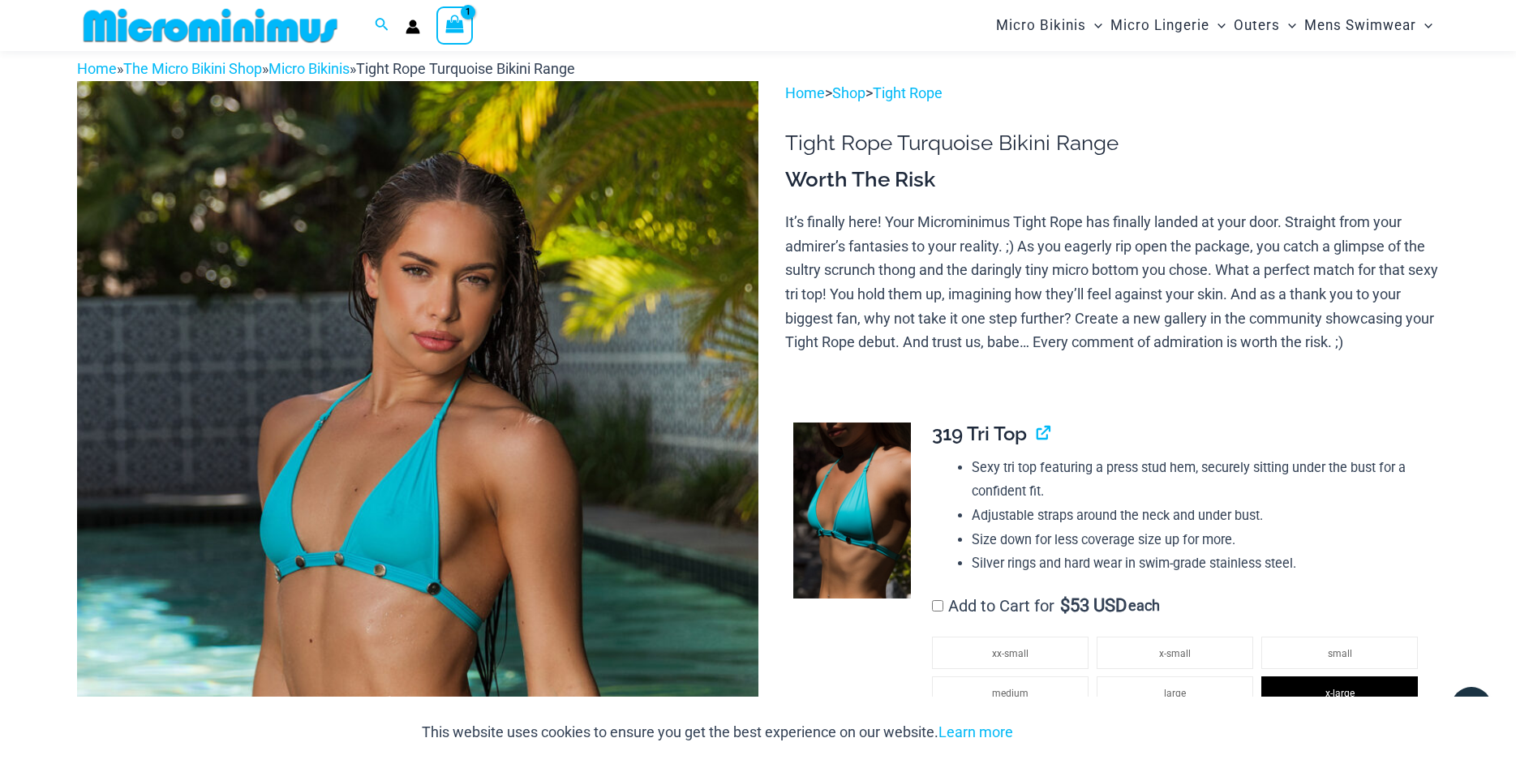
click at [453, 22] on icon "View Shopping Cart, 1 items" at bounding box center [454, 24] width 19 height 19
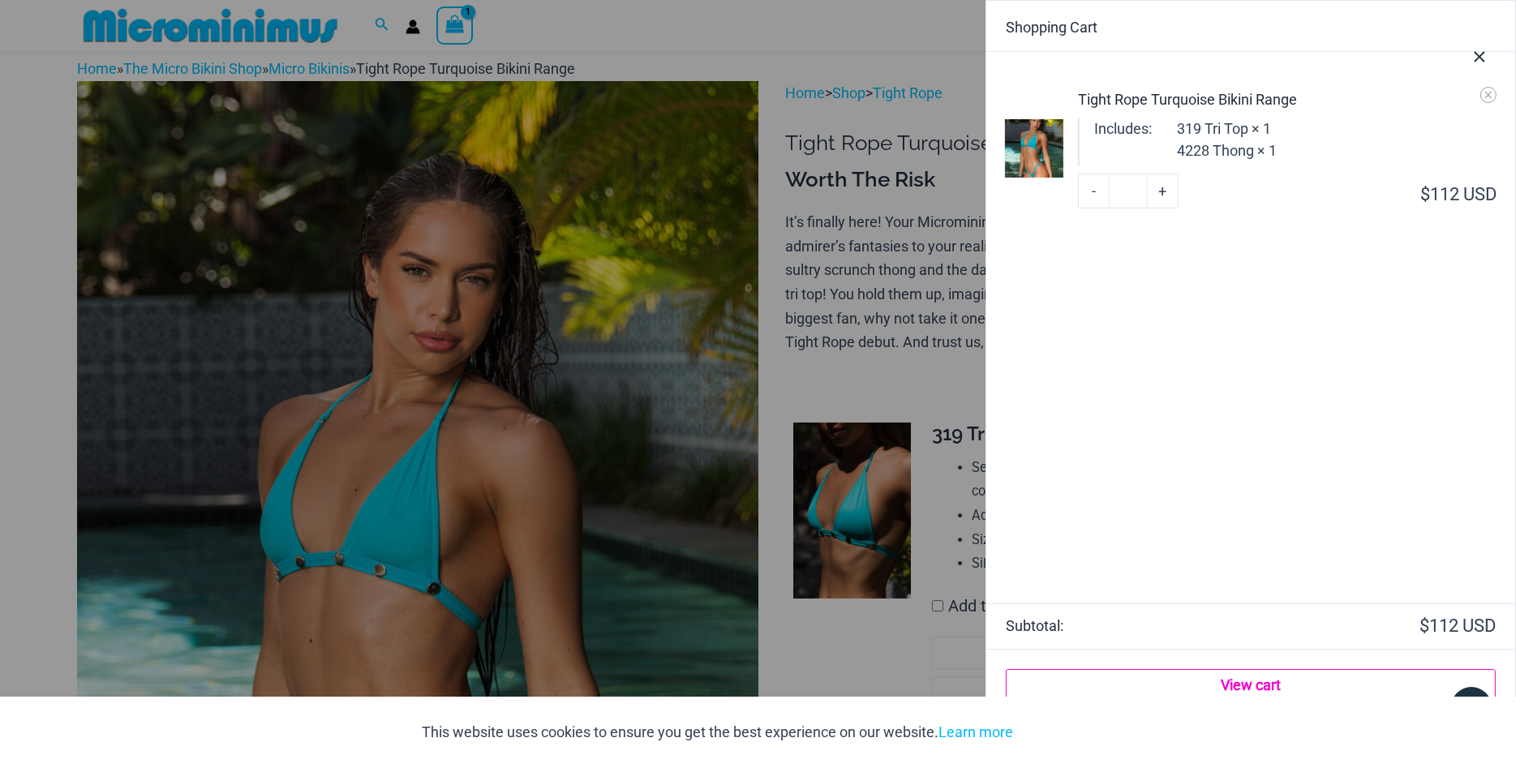
click at [1244, 688] on link "View cart" at bounding box center [1251, 685] width 490 height 32
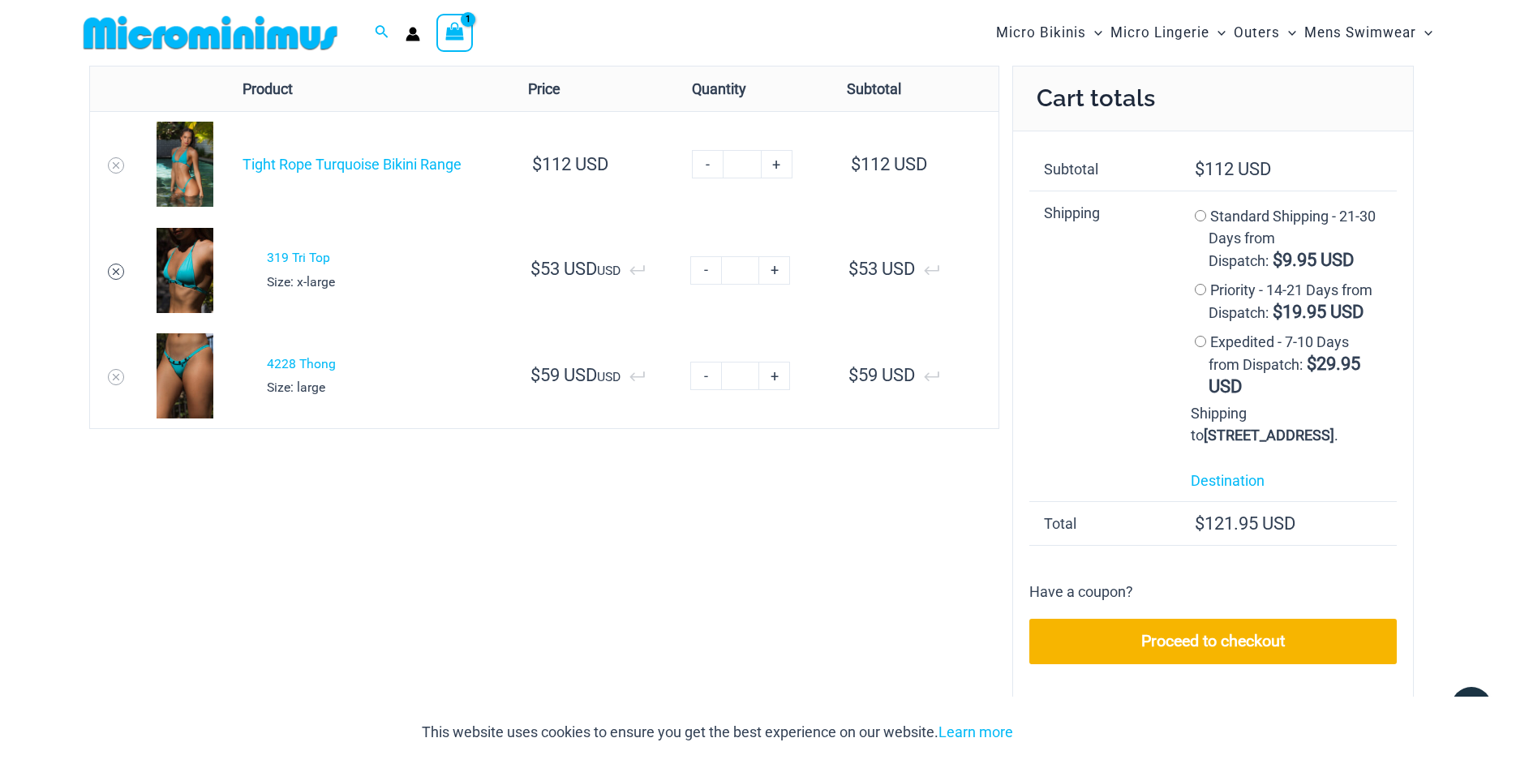
click at [115, 272] on icon "Remove 319 Tri Top from cart" at bounding box center [115, 271] width 11 height 11
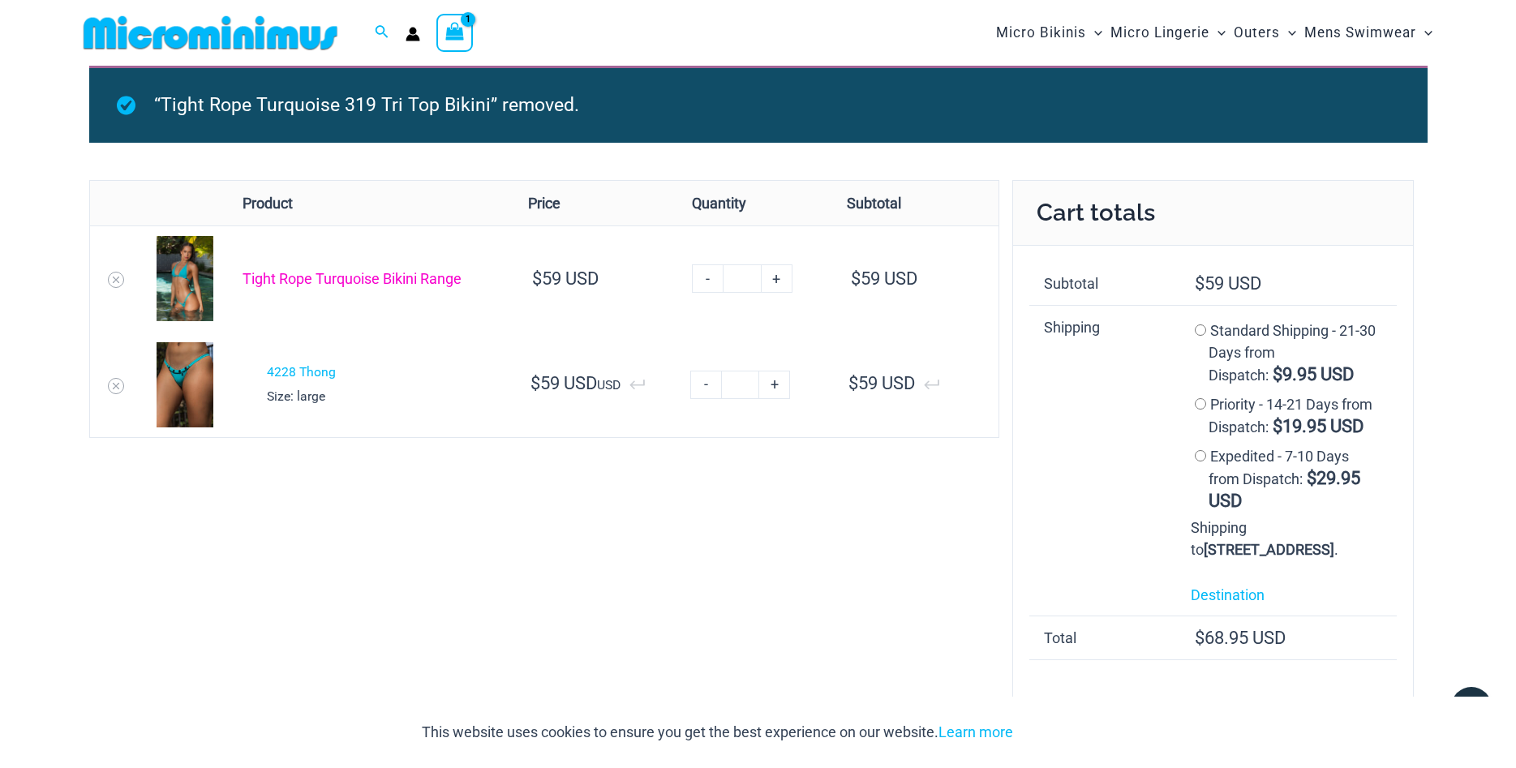
click at [333, 277] on link "Tight Rope Turquoise Bikini Range" at bounding box center [352, 278] width 219 height 17
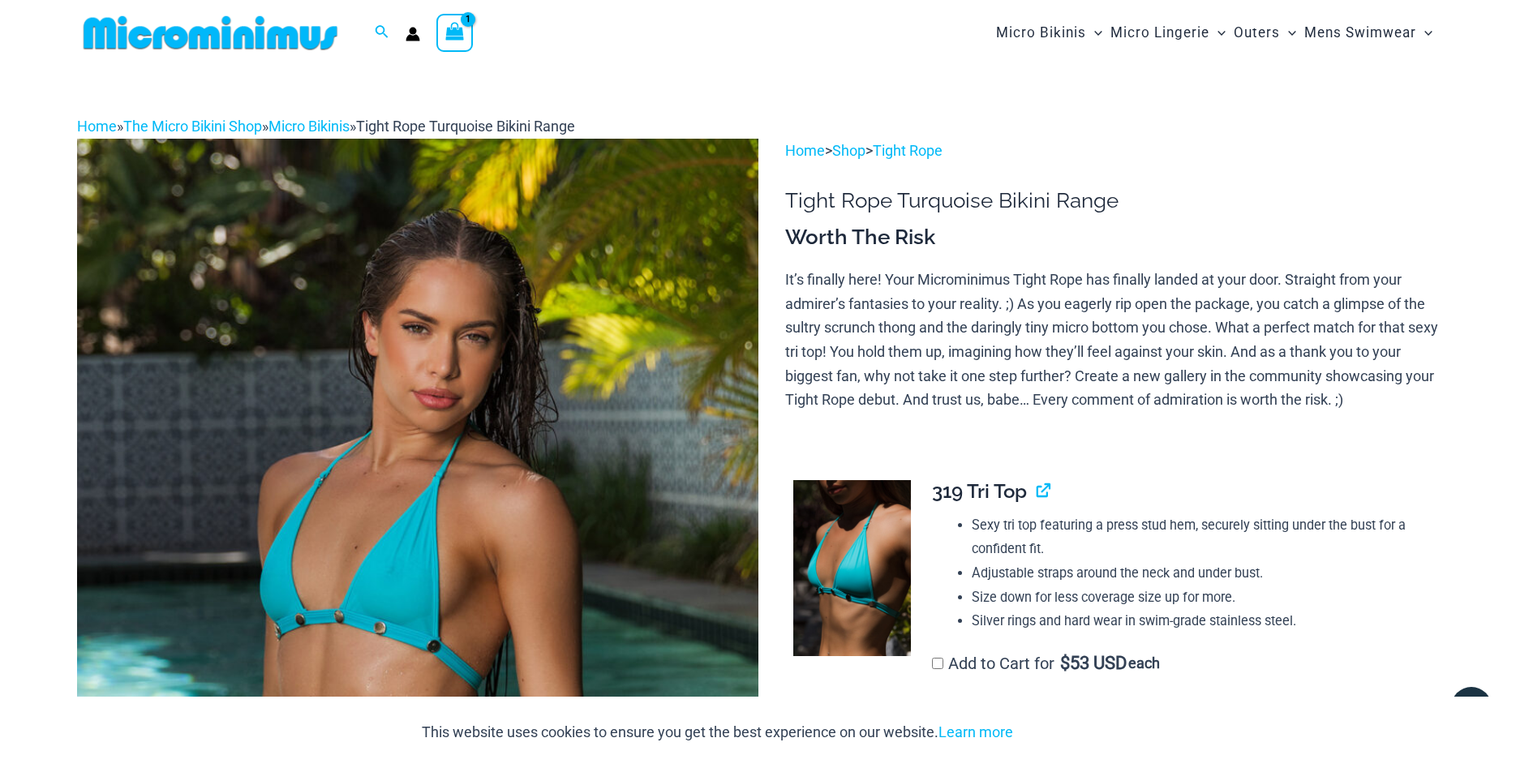
click at [449, 32] on icon "View Shopping Cart, 1 items" at bounding box center [454, 31] width 19 height 19
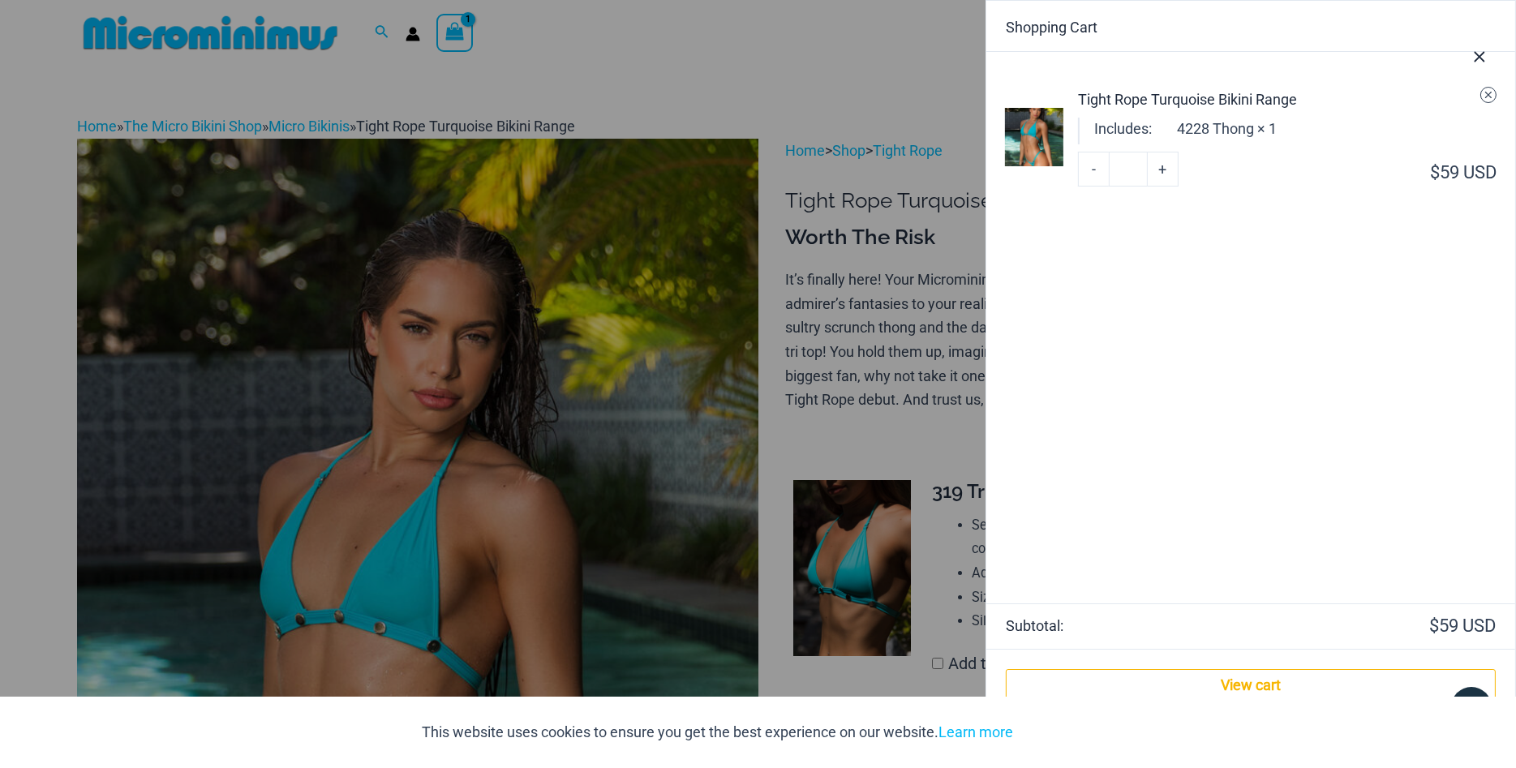
click at [1493, 96] on icon "Remove Tight Rope Turquoise Bikini Range from cart" at bounding box center [1488, 94] width 11 height 11
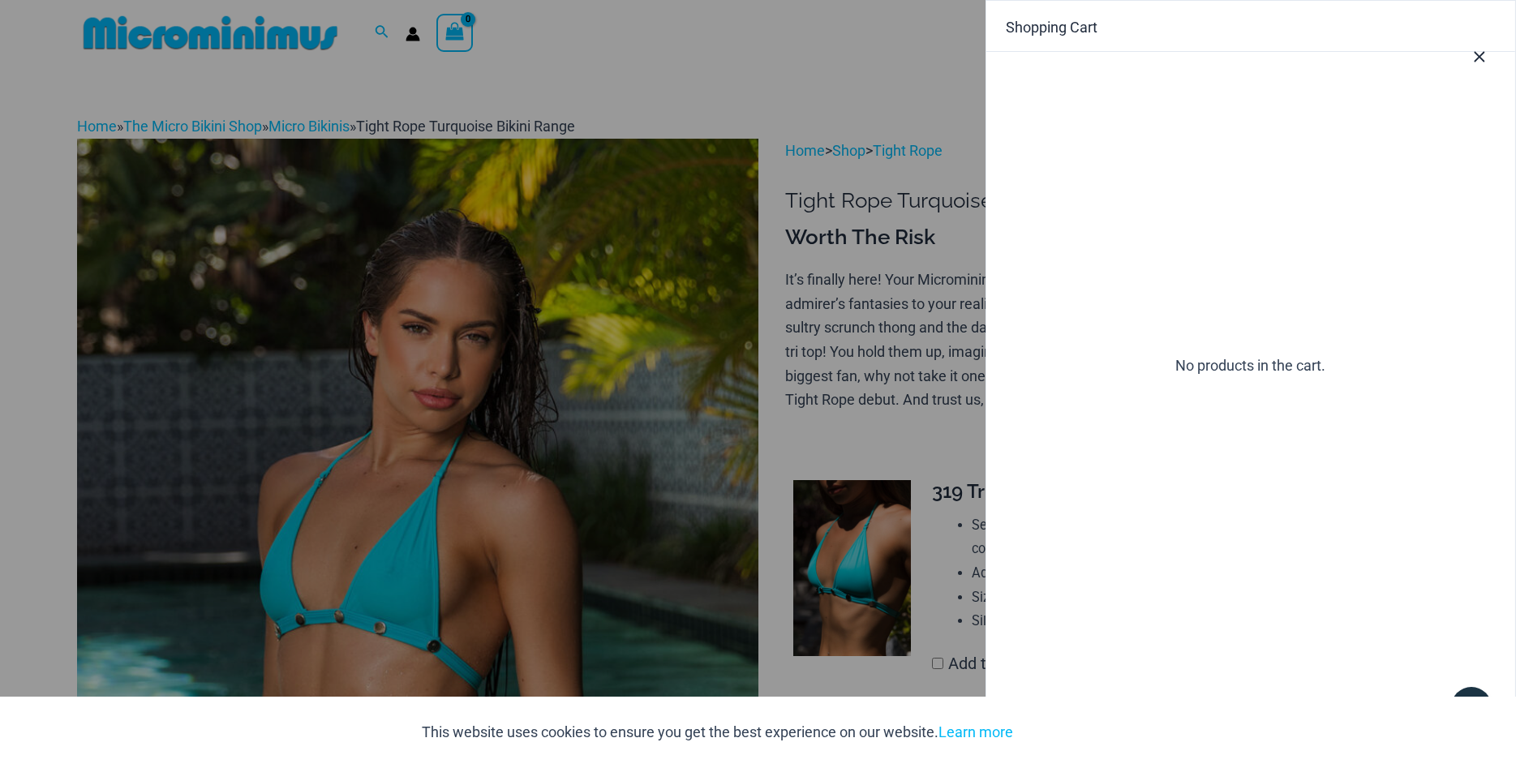
click at [1480, 55] on icon "Close Cart Drawer" at bounding box center [1480, 57] width 18 height 18
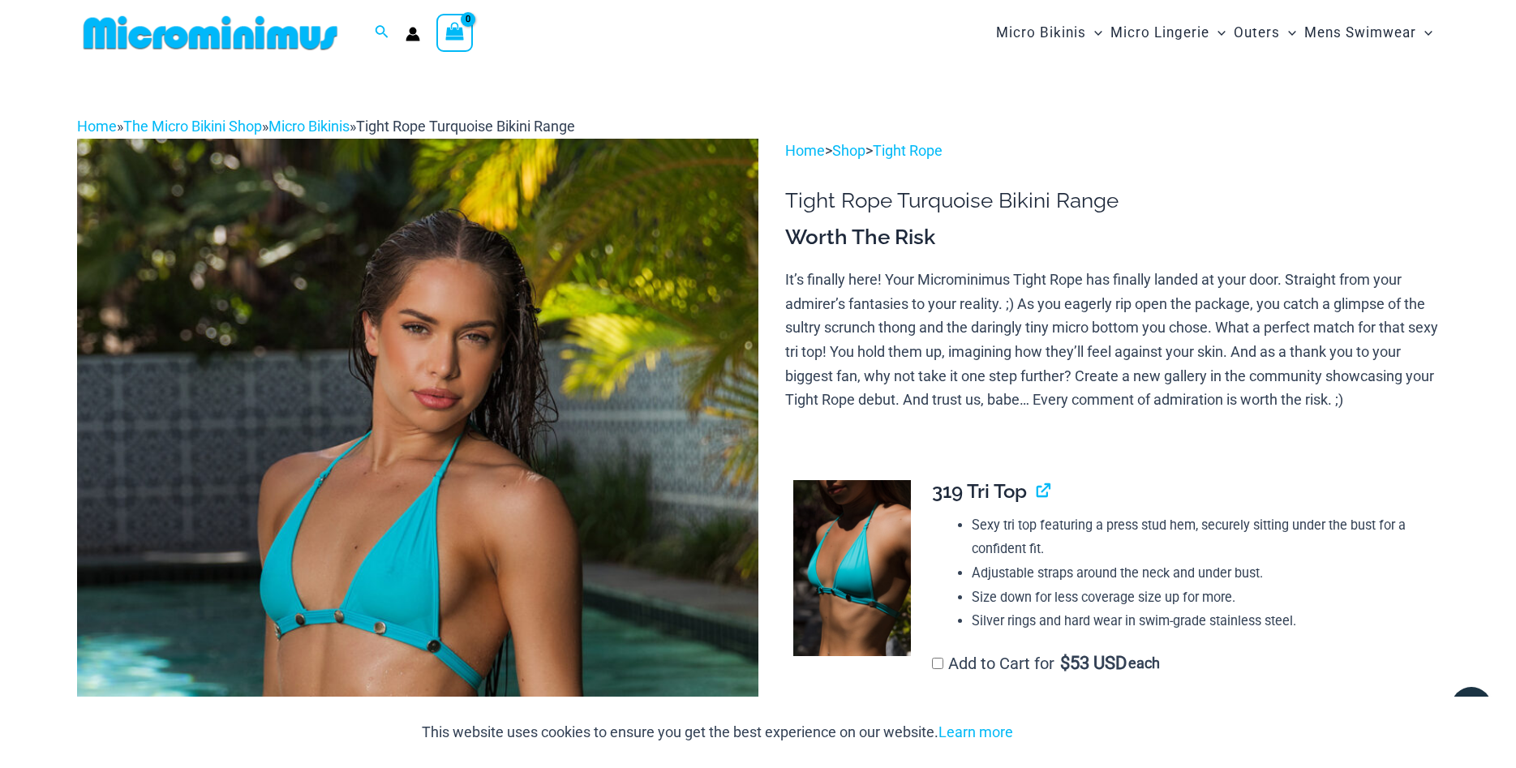
click at [450, 32] on icon "View Shopping Cart, empty" at bounding box center [454, 31] width 19 height 19
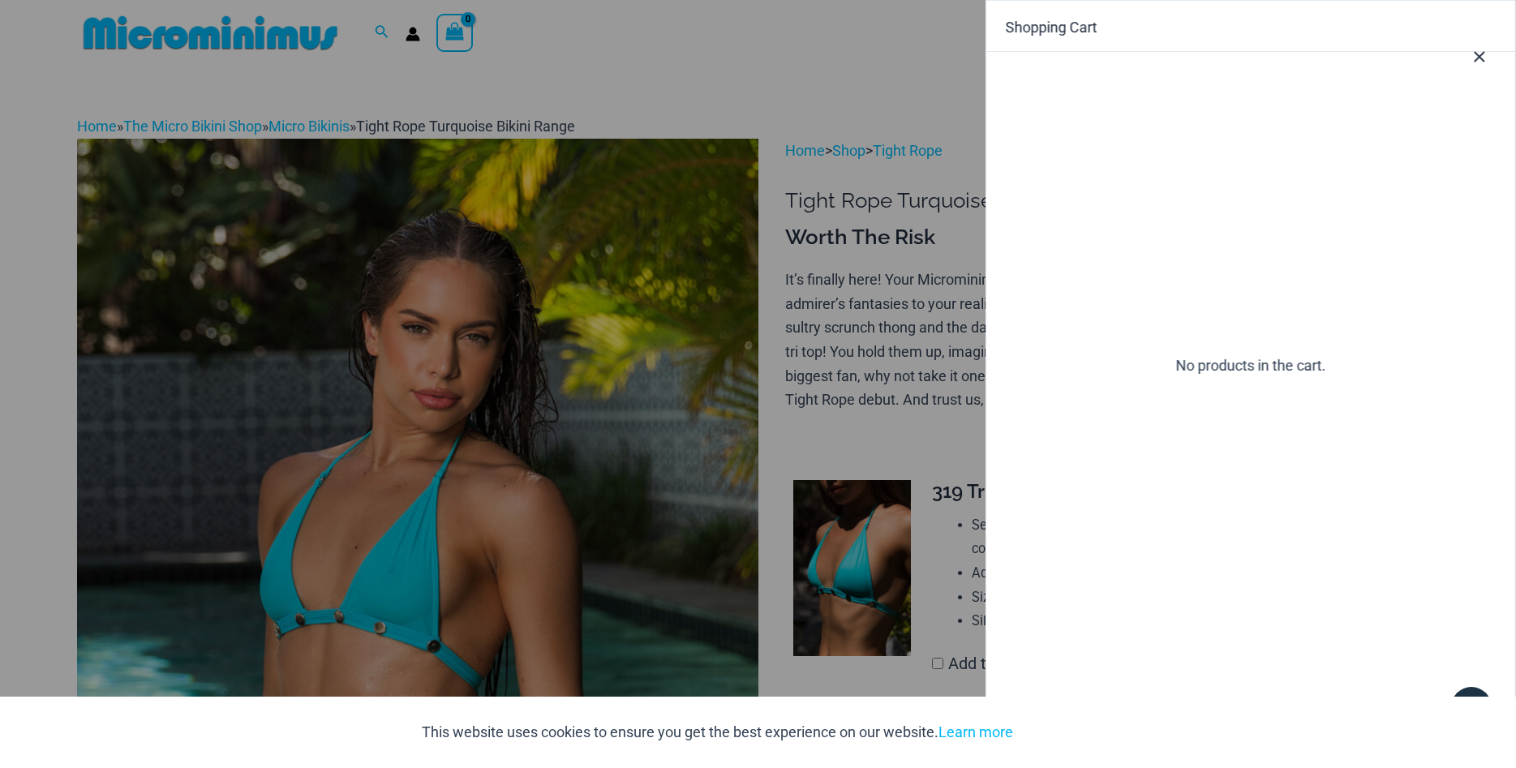
click at [1485, 59] on icon "Close Cart Drawer" at bounding box center [1480, 57] width 18 height 18
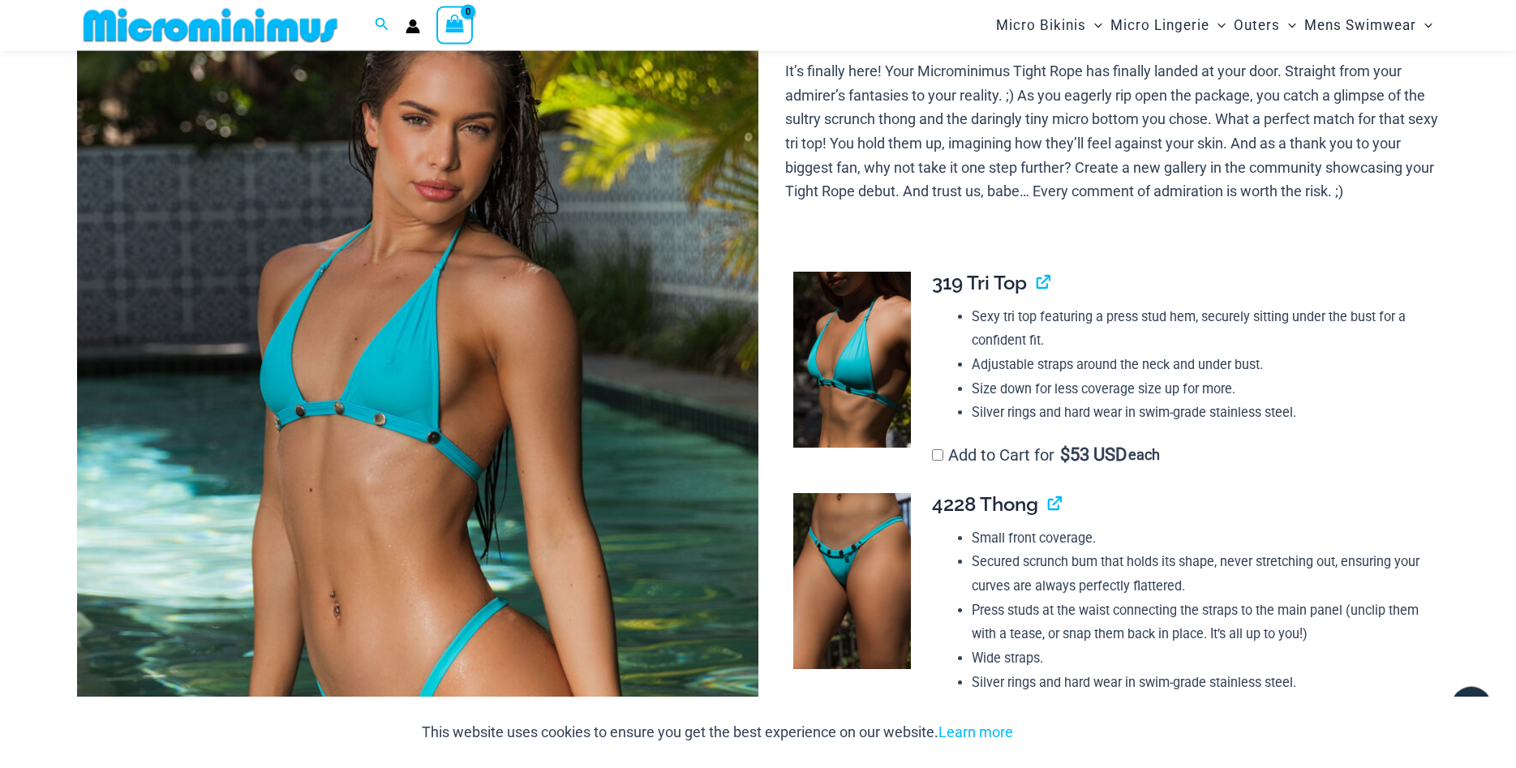
scroll to position [234, 0]
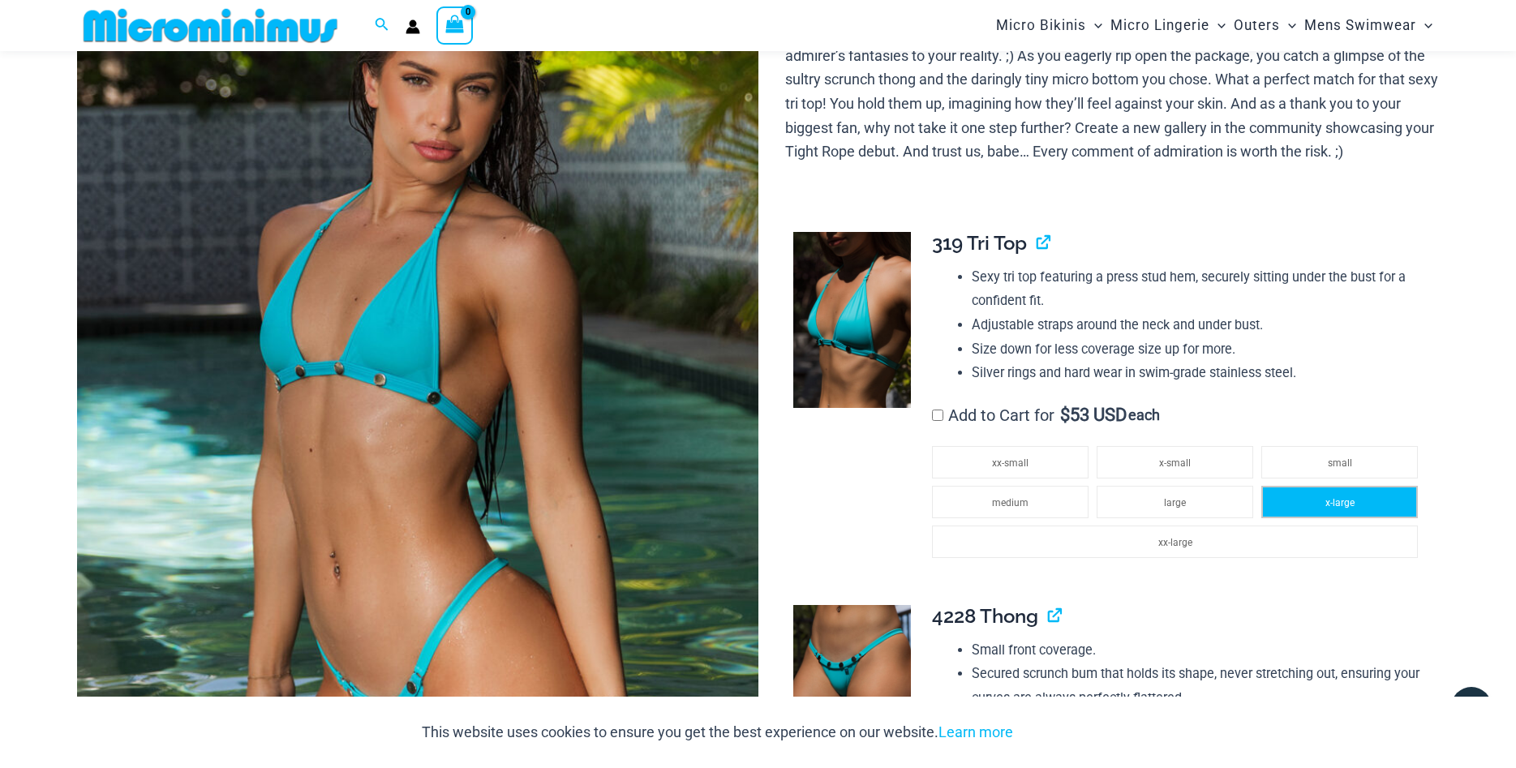
click at [1309, 518] on li "x-large" at bounding box center [1339, 502] width 157 height 32
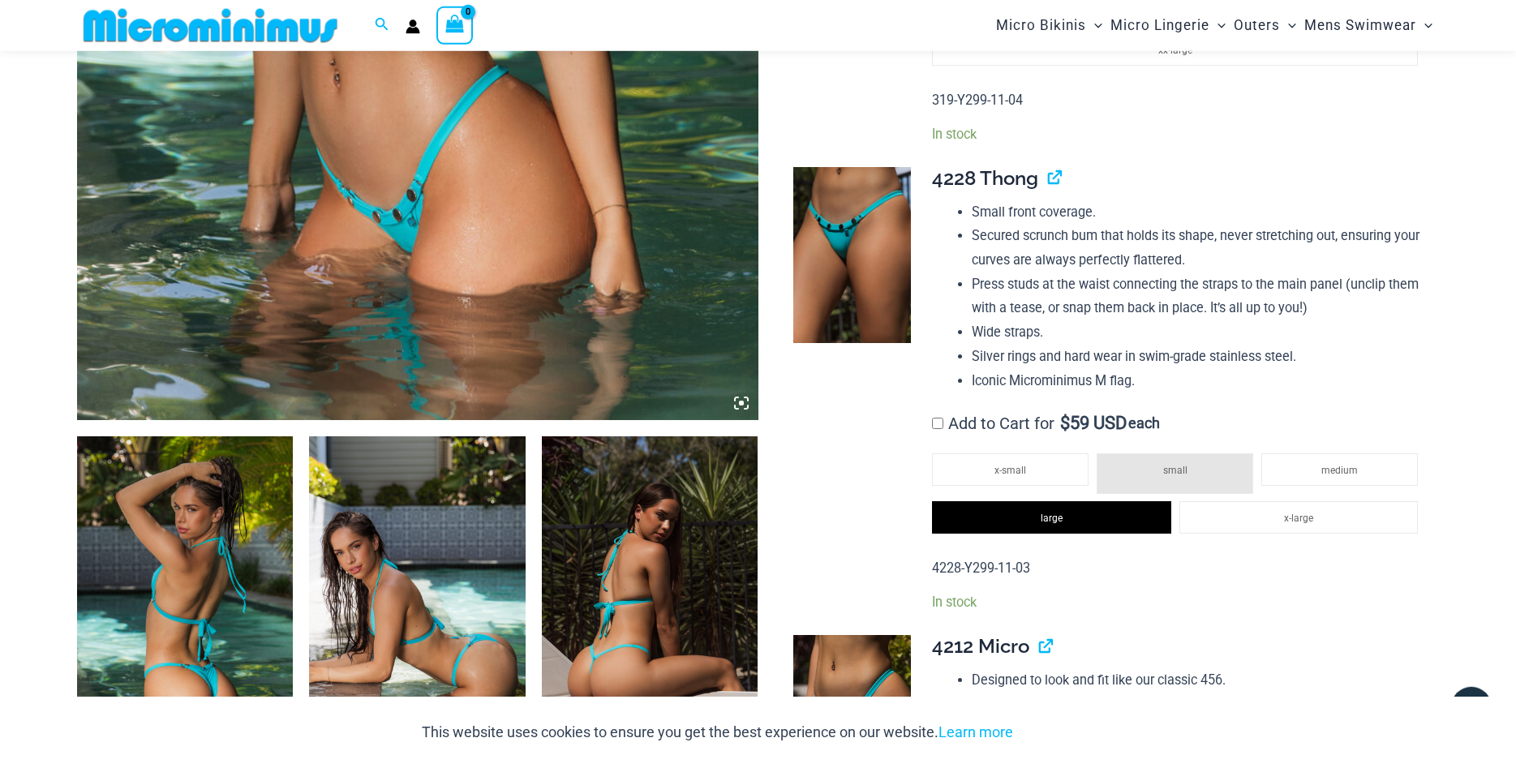
scroll to position [730, 0]
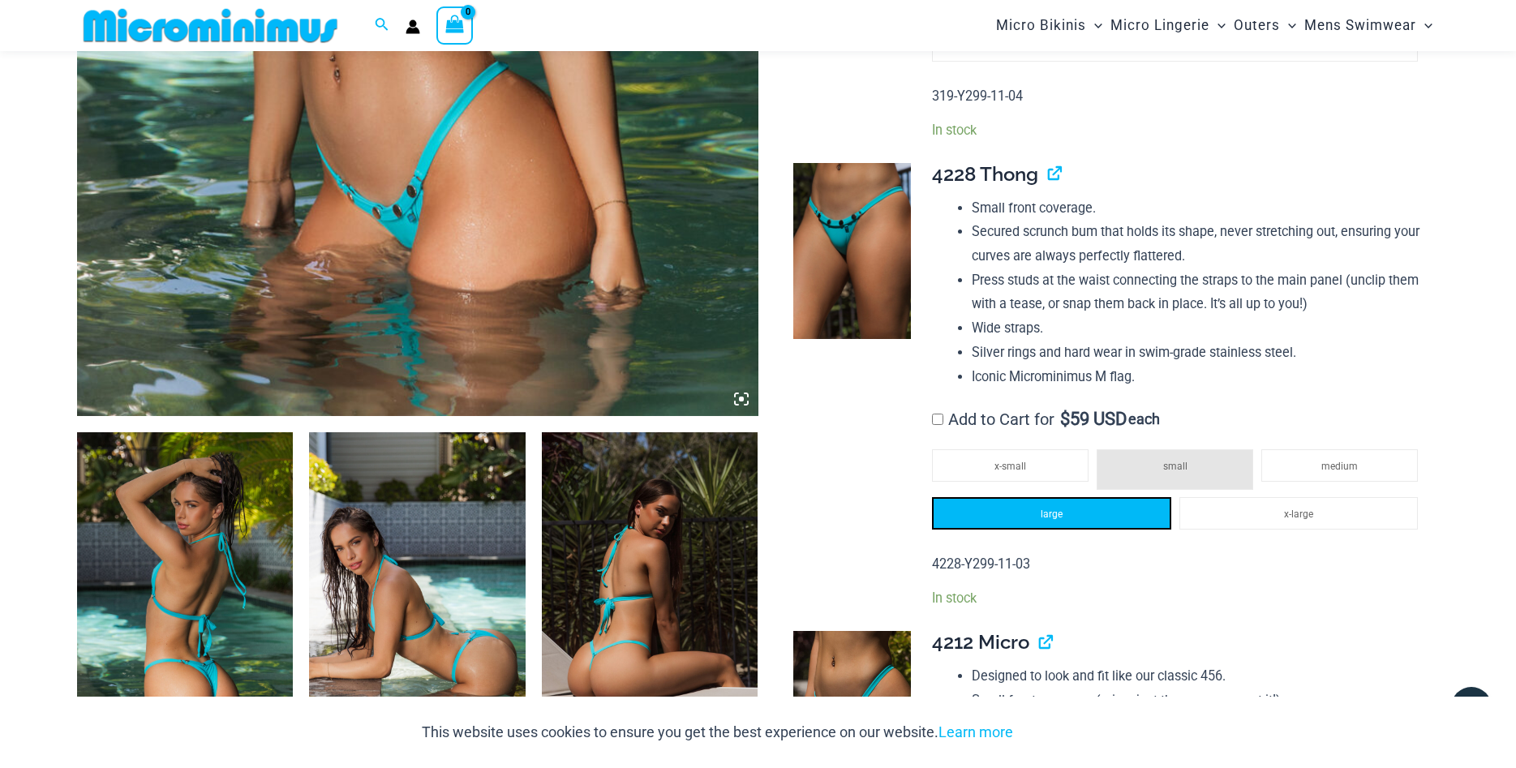
click at [1045, 520] on span "large" at bounding box center [1052, 514] width 22 height 11
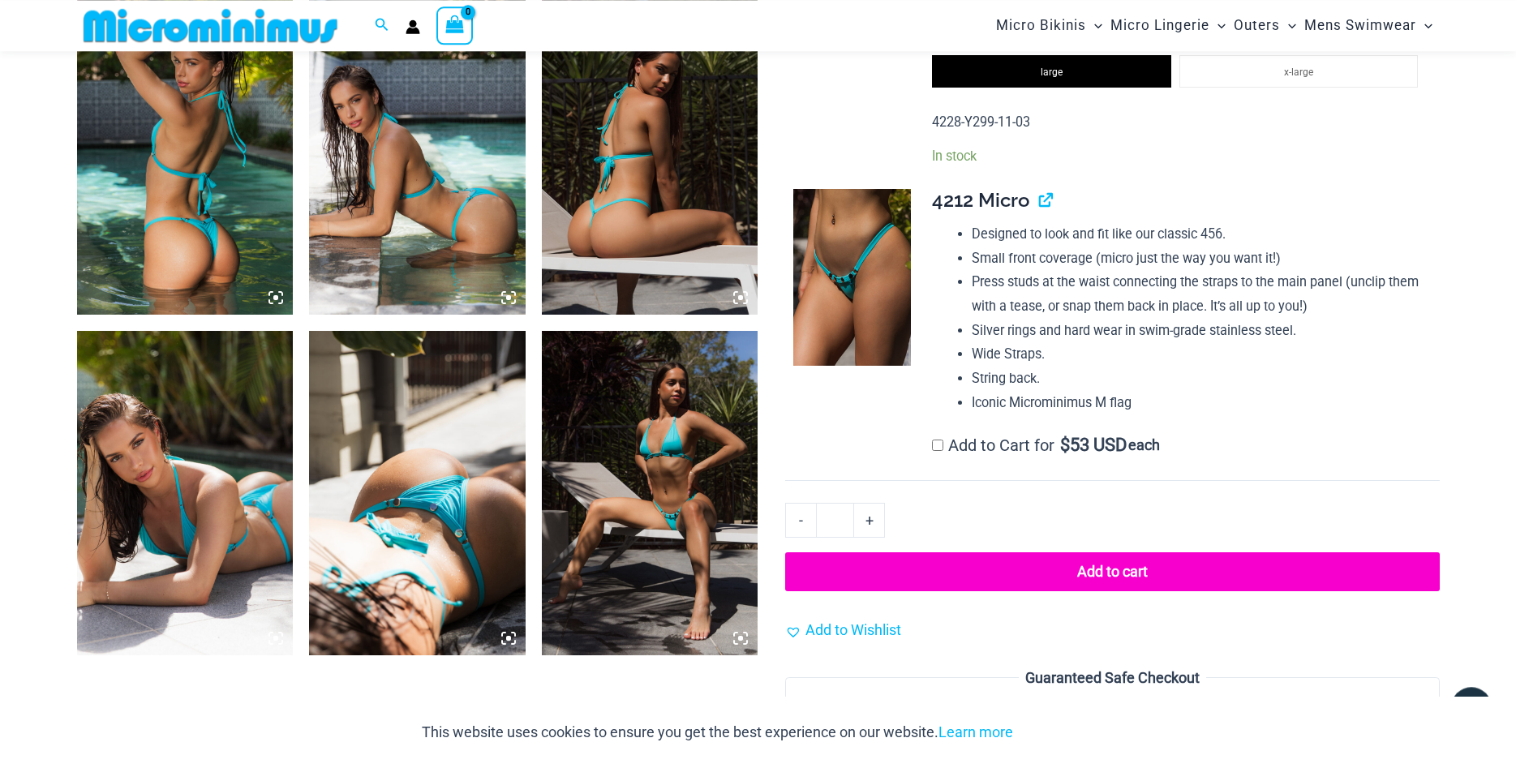
scroll to position [1227, 0]
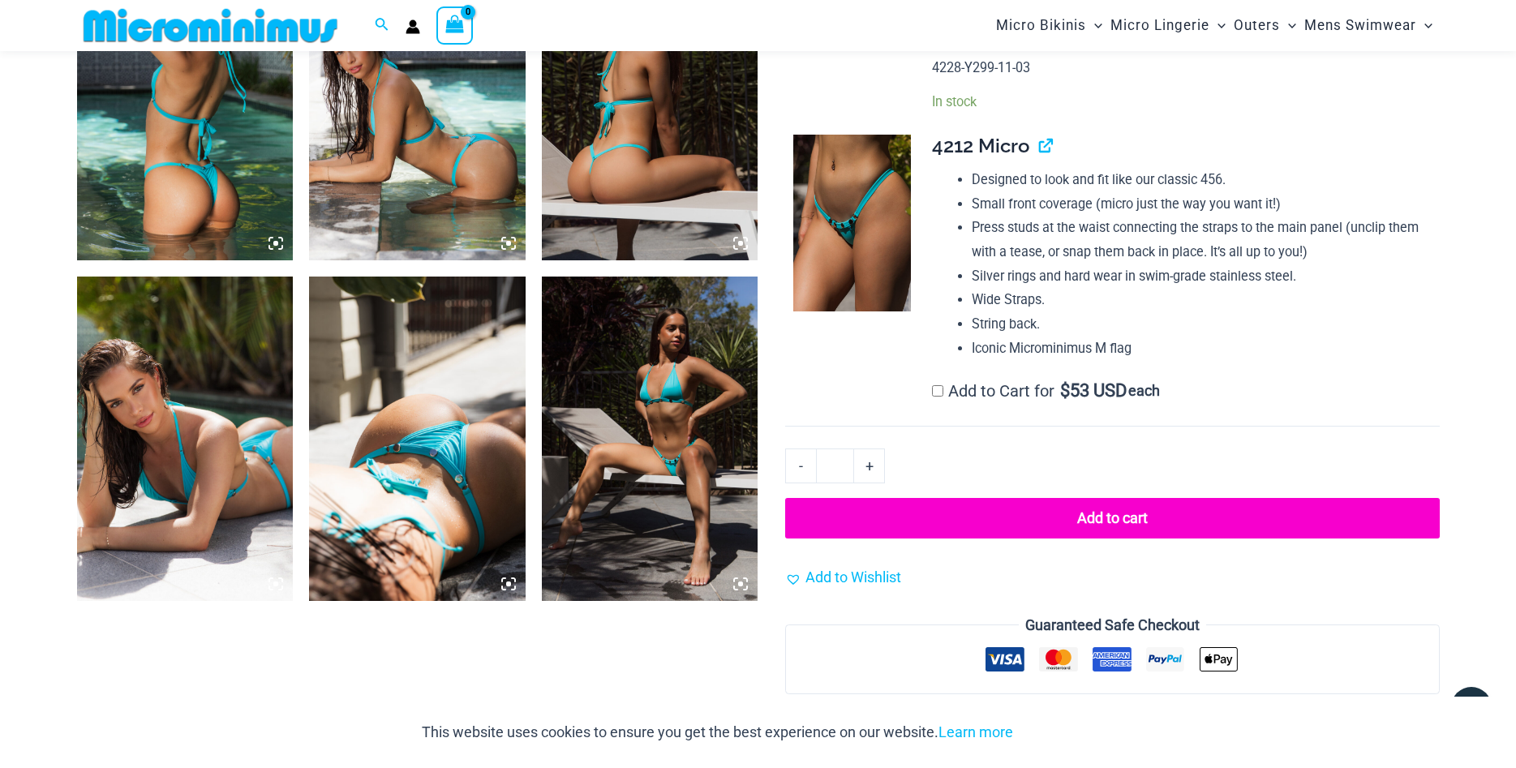
click at [1117, 539] on button "Add to cart" at bounding box center [1112, 518] width 654 height 41
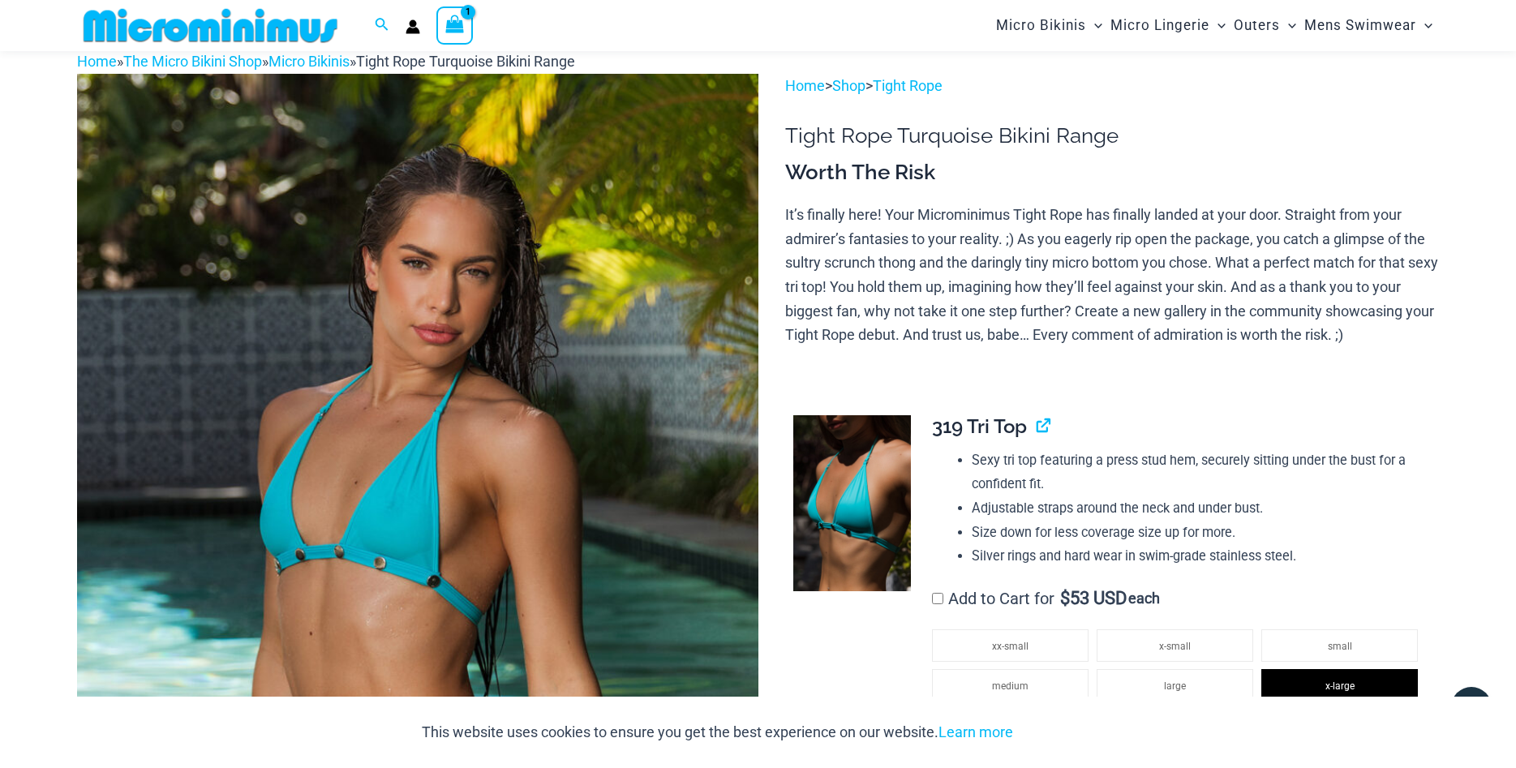
scroll to position [43, 0]
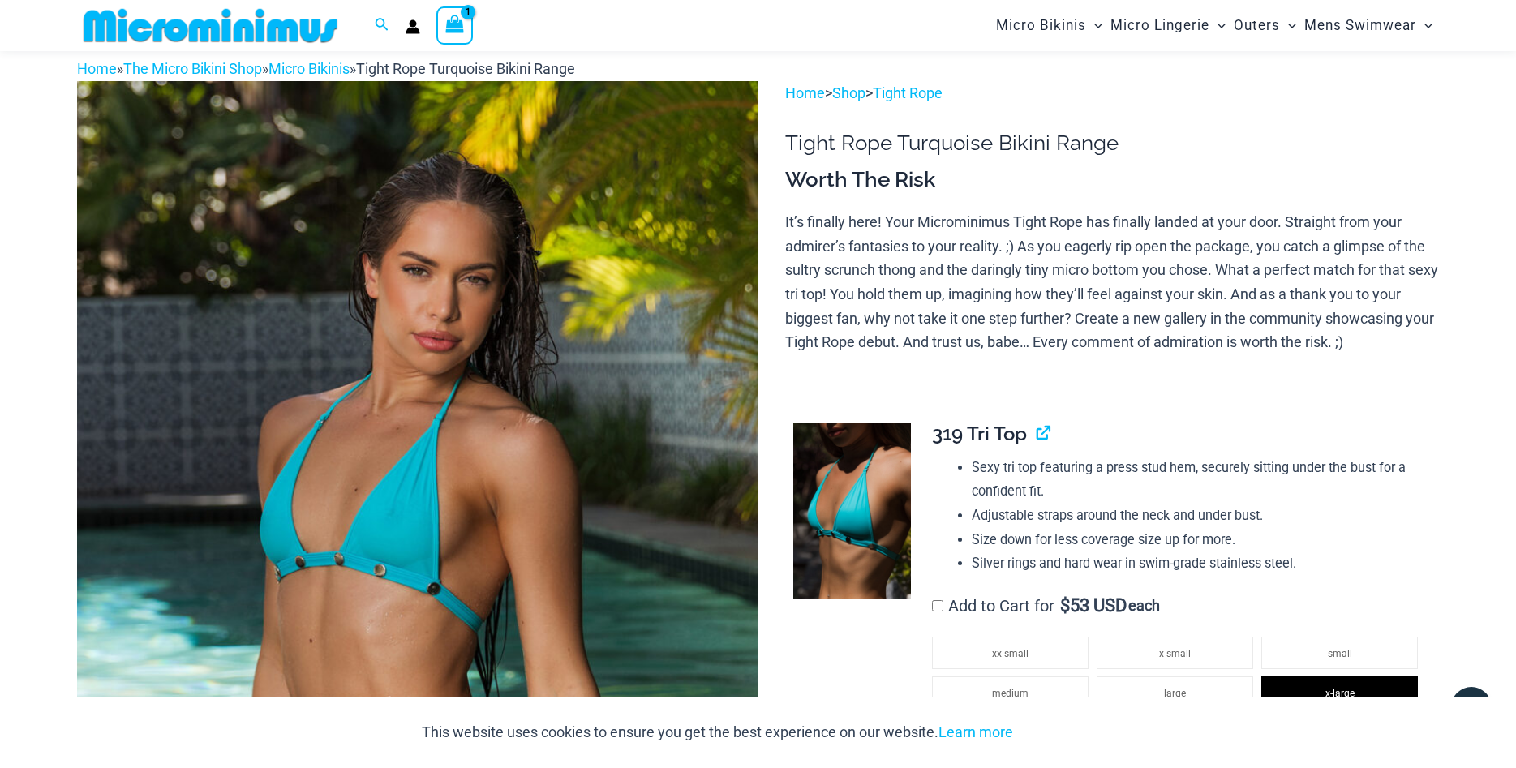
click at [455, 23] on icon "View Shopping Cart, 1 items" at bounding box center [454, 24] width 19 height 19
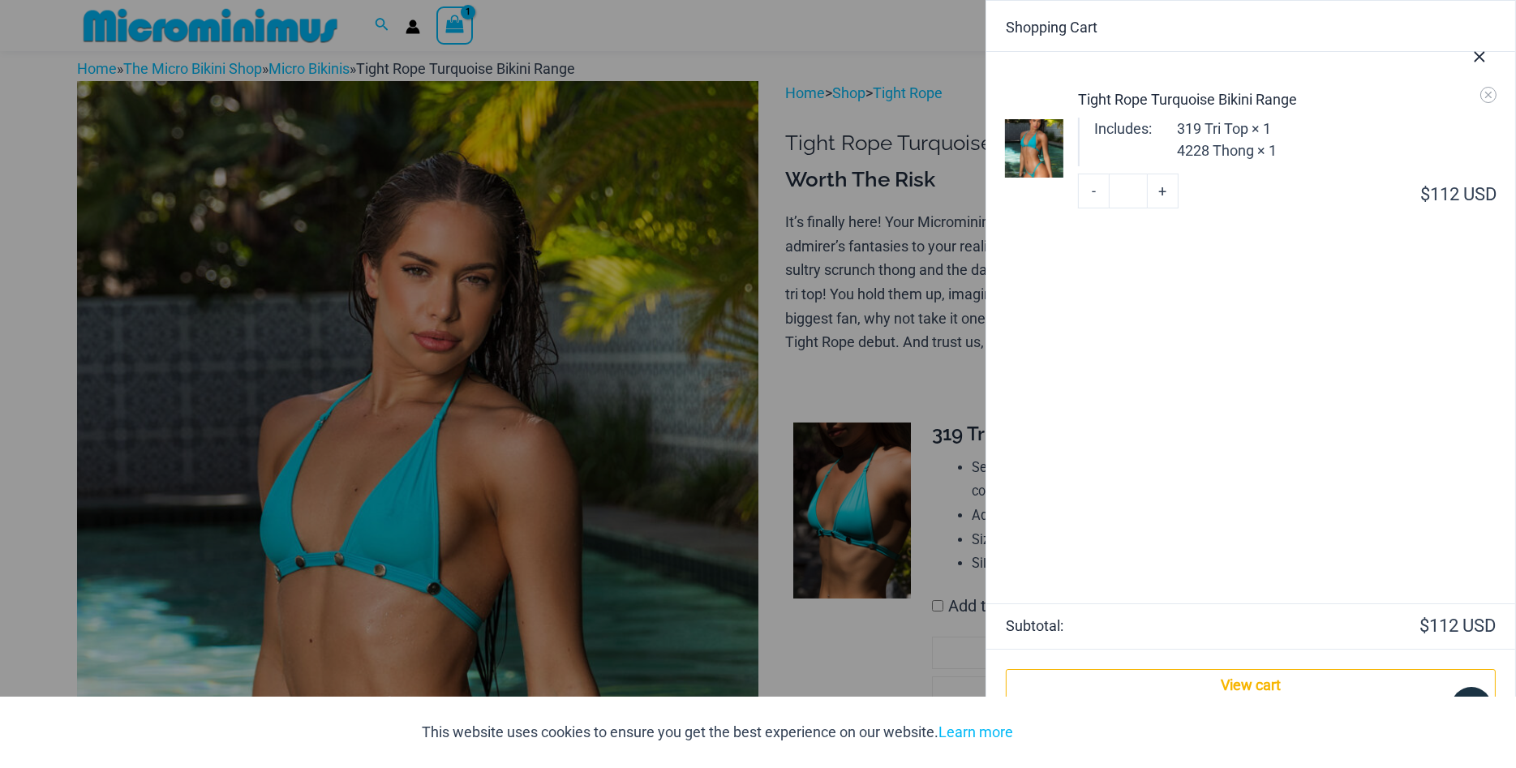
click at [826, 372] on div at bounding box center [758, 384] width 1516 height 768
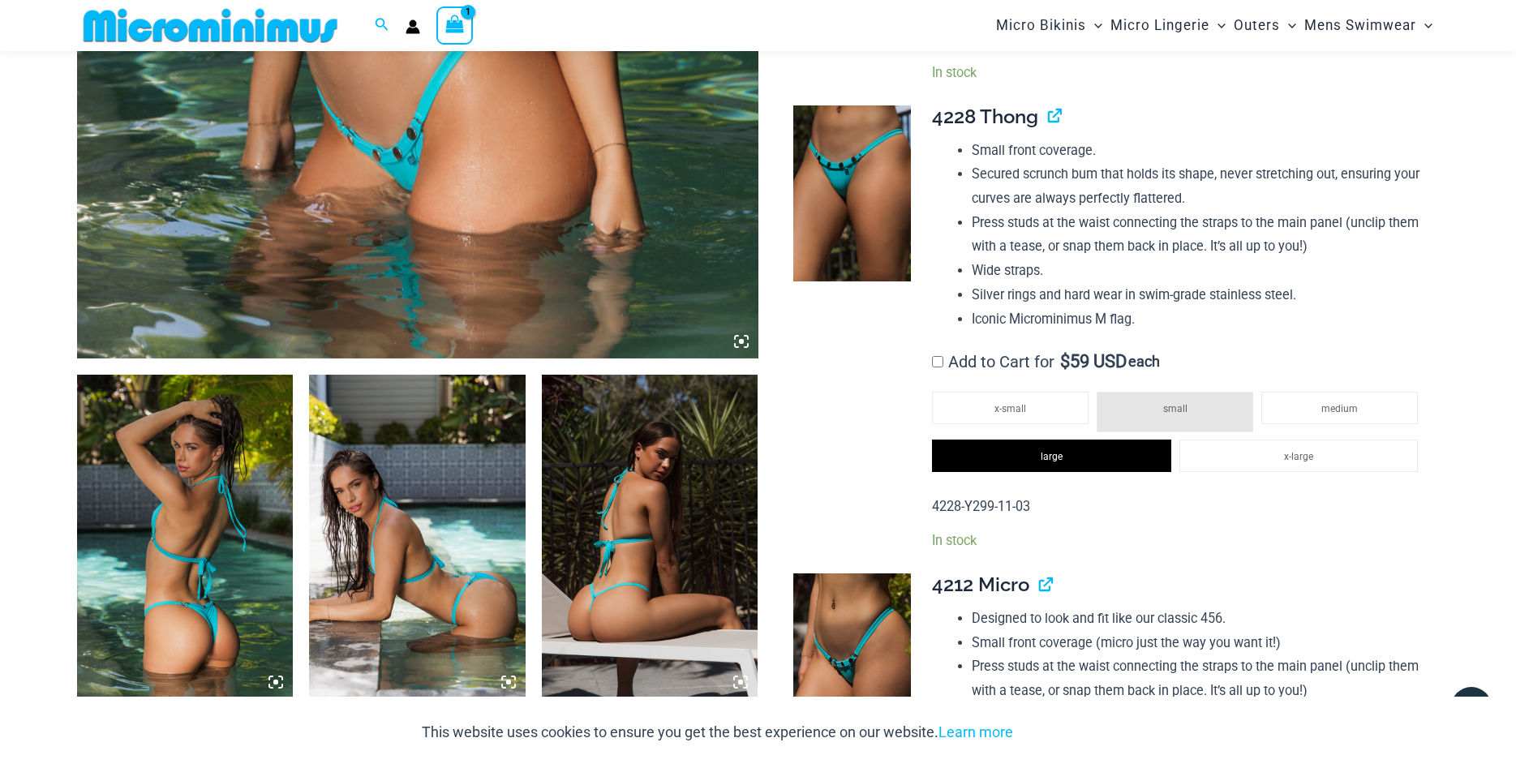
scroll to position [208, 0]
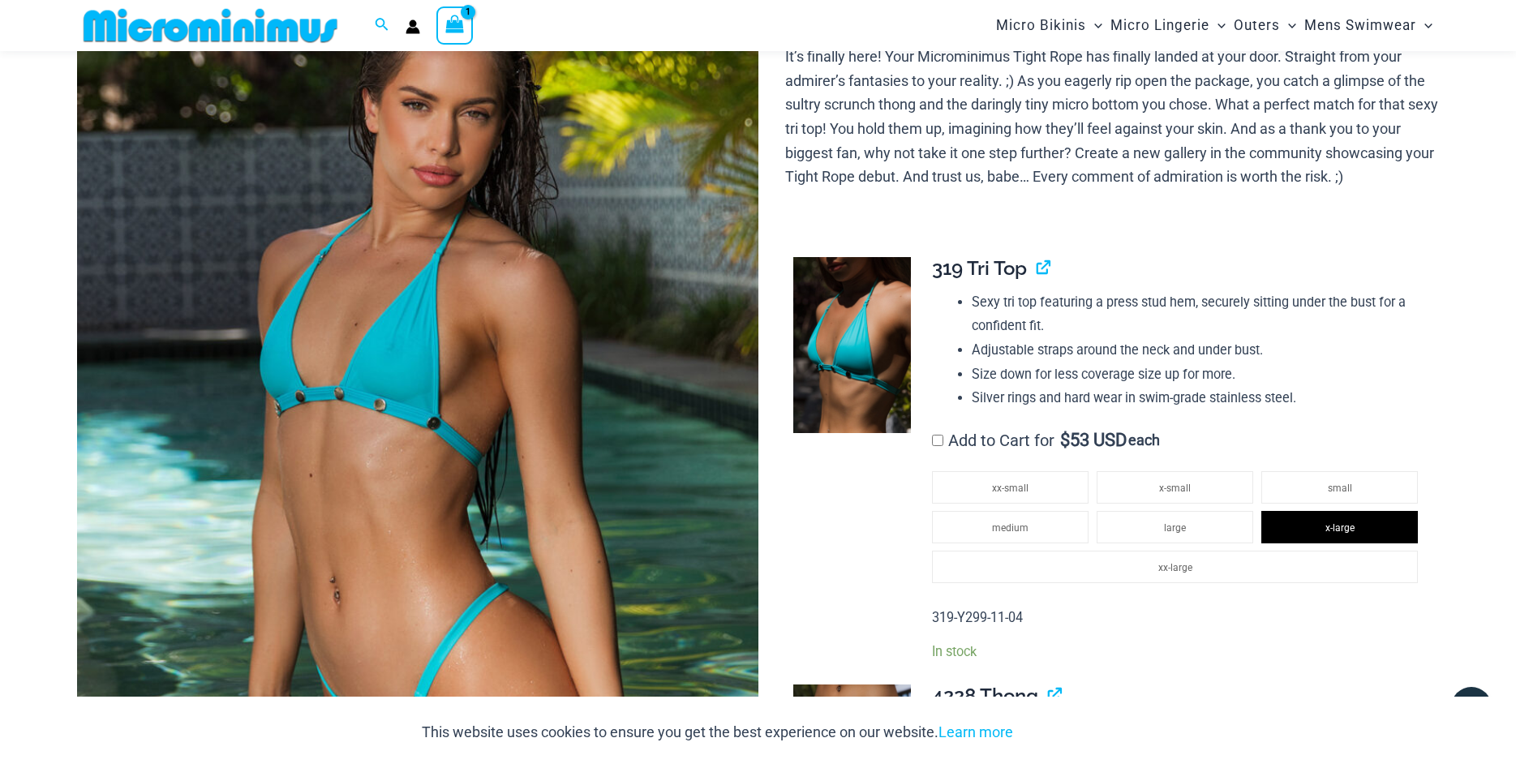
click at [451, 22] on icon "View Shopping Cart, 1 items" at bounding box center [454, 24] width 19 height 19
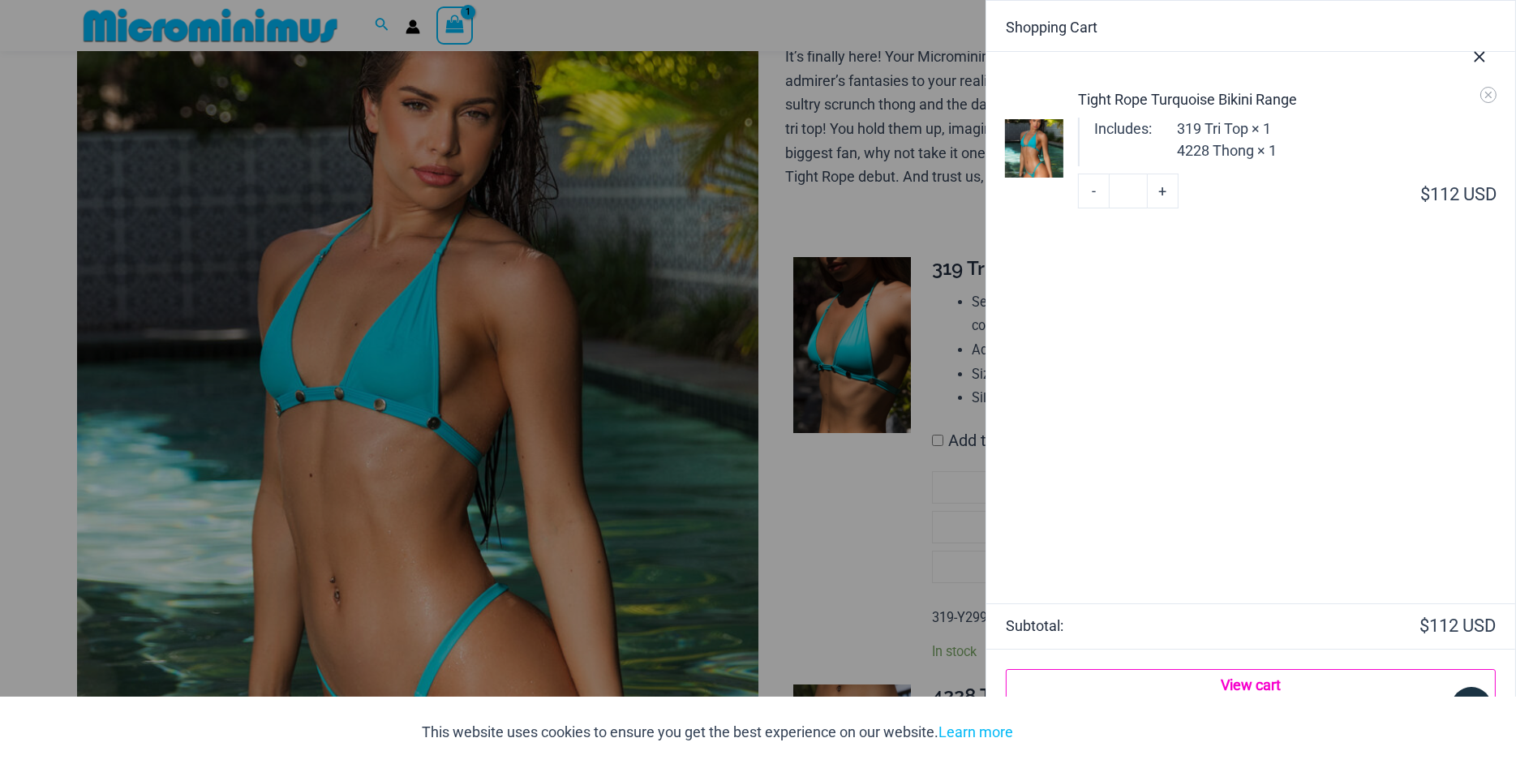
click at [1257, 689] on link "View cart" at bounding box center [1251, 685] width 490 height 32
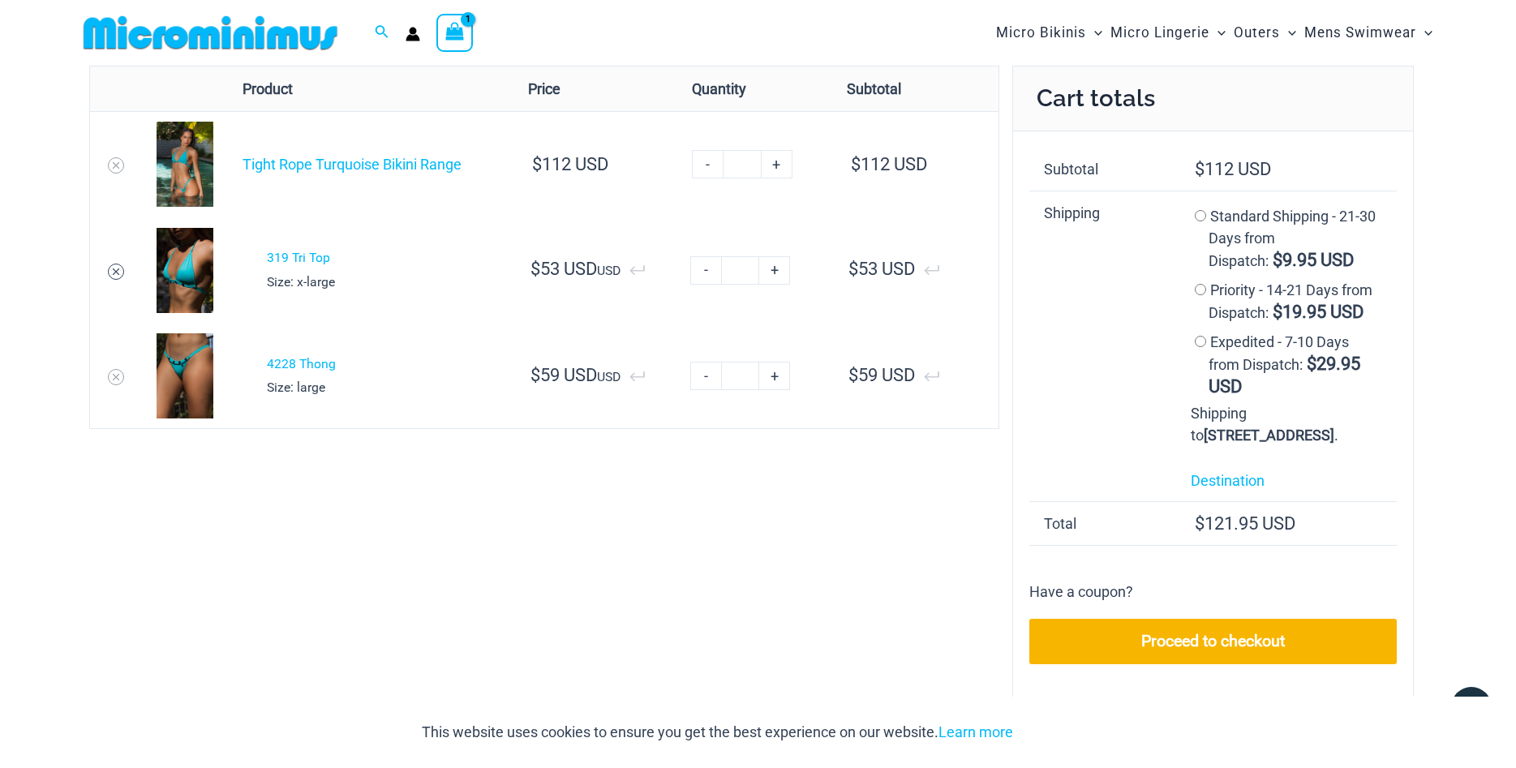
click at [112, 268] on icon "Remove 319 Tri Top from cart" at bounding box center [115, 271] width 11 height 11
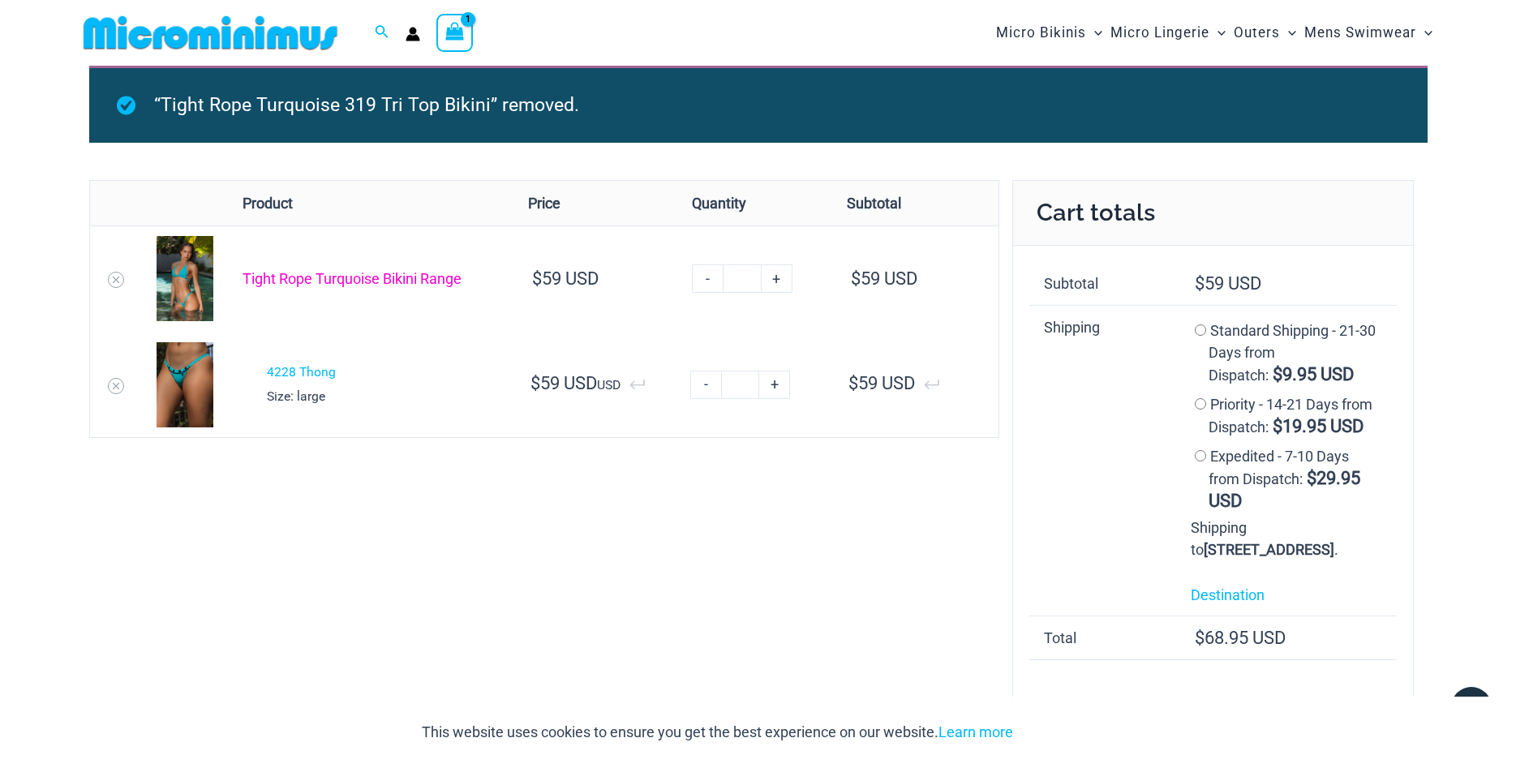
click at [306, 283] on link "Tight Rope Turquoise Bikini Range" at bounding box center [352, 278] width 219 height 17
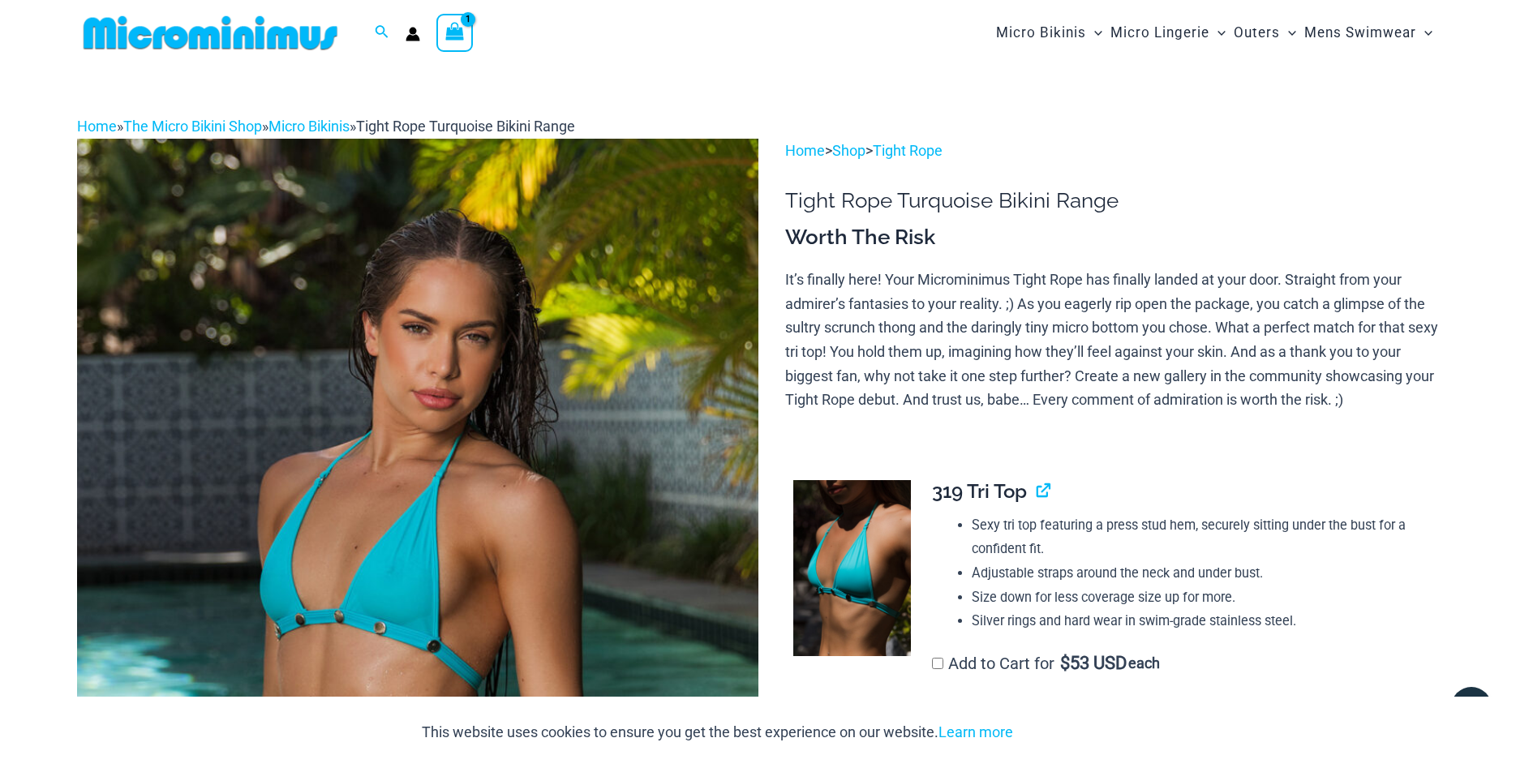
click at [458, 21] on div "View Shopping Cart, 1 items" at bounding box center [454, 32] width 37 height 37
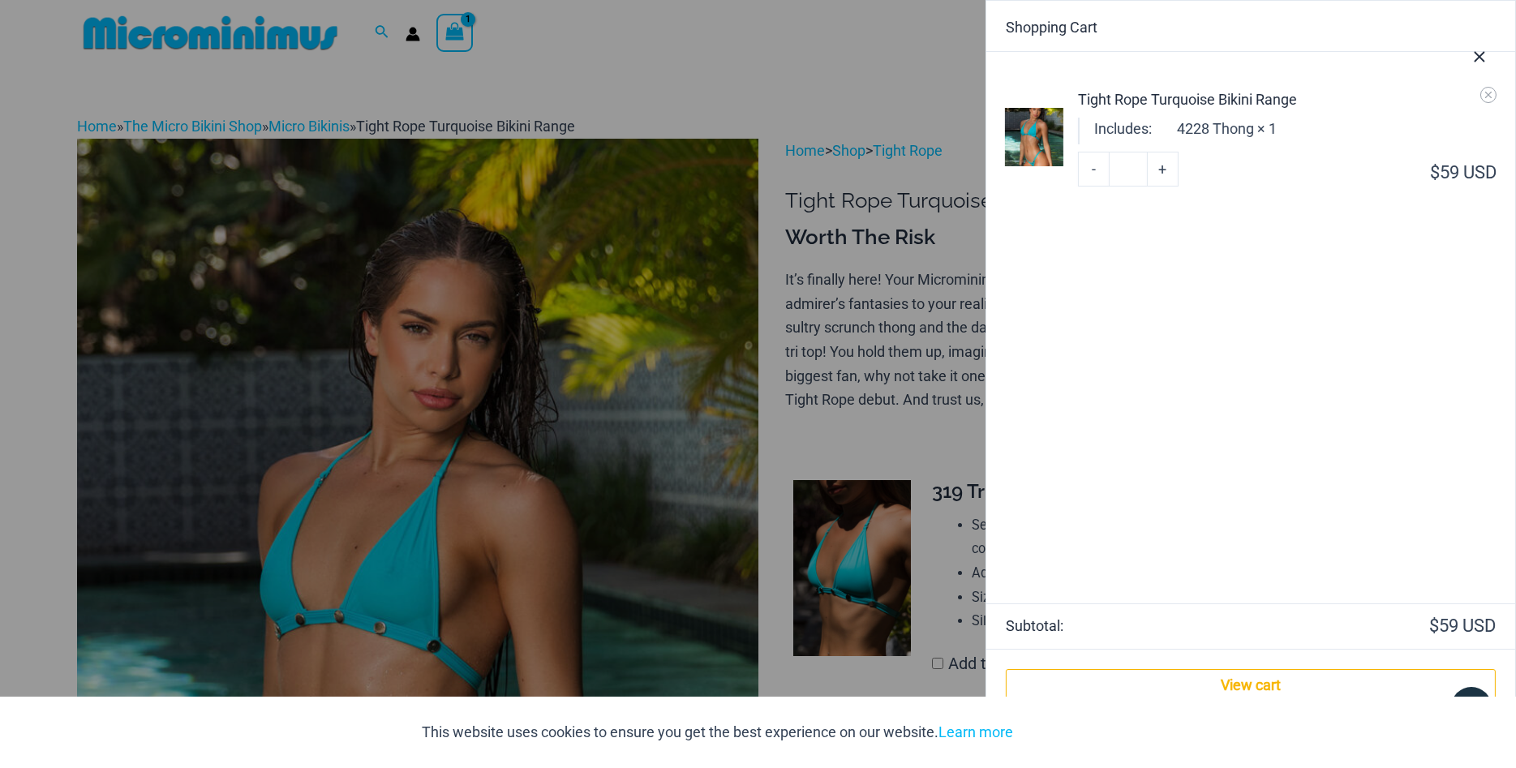
click at [824, 409] on div at bounding box center [758, 384] width 1516 height 768
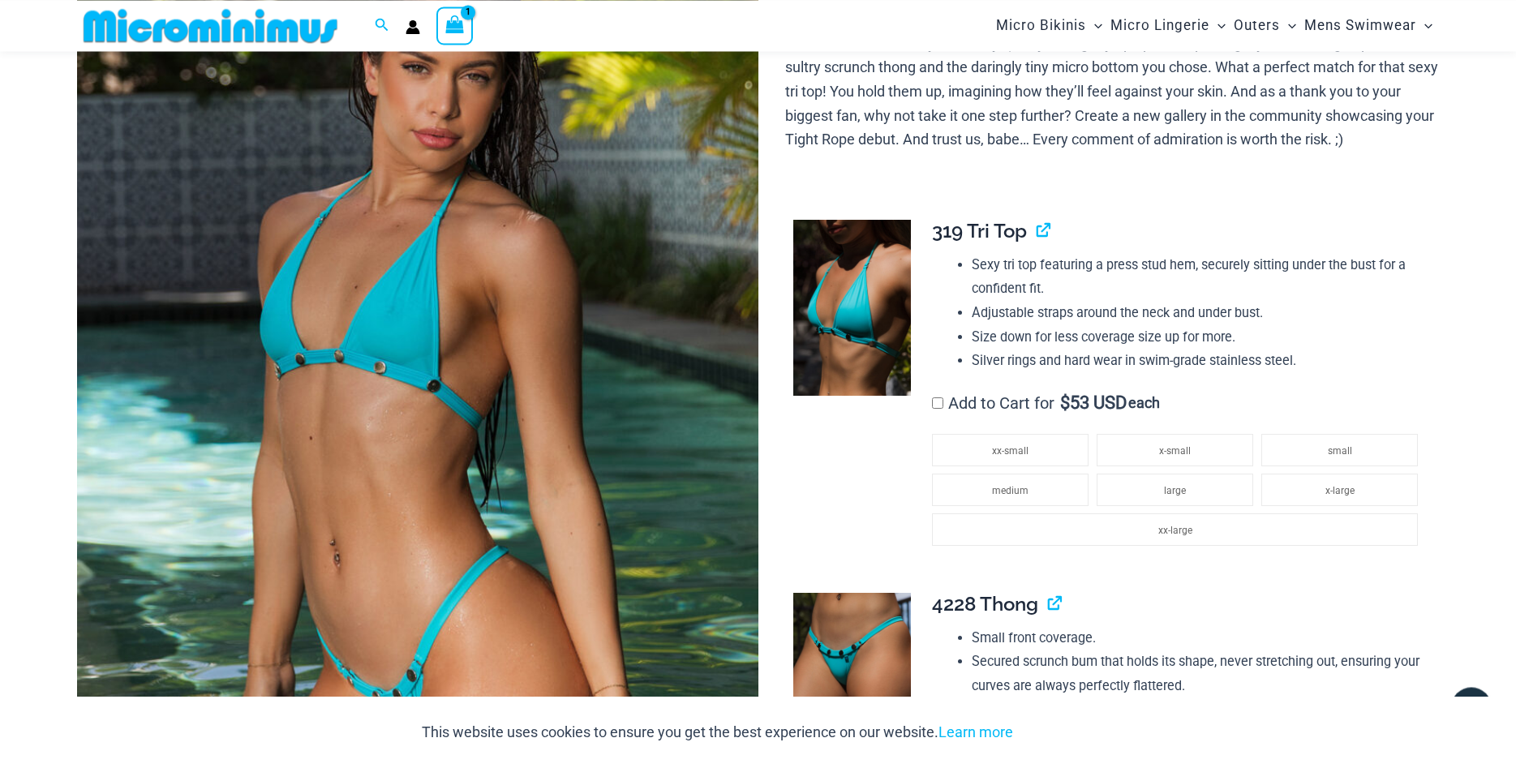
scroll to position [248, 0]
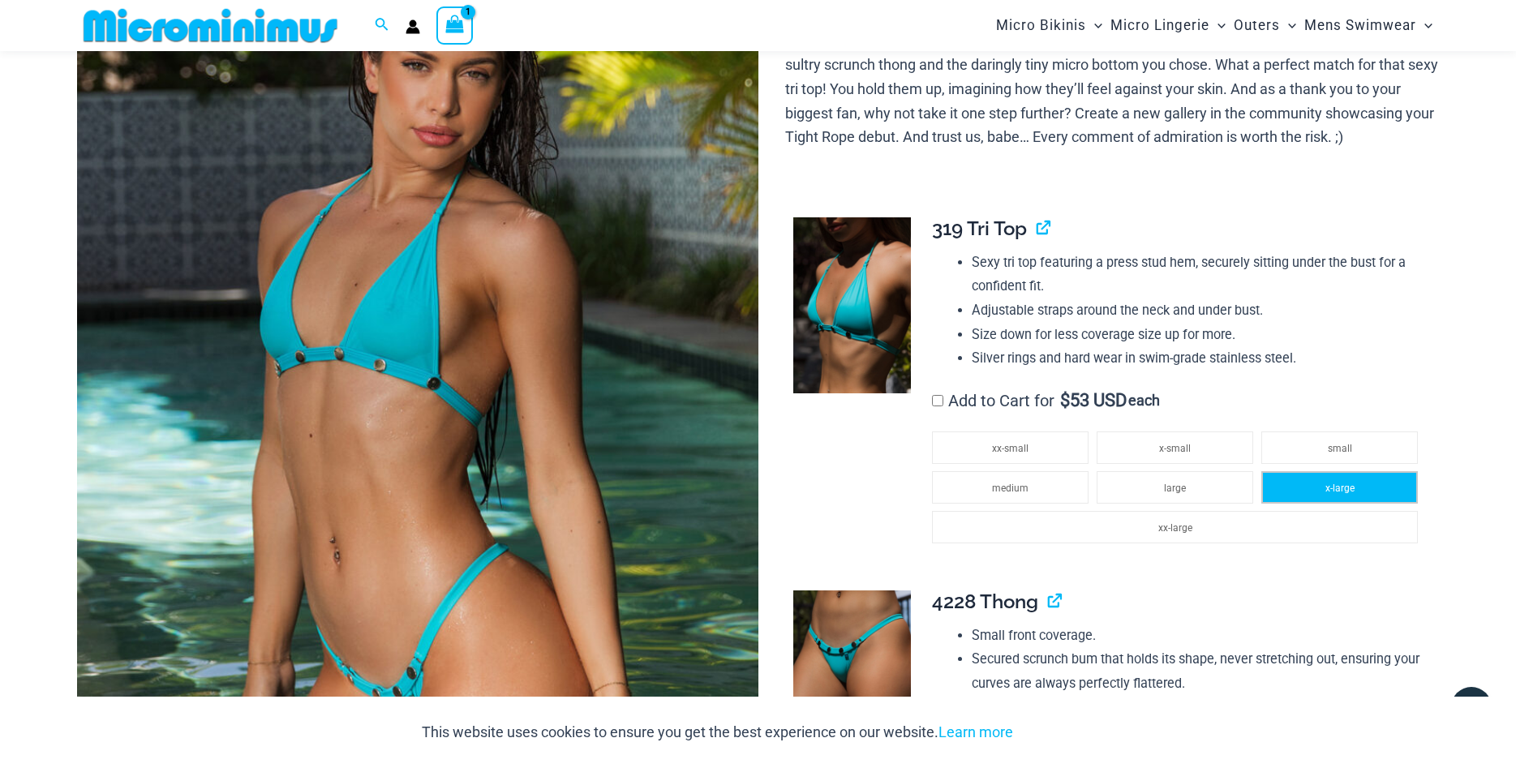
click at [1330, 494] on span "x-large" at bounding box center [1339, 488] width 29 height 11
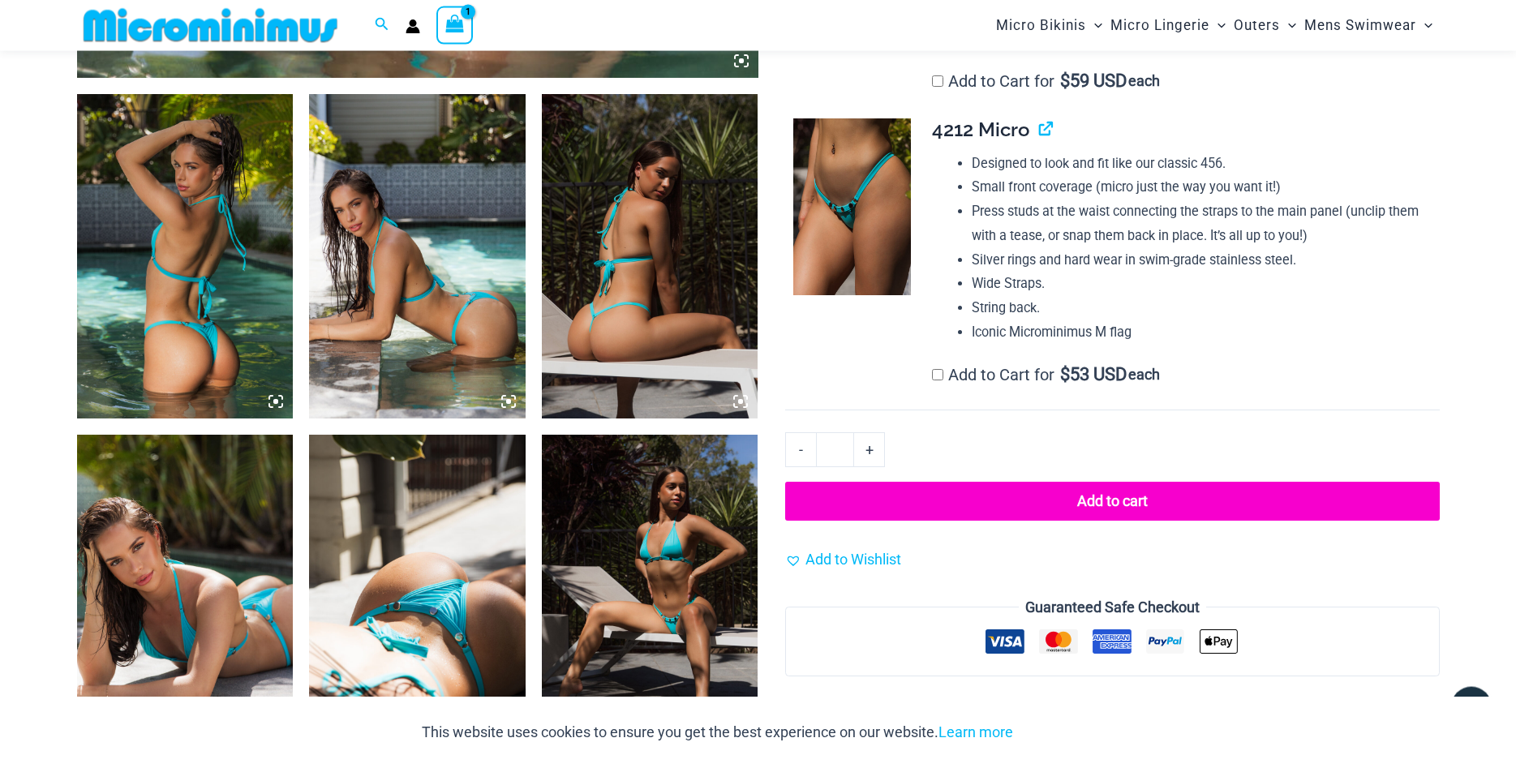
scroll to position [1076, 0]
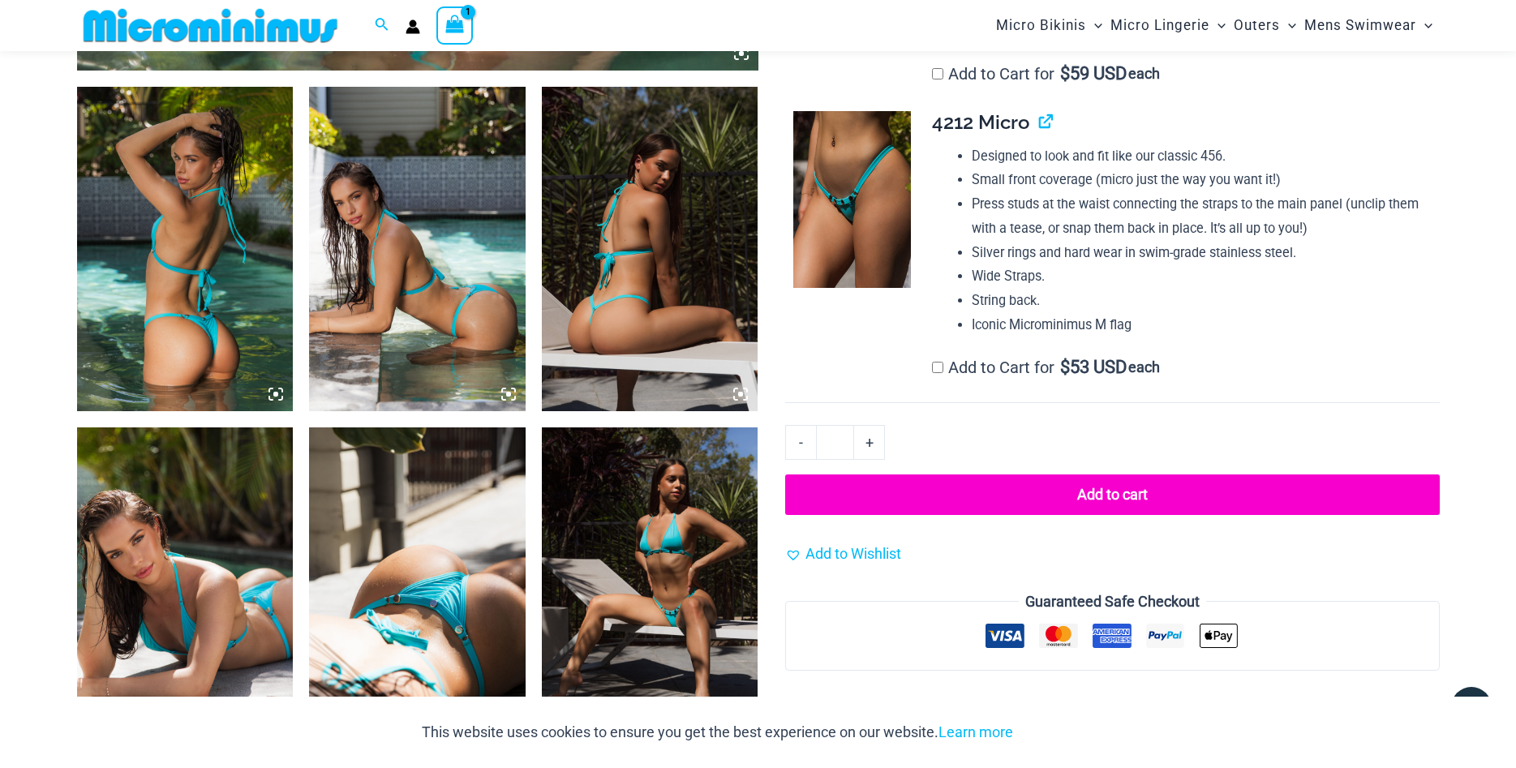
click at [1124, 515] on button "Add to cart" at bounding box center [1112, 495] width 654 height 41
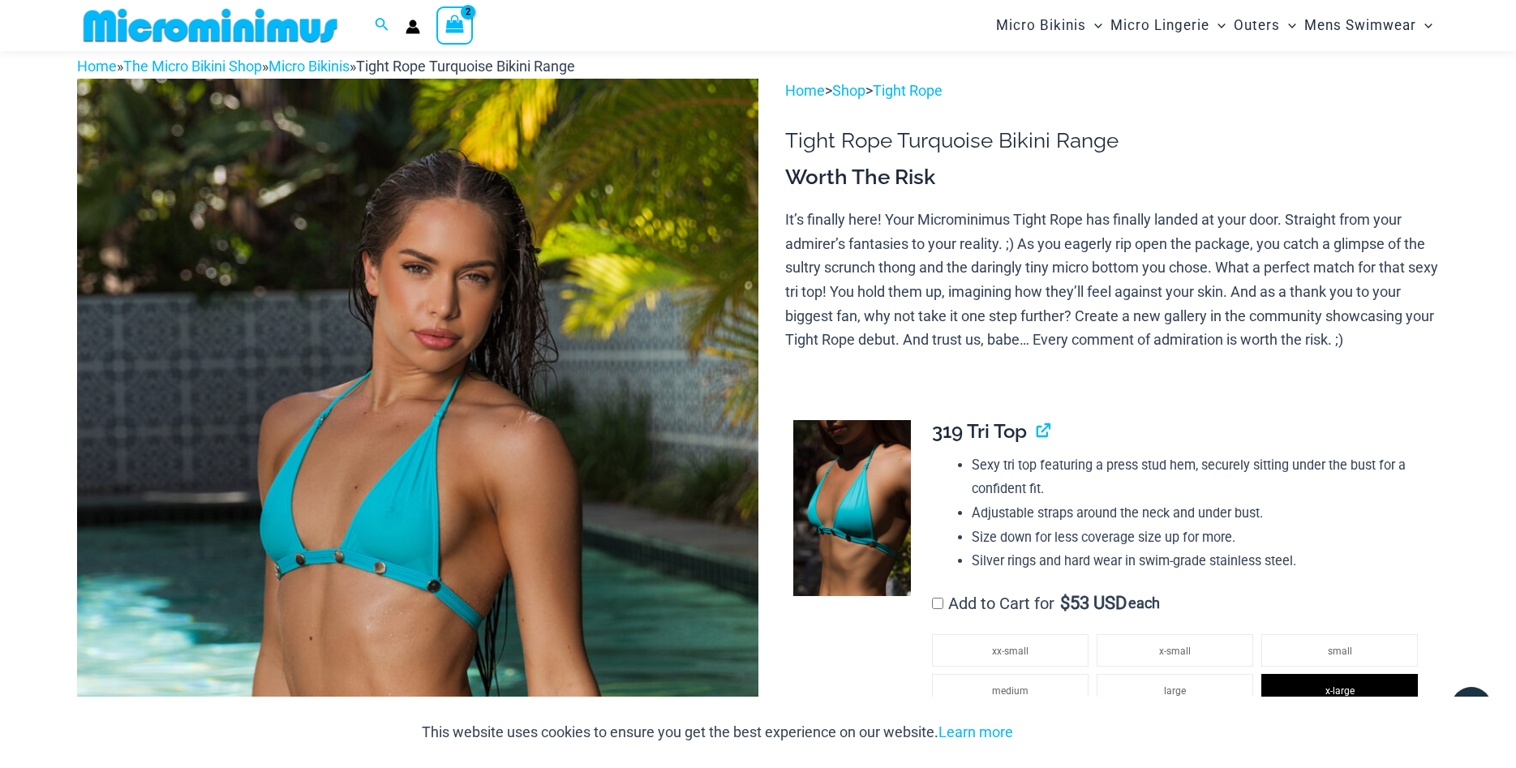
scroll to position [43, 0]
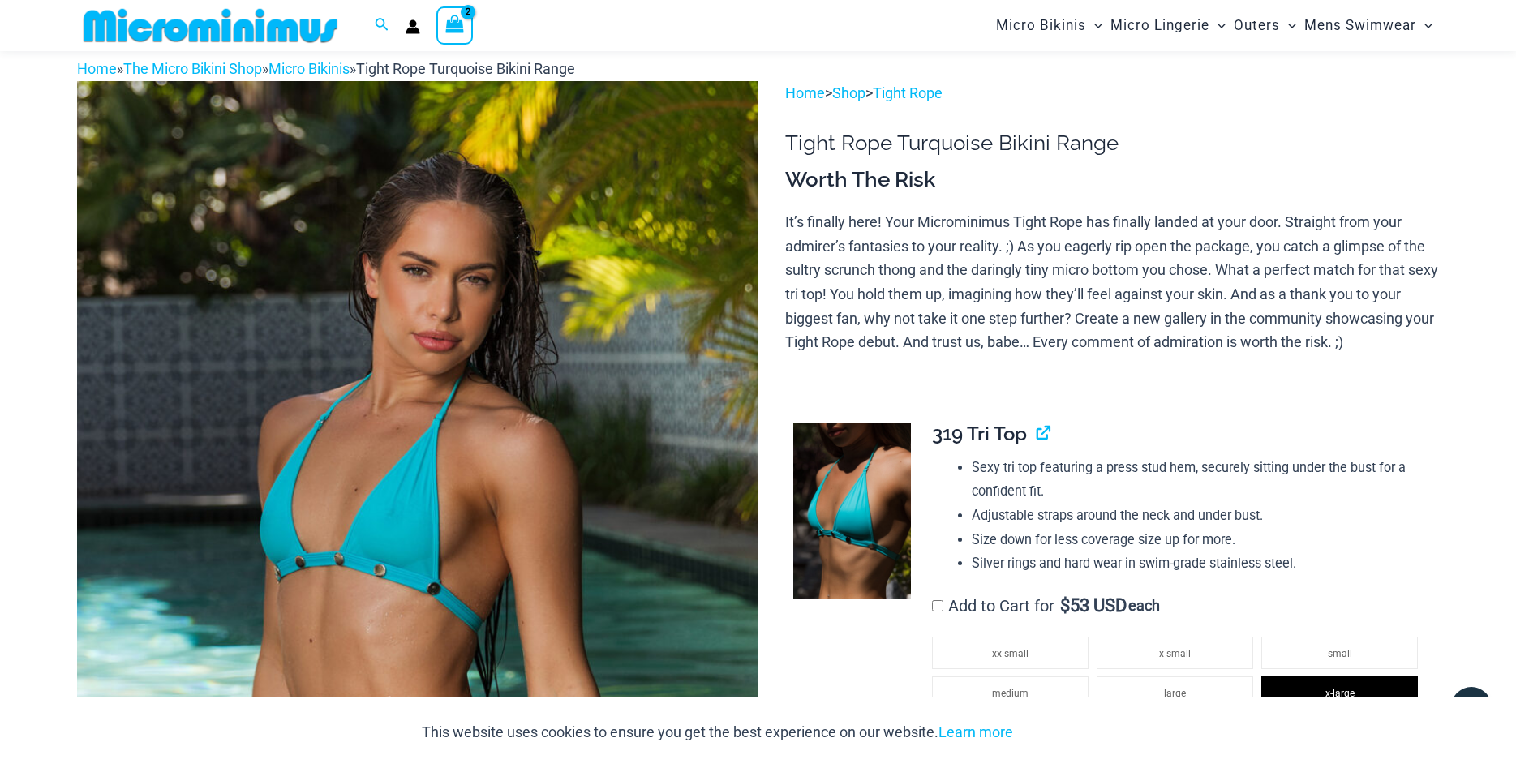
click at [452, 23] on icon "View Shopping Cart, 2 items" at bounding box center [454, 24] width 19 height 19
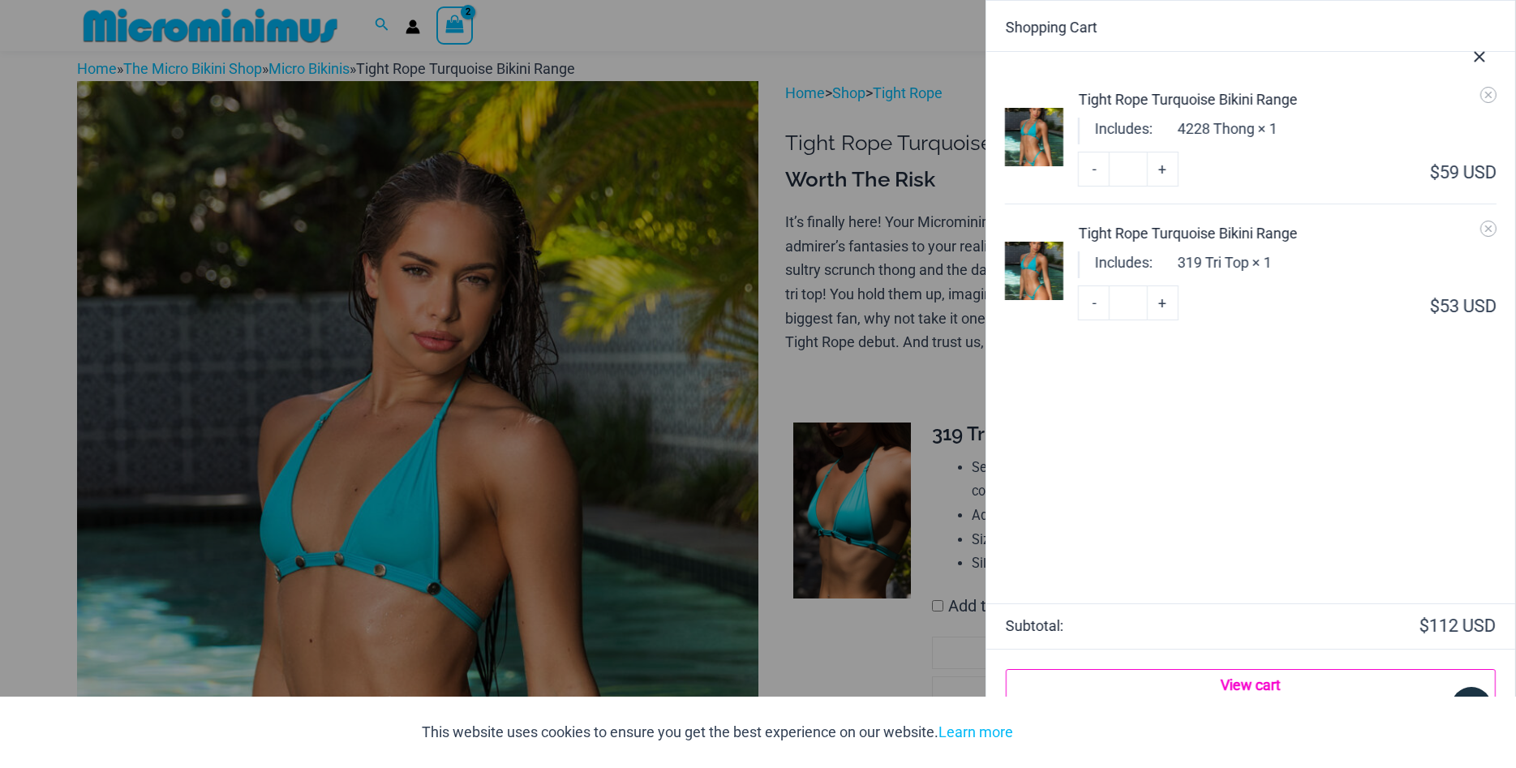
click at [1259, 688] on link "View cart" at bounding box center [1251, 685] width 490 height 32
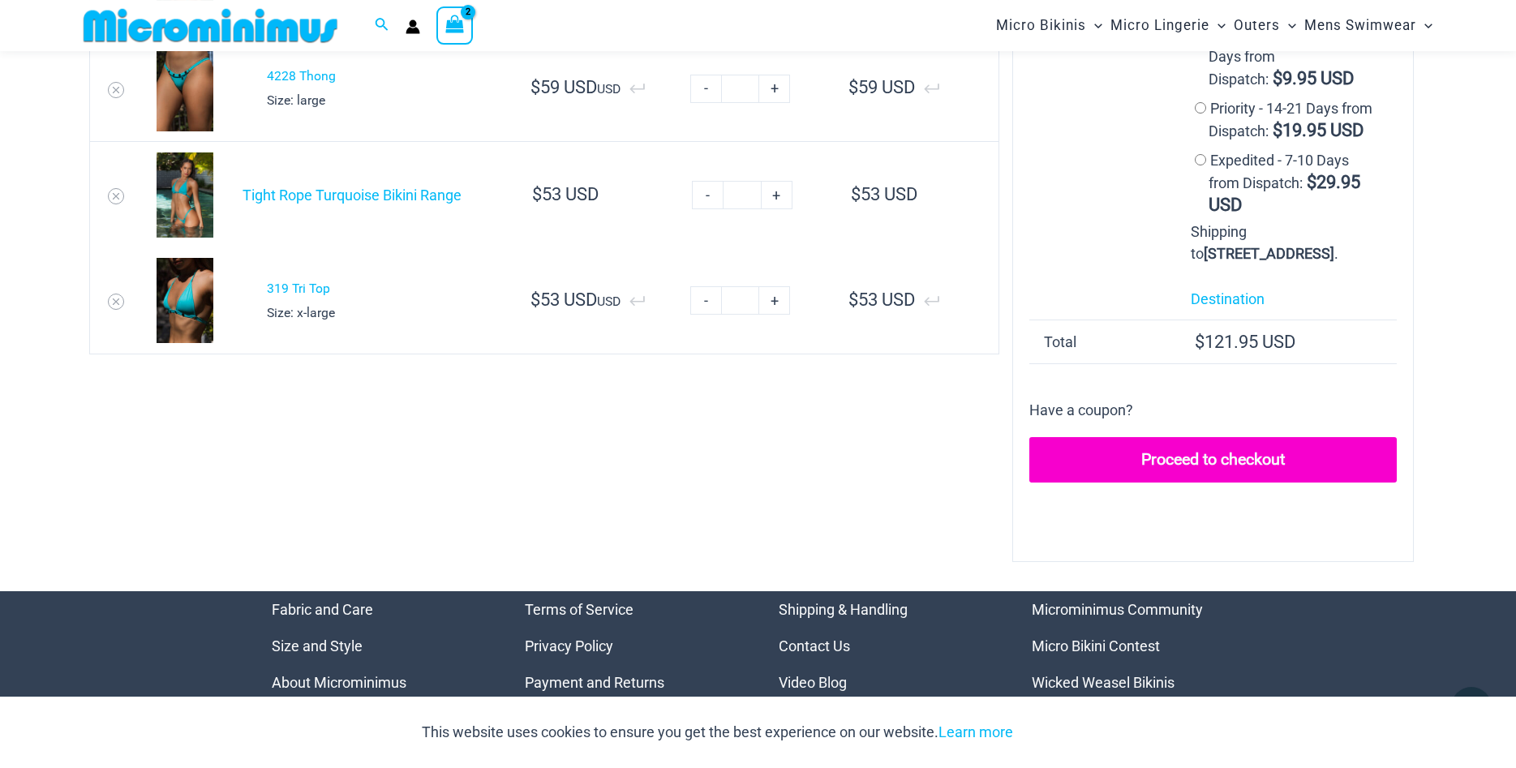
scroll to position [236, 0]
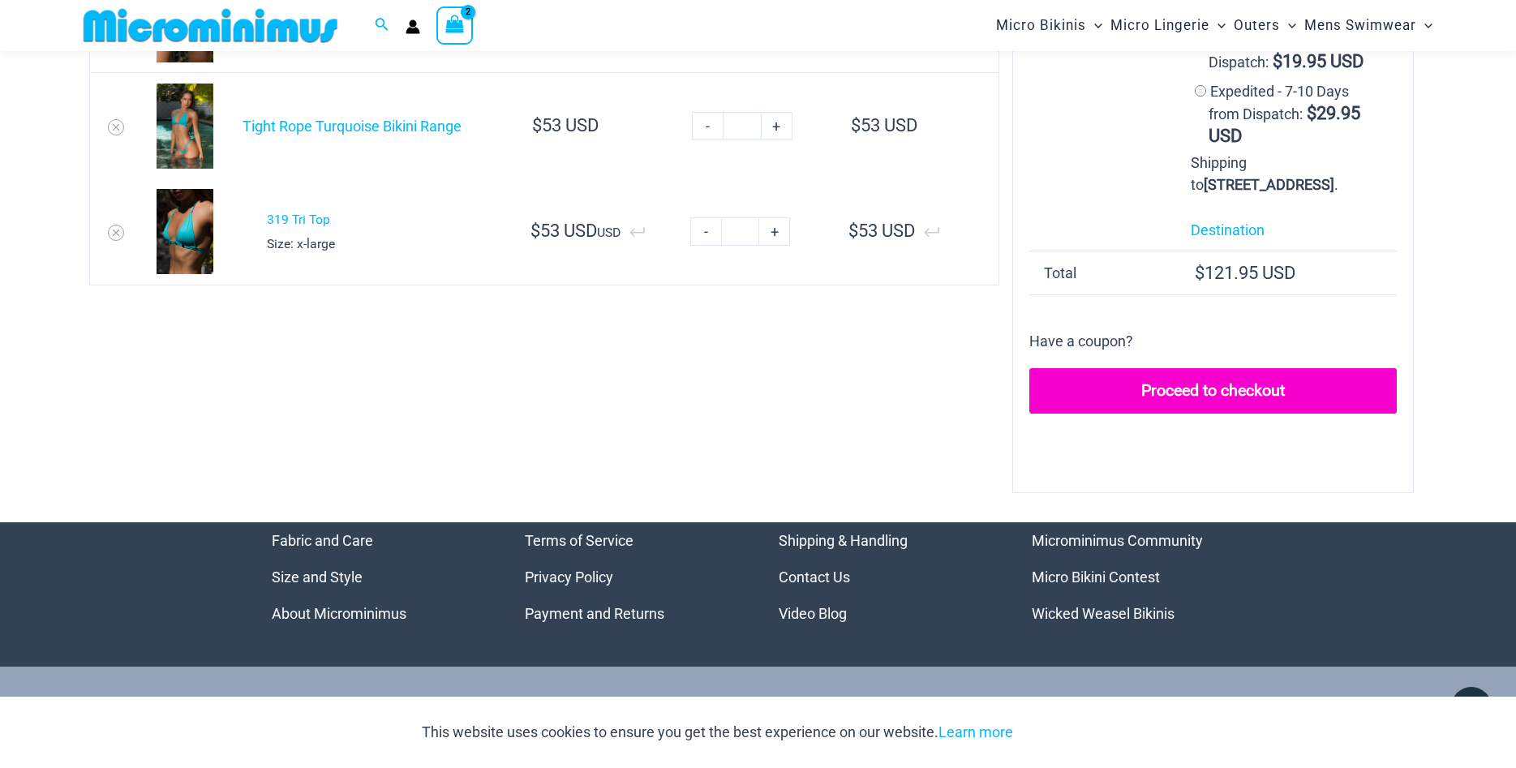
click at [1228, 383] on link "Proceed to checkout" at bounding box center [1212, 390] width 367 height 45
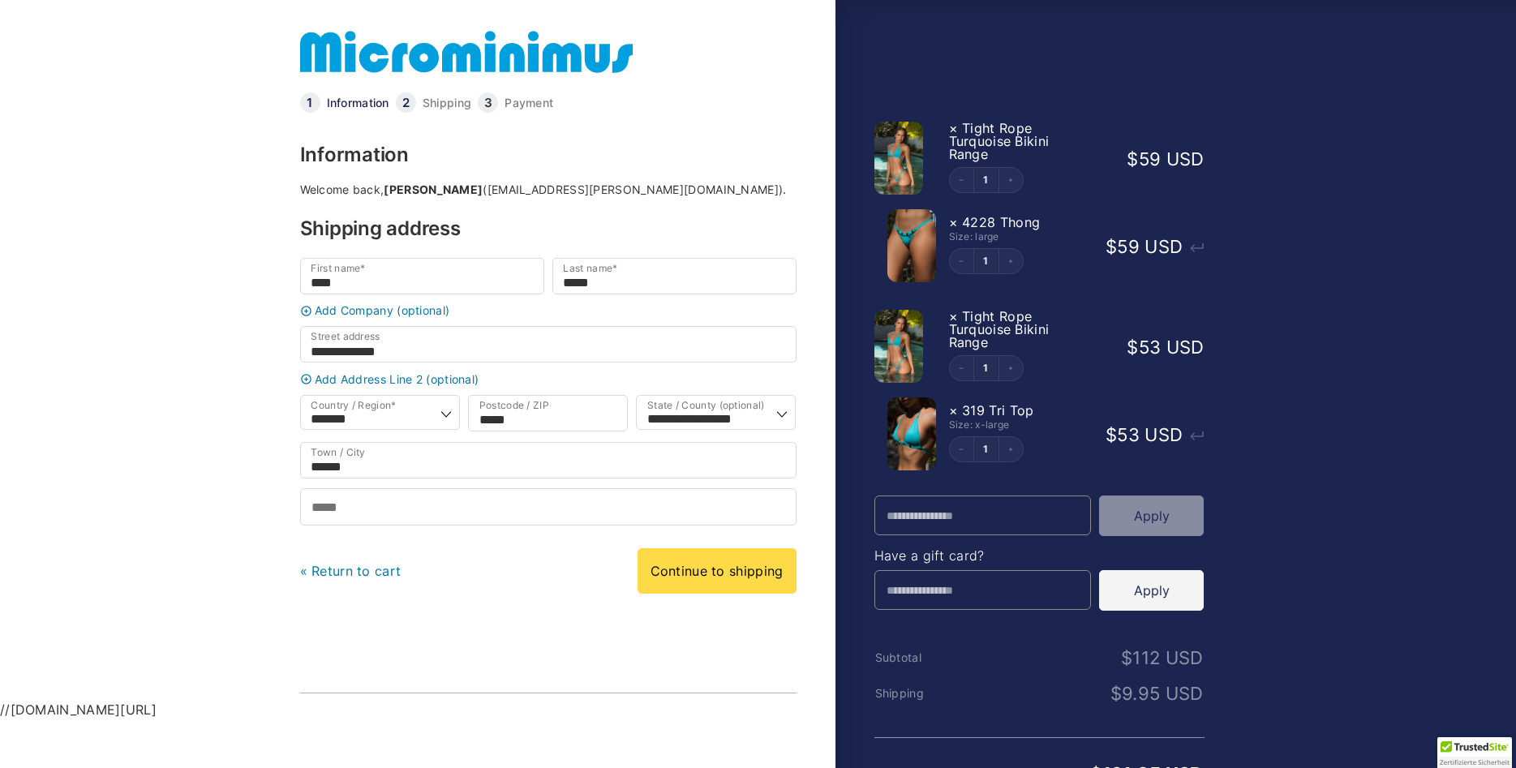
select select "*****"
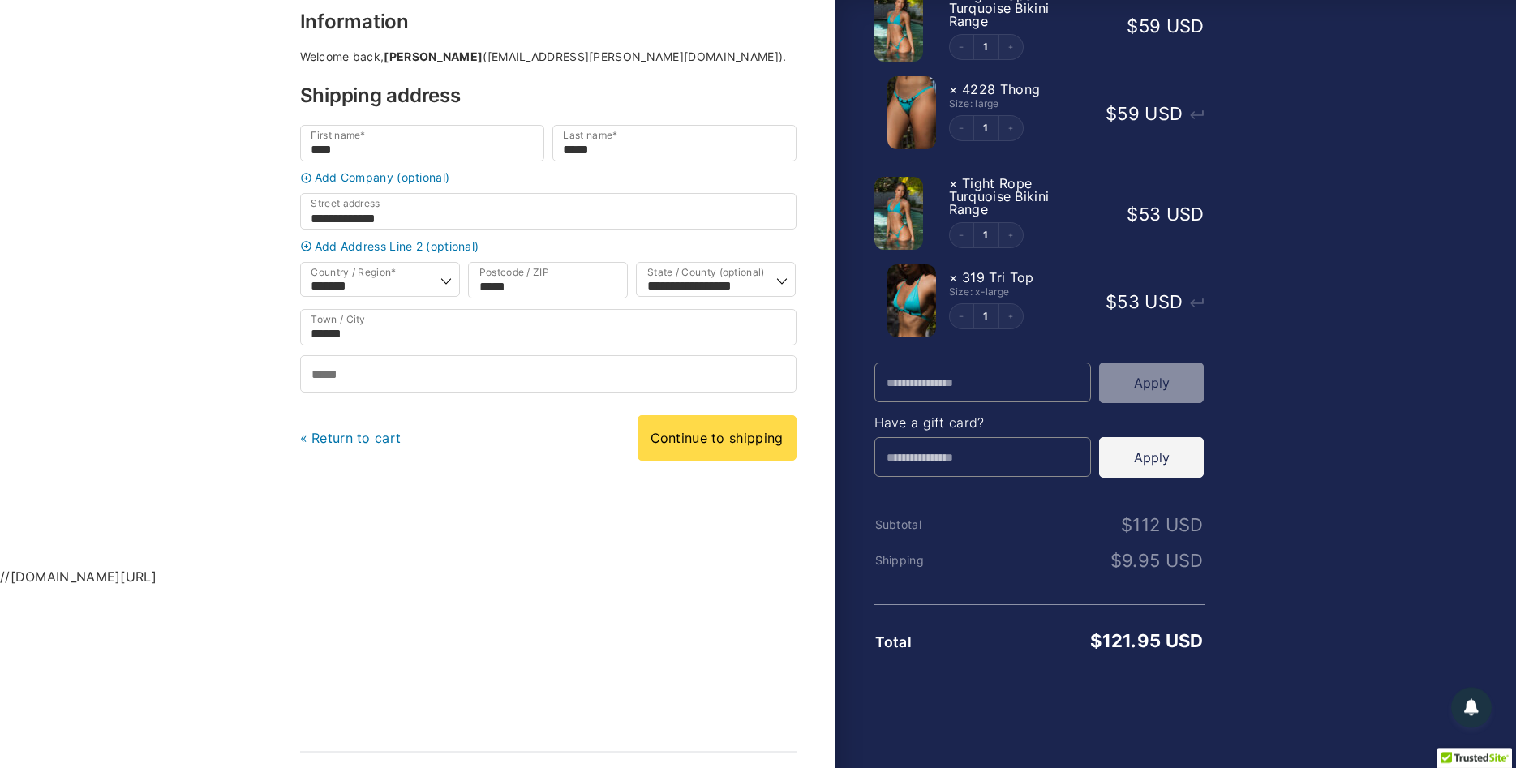
scroll to position [165, 0]
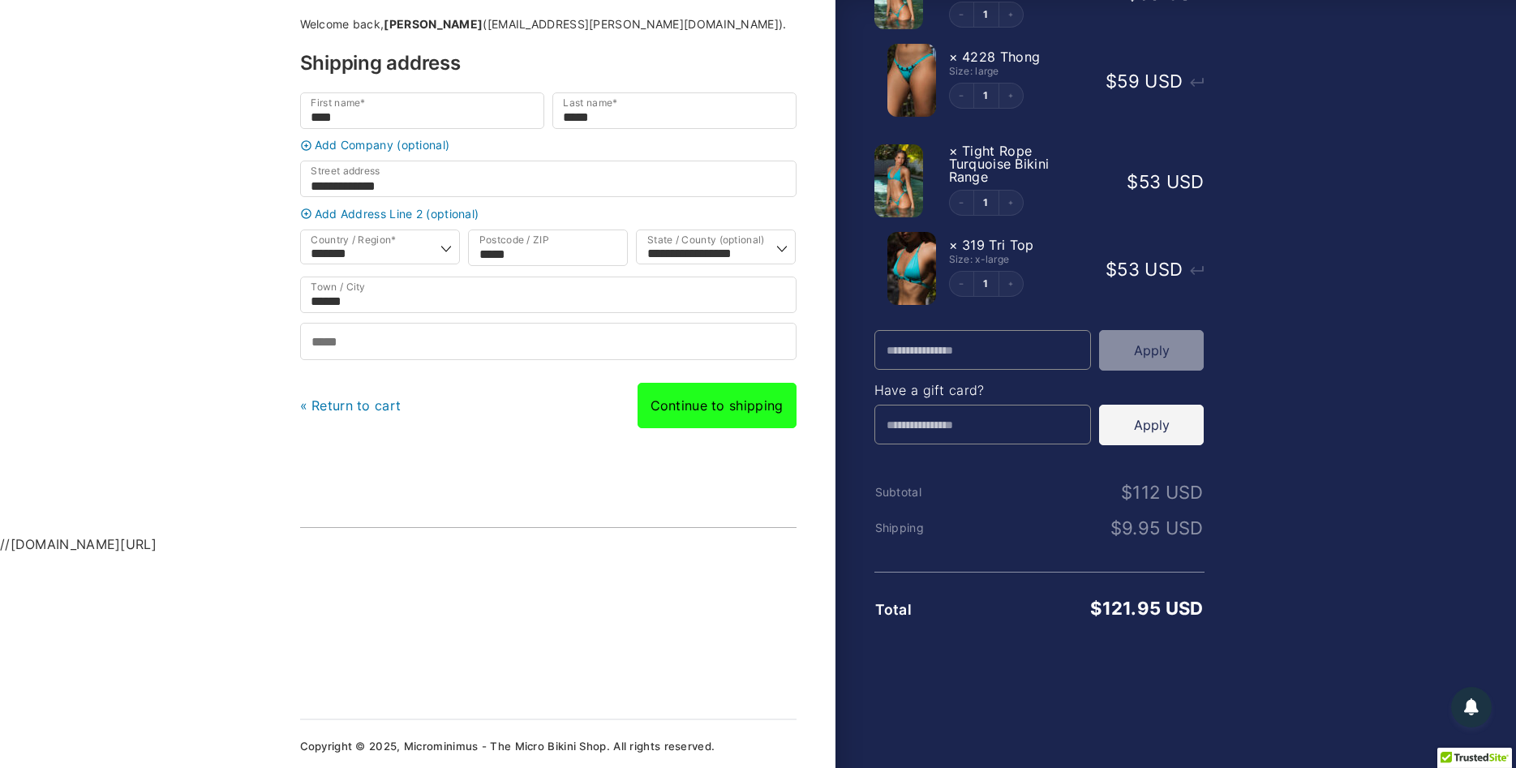
click at [710, 419] on link "Continue to shipping" at bounding box center [717, 405] width 159 height 45
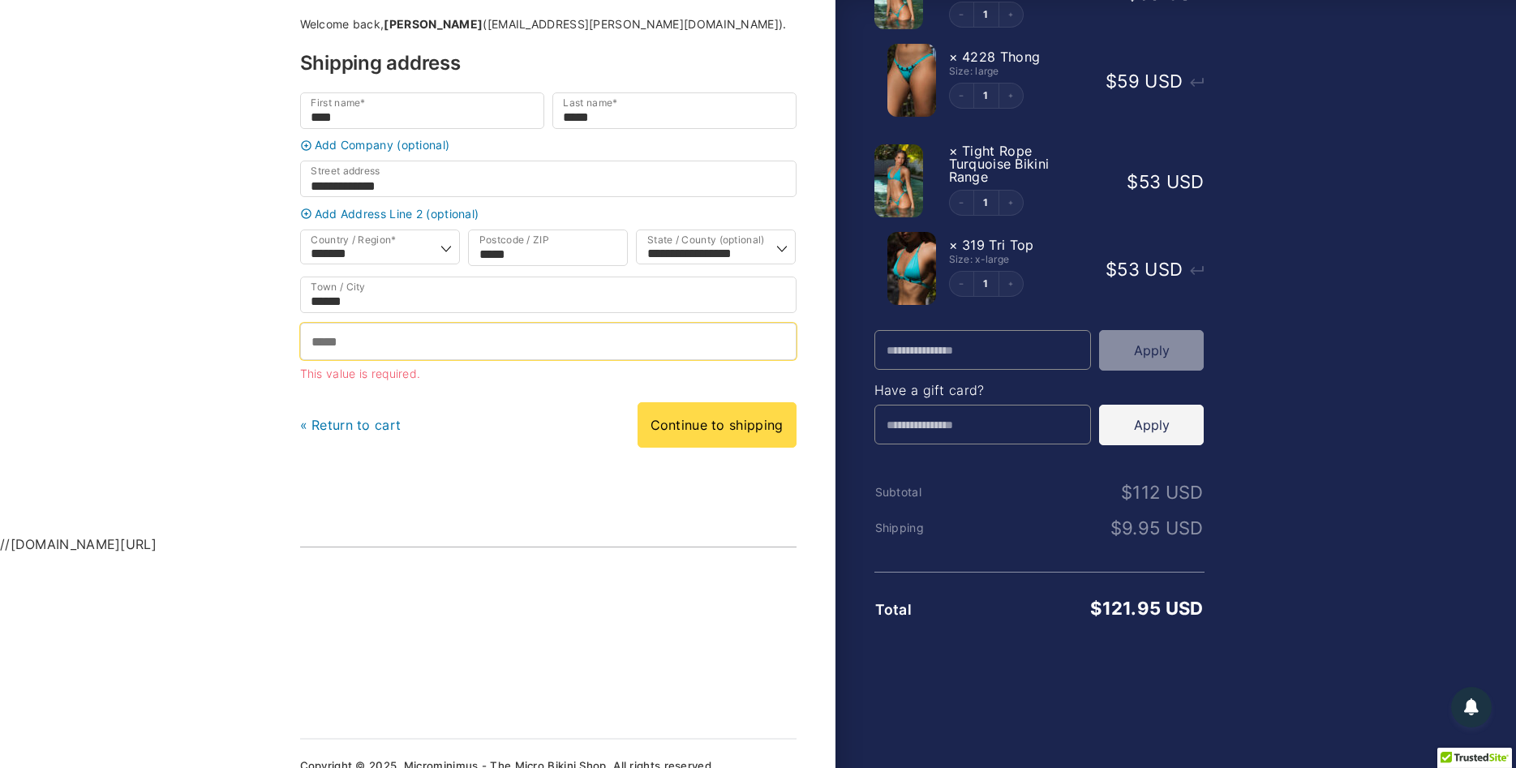
click at [380, 348] on input "Phone *" at bounding box center [548, 341] width 496 height 37
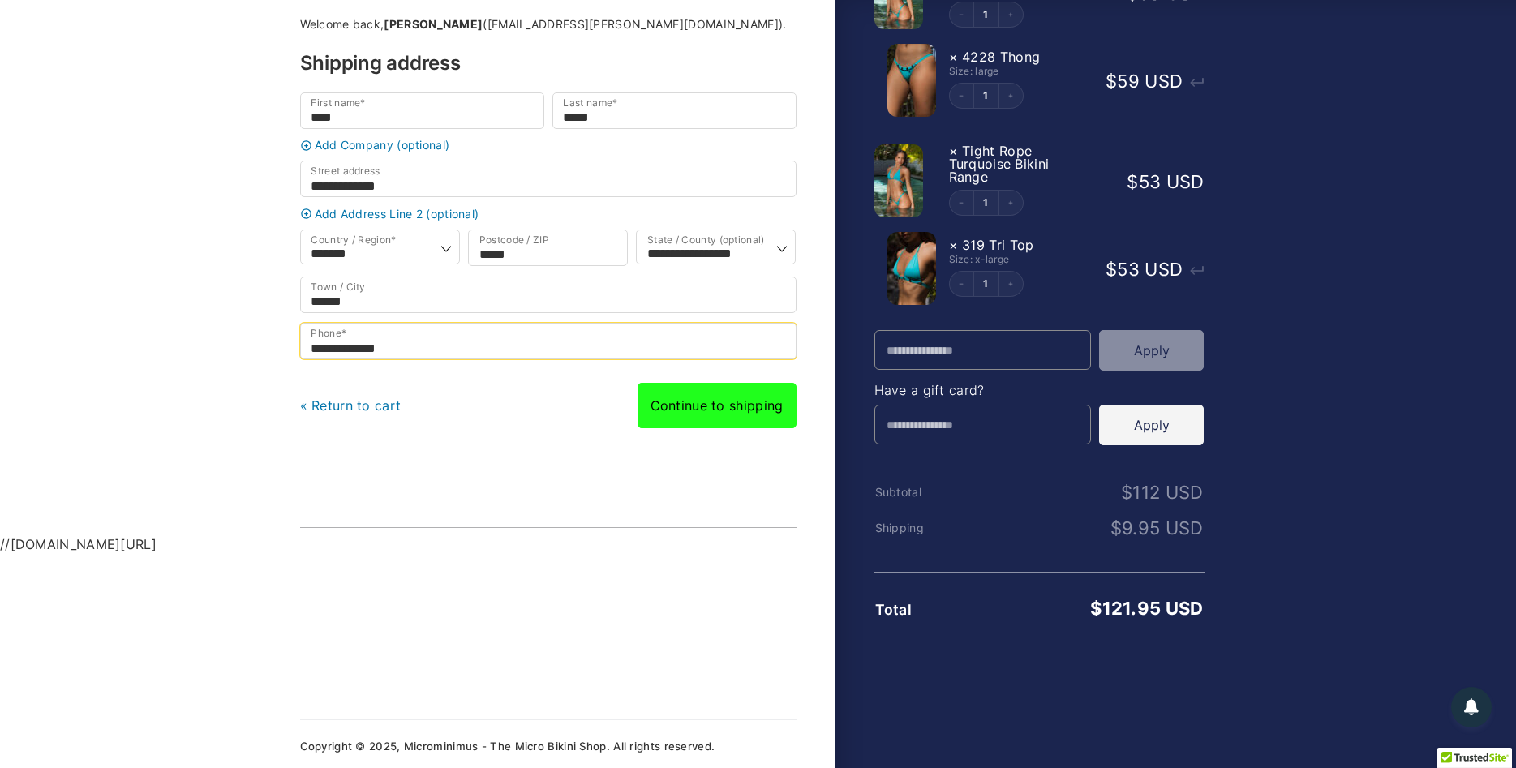
type input "**********"
click at [711, 415] on link "Continue to shipping" at bounding box center [717, 405] width 159 height 45
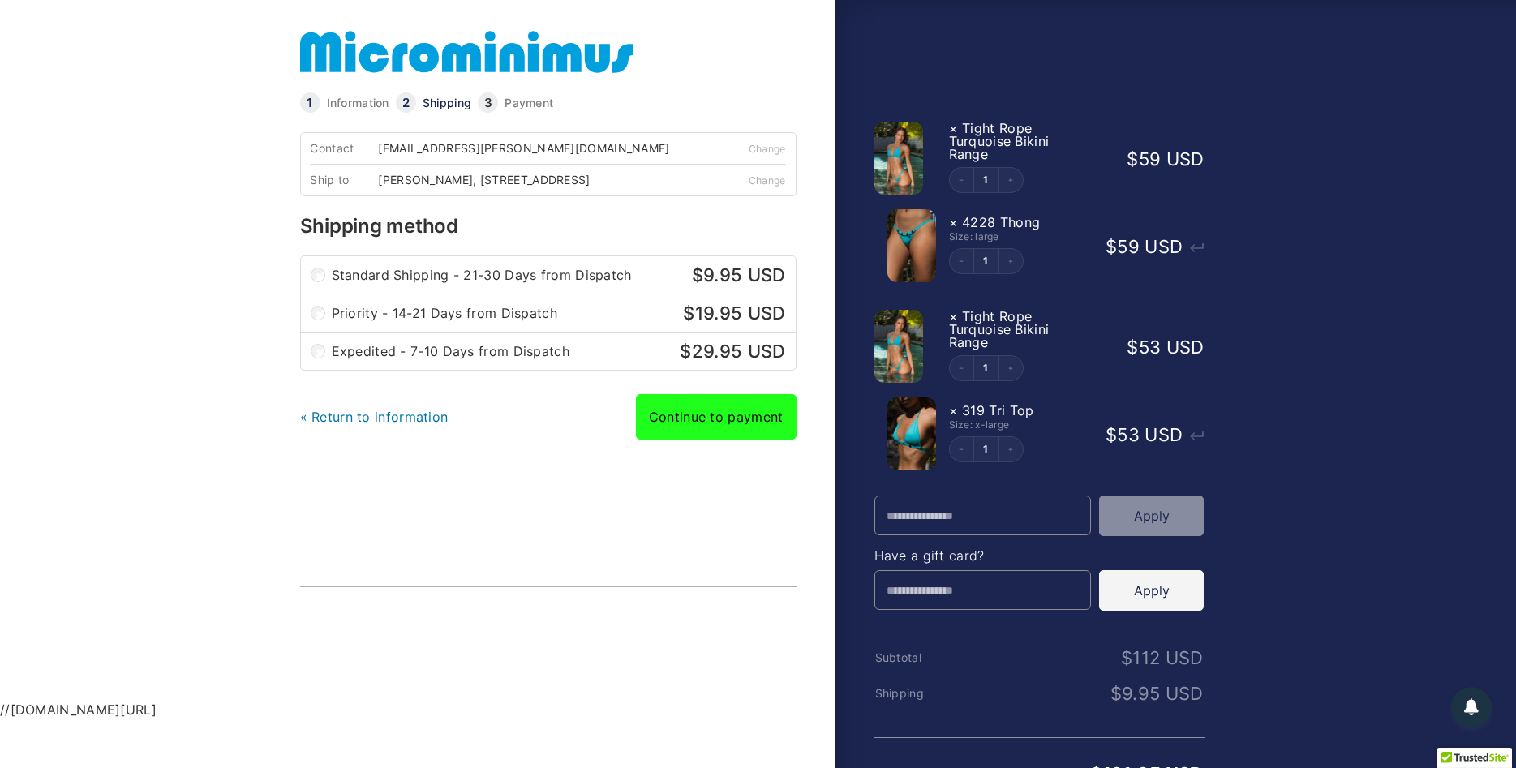
click at [724, 423] on link "Continue to payment" at bounding box center [716, 416] width 161 height 45
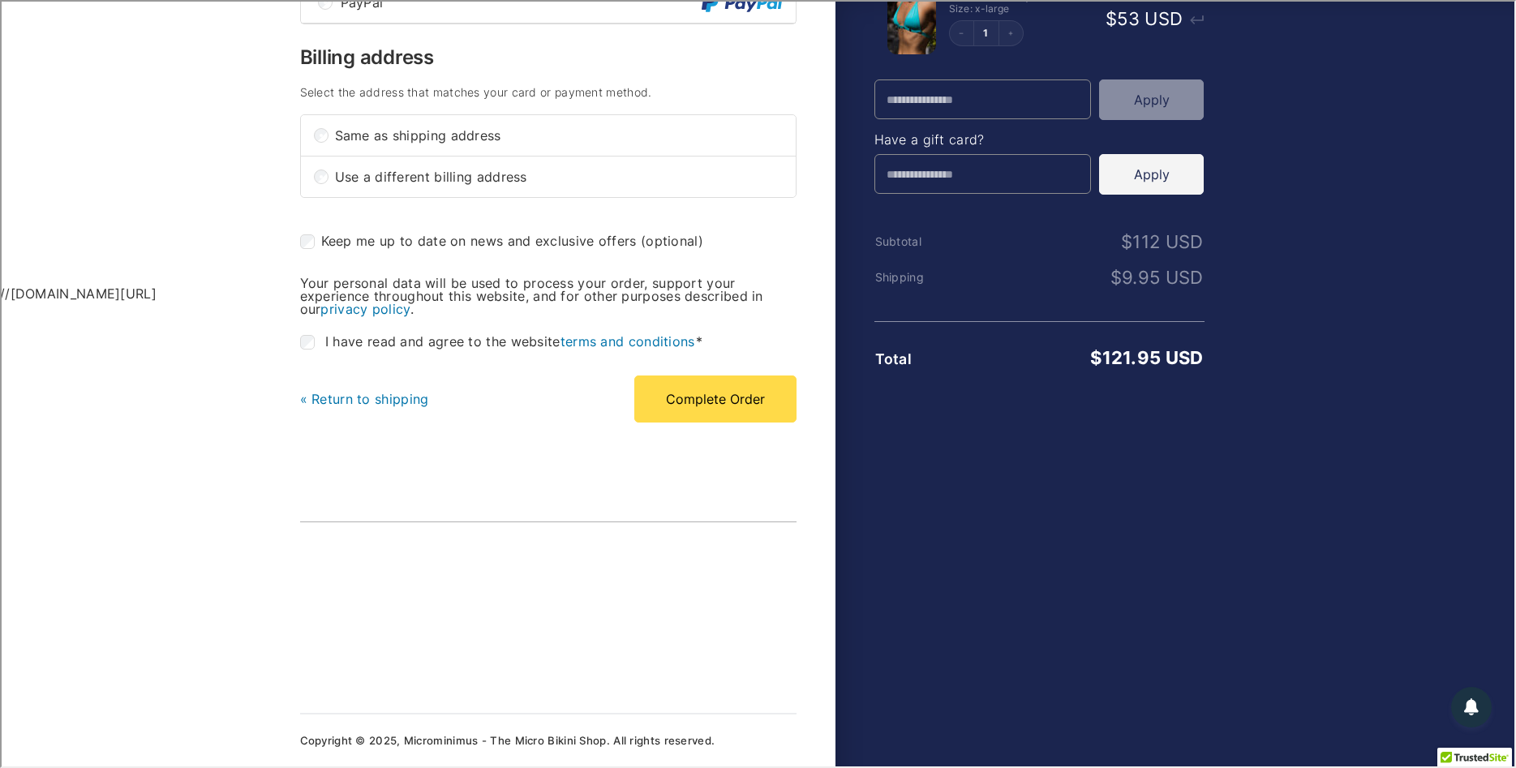
scroll to position [385, 0]
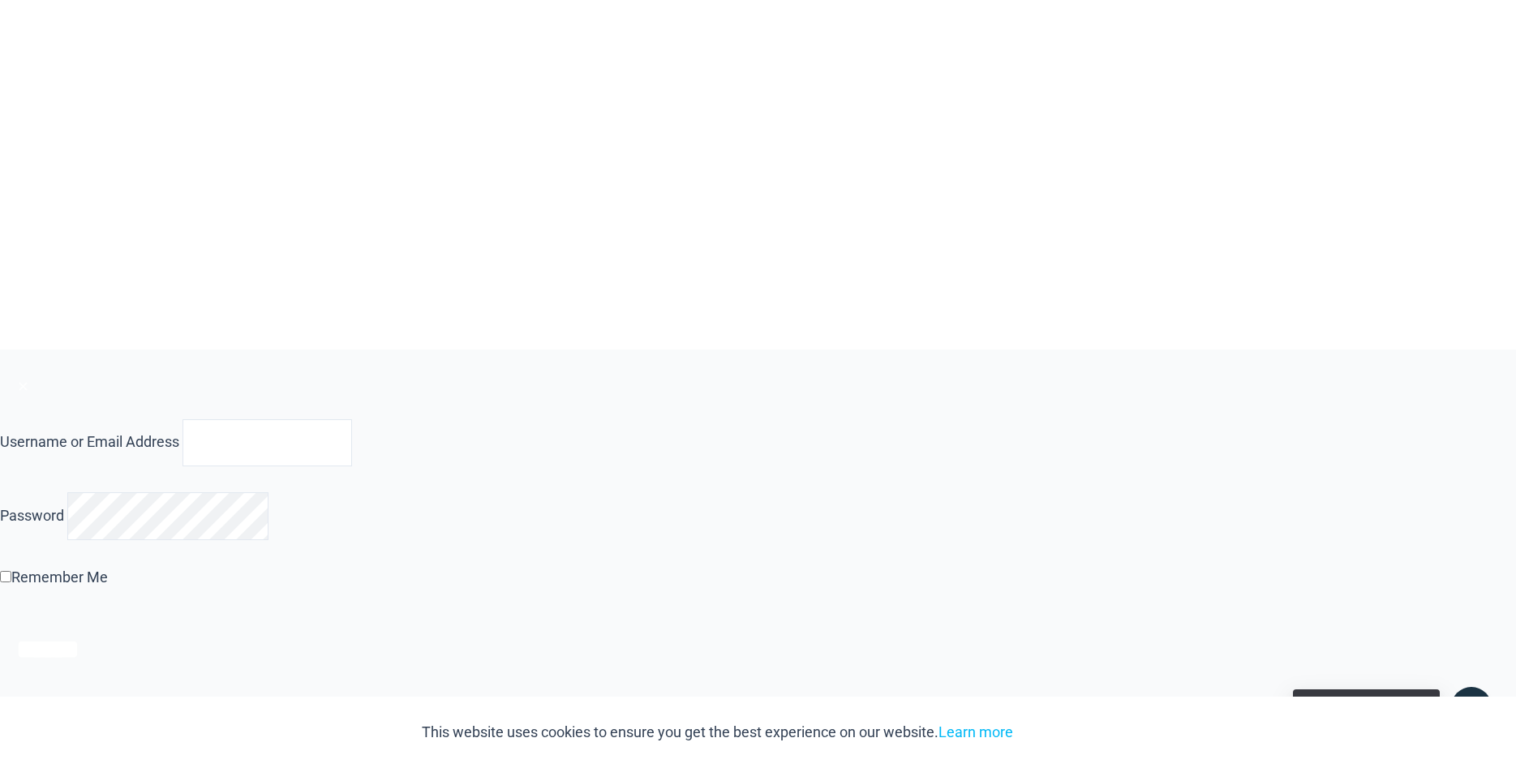
scroll to position [1097, 0]
